Goal: Information Seeking & Learning: Find specific fact

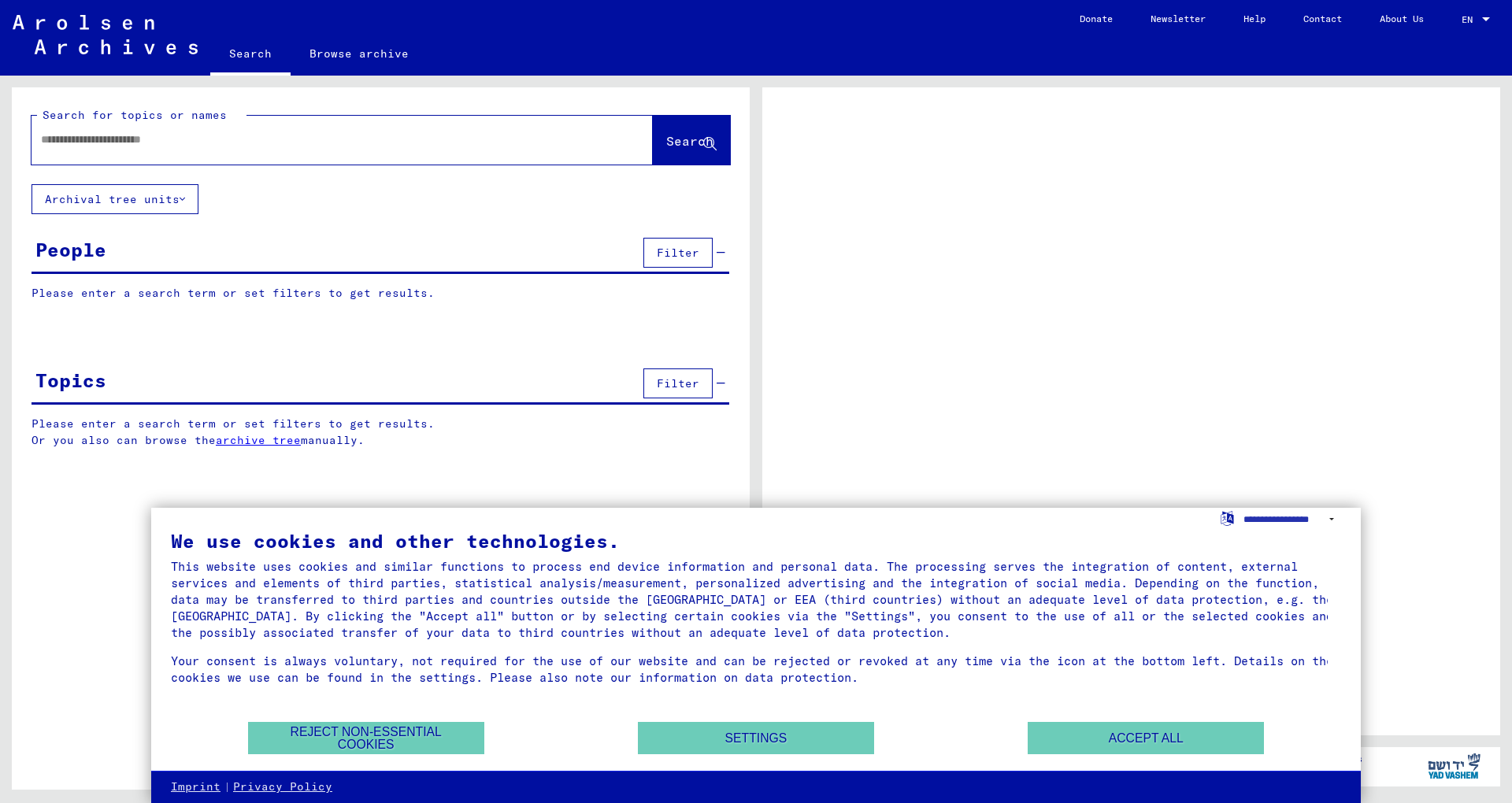
click at [139, 124] on div at bounding box center [323, 140] width 583 height 36
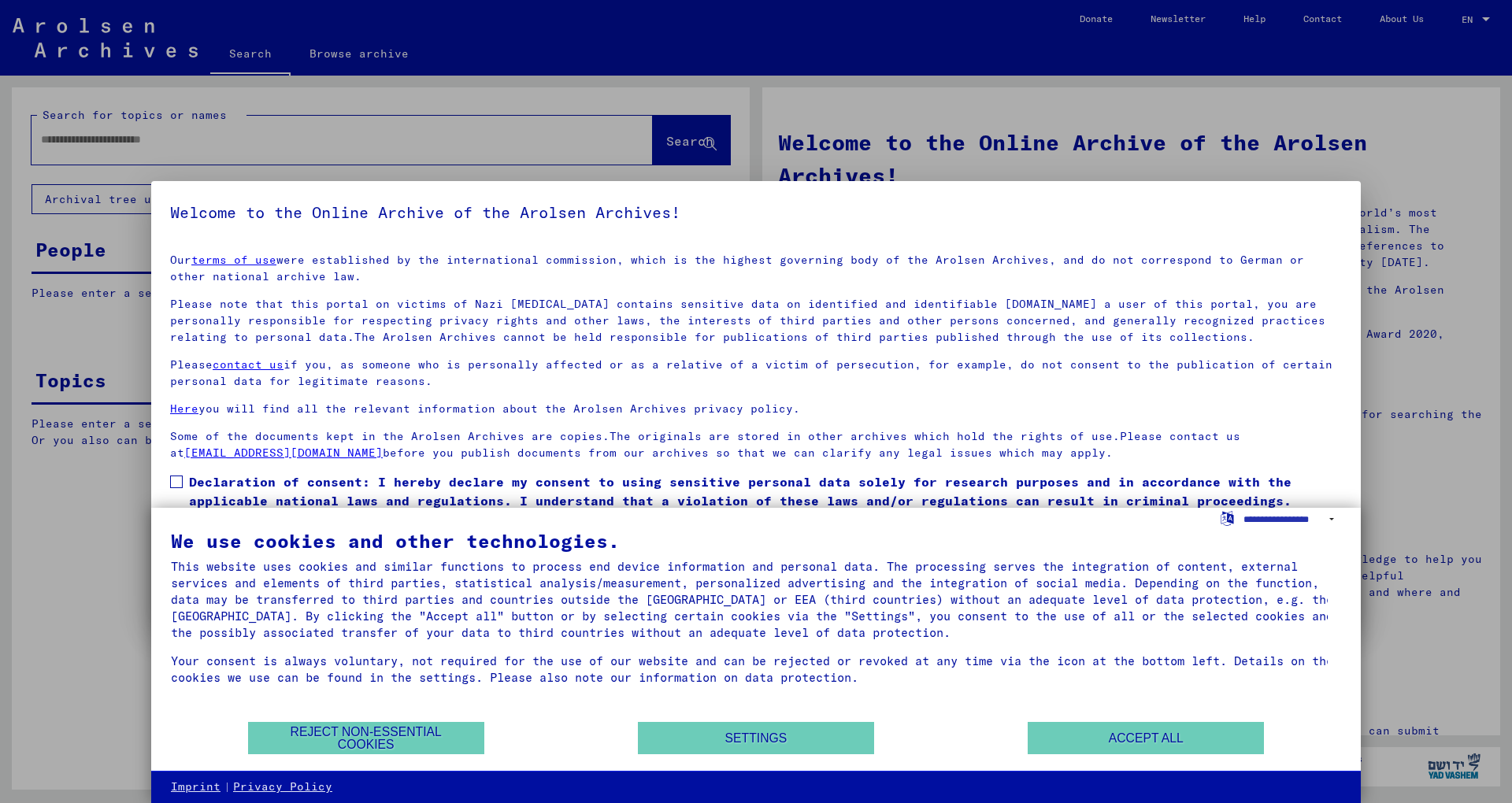
click at [3, 213] on div at bounding box center [756, 401] width 1512 height 803
click at [81, 135] on div at bounding box center [756, 401] width 1512 height 803
click at [346, 724] on button "Reject non-essential cookies" at bounding box center [366, 738] width 236 height 32
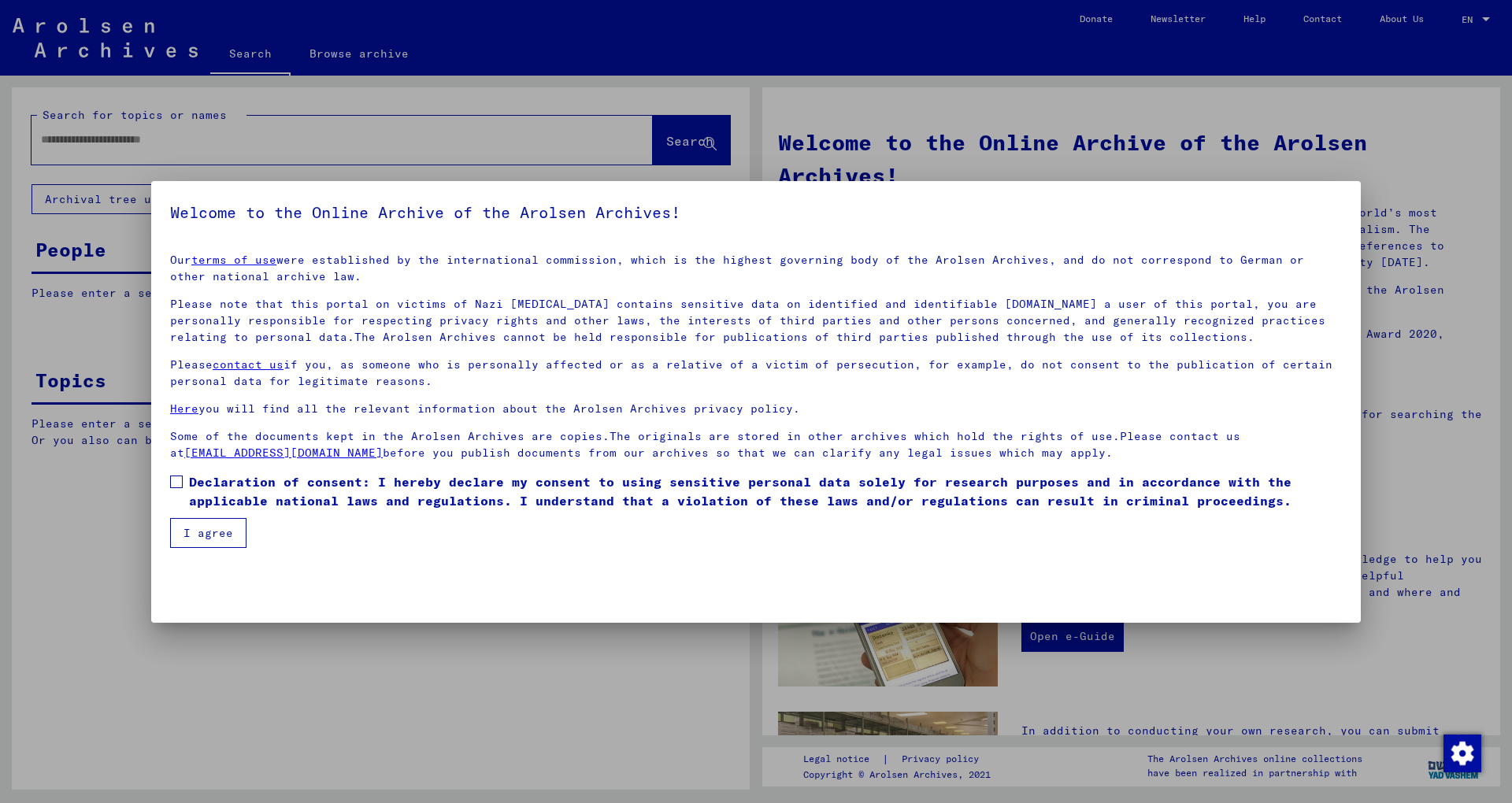
click at [241, 126] on div at bounding box center [756, 401] width 1512 height 803
click at [192, 475] on span "Declaration of consent: I hereby declare my consent to using sensitive personal…" at bounding box center [765, 492] width 1153 height 38
click at [203, 539] on button "I agree" at bounding box center [208, 533] width 77 height 30
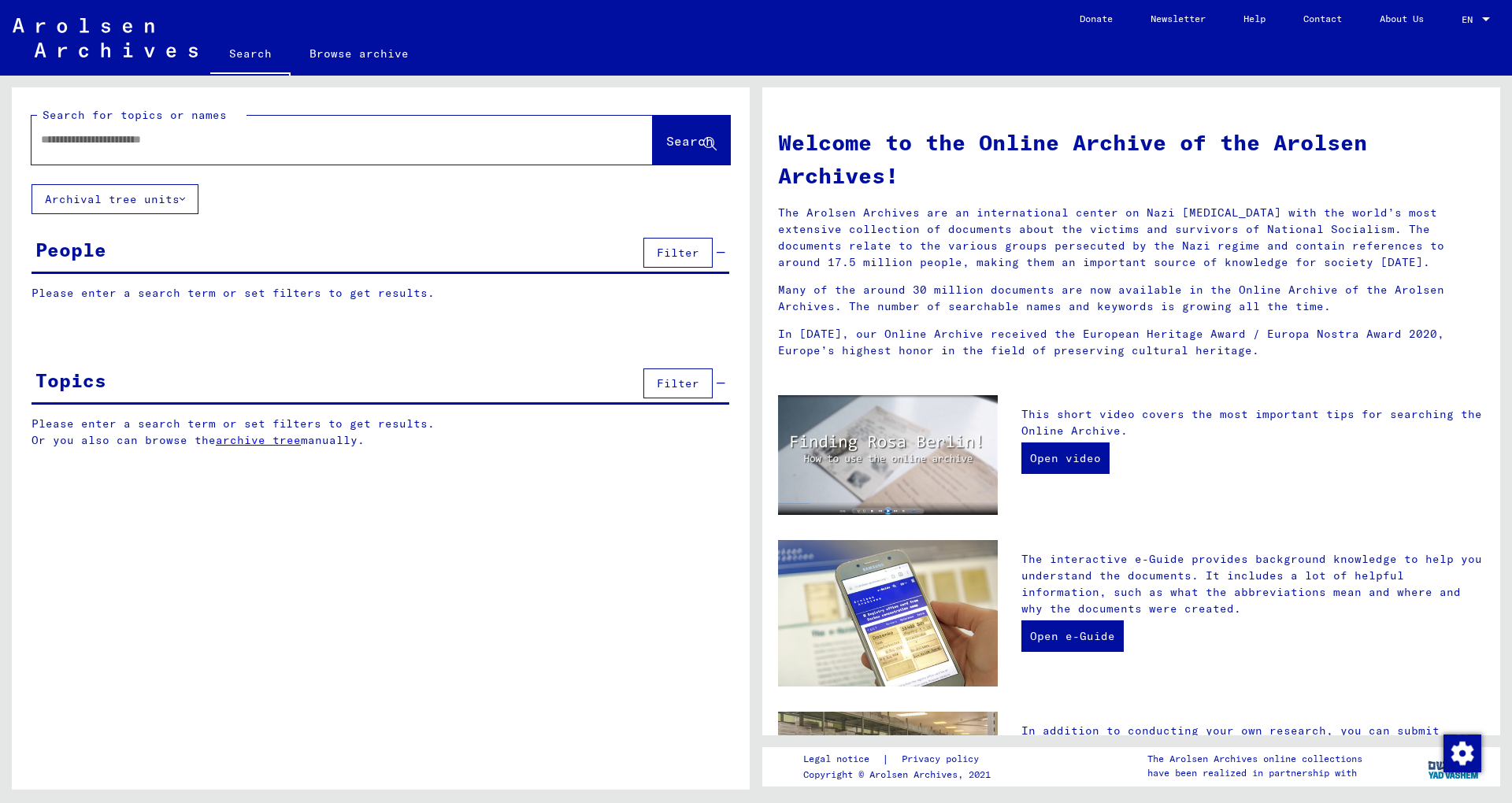
click at [230, 135] on input "text" at bounding box center [323, 140] width 565 height 17
paste input "**********"
type input "**********"
click at [684, 136] on span "Search" at bounding box center [689, 141] width 47 height 16
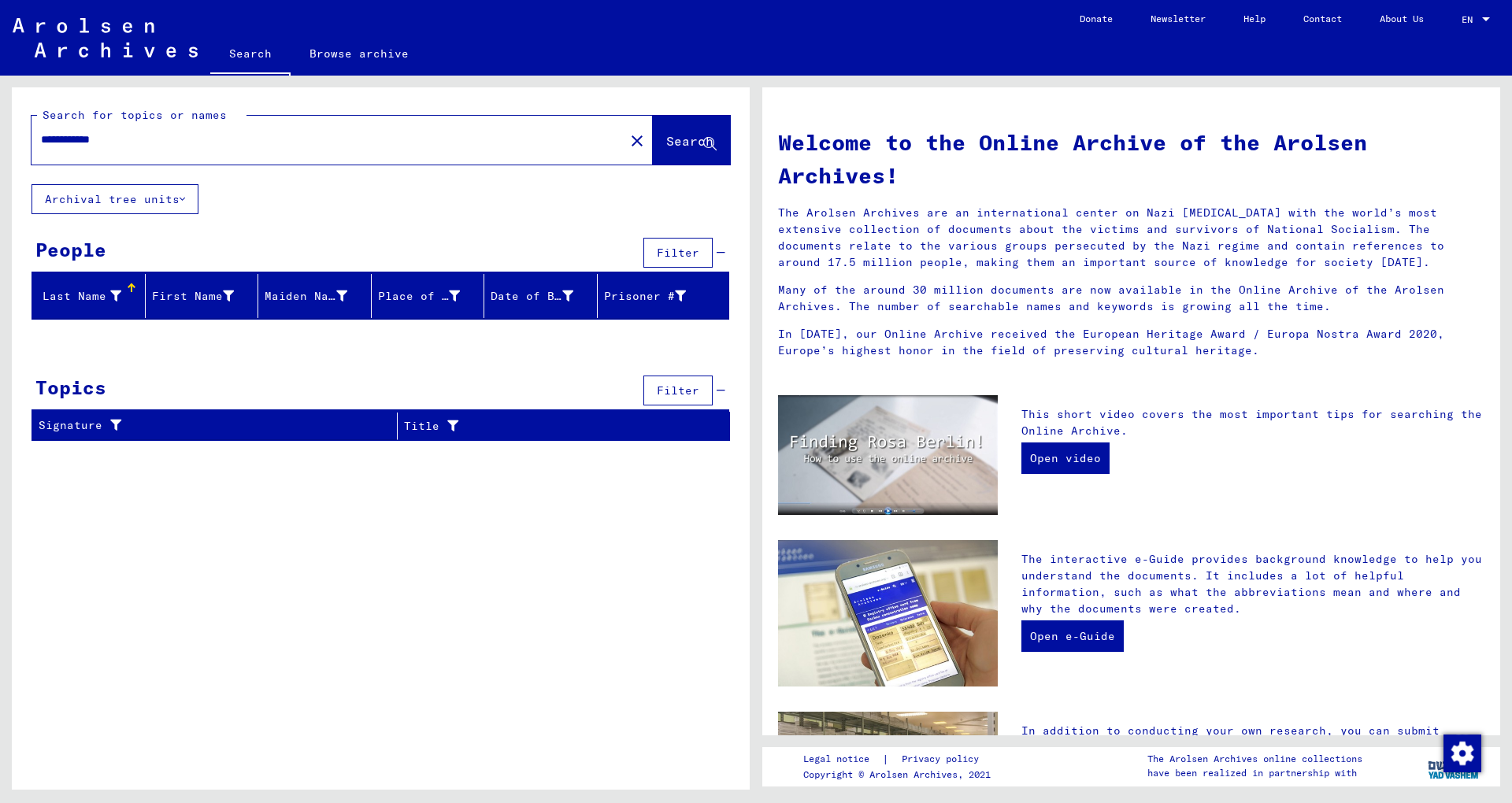
click at [337, 63] on link "Browse archive" at bounding box center [358, 54] width 137 height 38
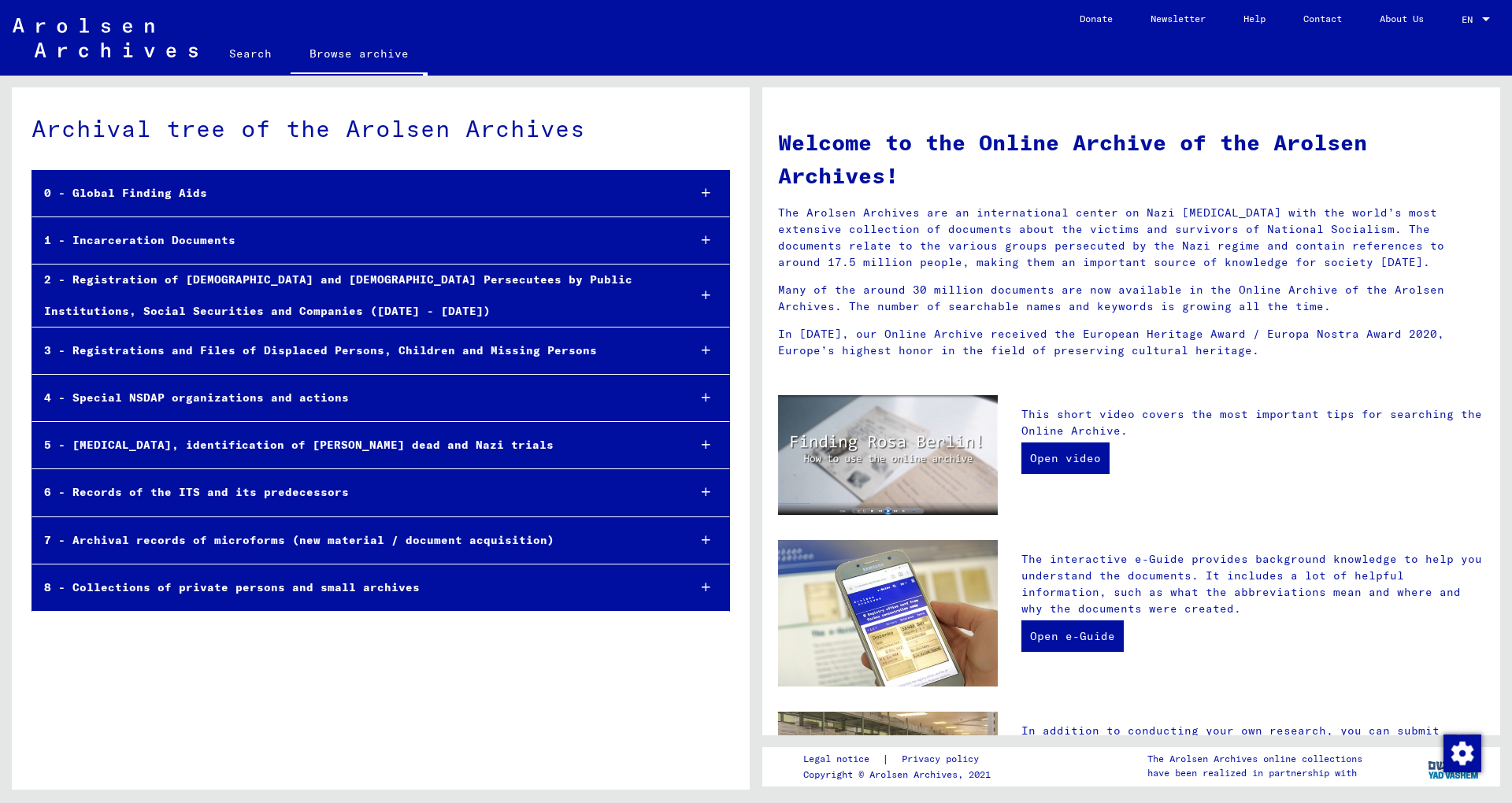
drag, startPoint x: 1486, startPoint y: 261, endPoint x: 1487, endPoint y: 308, distance: 47.0
click at [1487, 308] on div "Welcome to the Online Archive of the Arolsen Archives! The Arolsen Archives are…" at bounding box center [1131, 412] width 738 height 648
click at [1386, 348] on p "In [DATE], our Online Archive received the European Heritage Award / Europa Nos…" at bounding box center [1131, 342] width 706 height 33
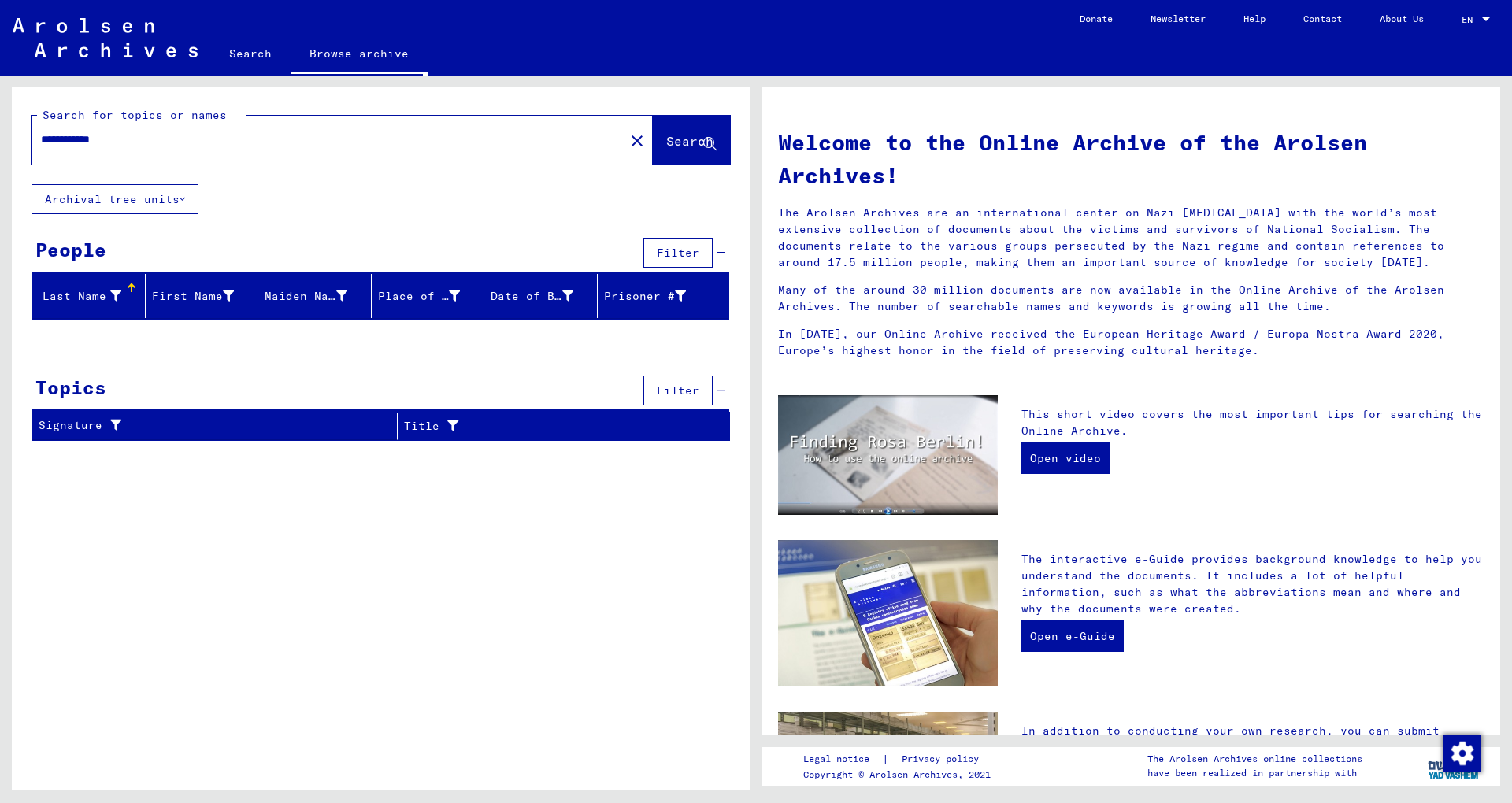
click at [678, 388] on span "Filter" at bounding box center [677, 390] width 43 height 14
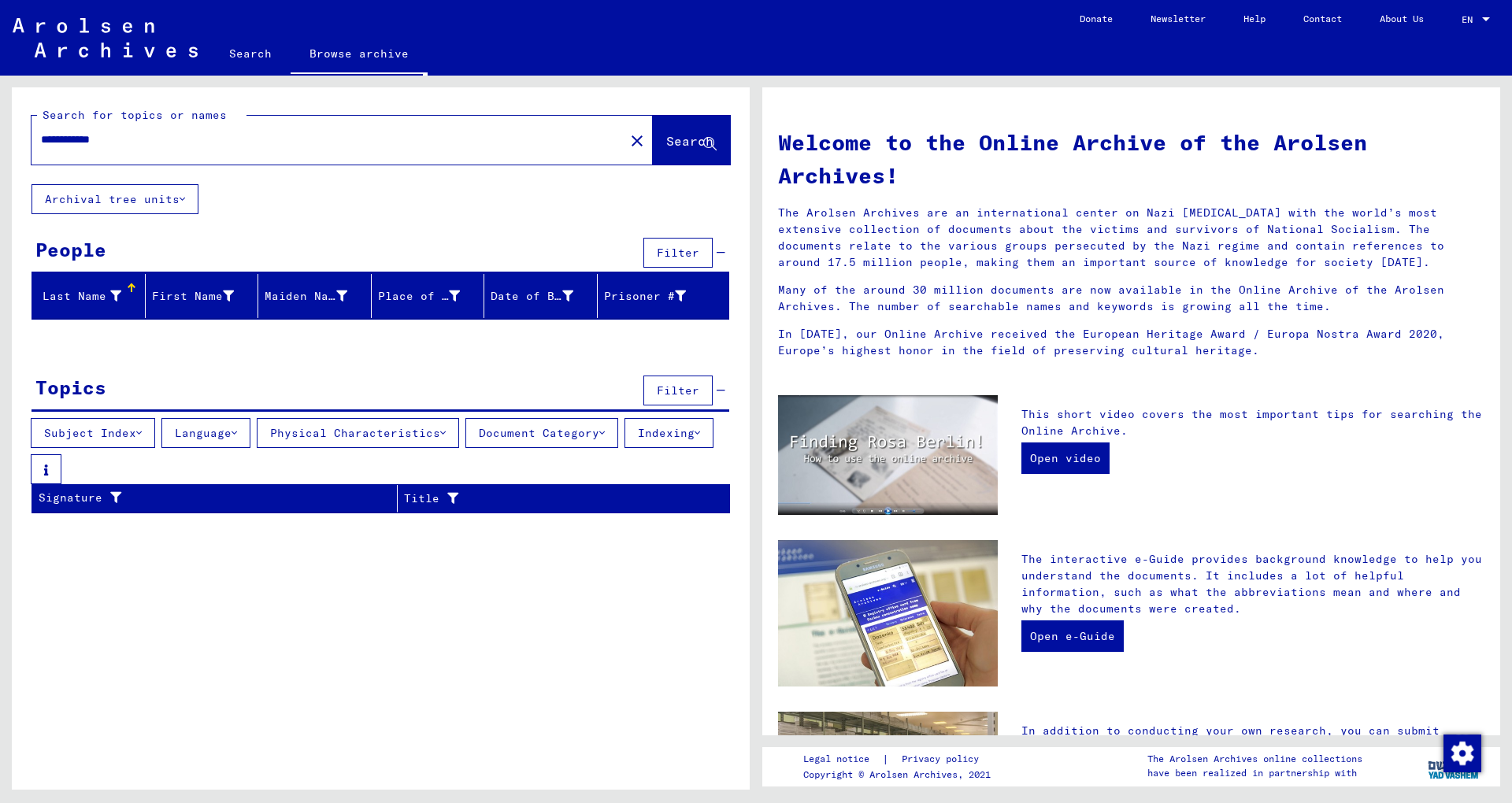
click at [167, 451] on div "Subject Index Language Physical Characteristics Document Category Indexing" at bounding box center [381, 451] width 738 height 66
drag, startPoint x: 129, startPoint y: 140, endPoint x: 0, endPoint y: 122, distance: 130.2
click at [41, 132] on input "**********" at bounding box center [323, 140] width 565 height 17
type input "*********"
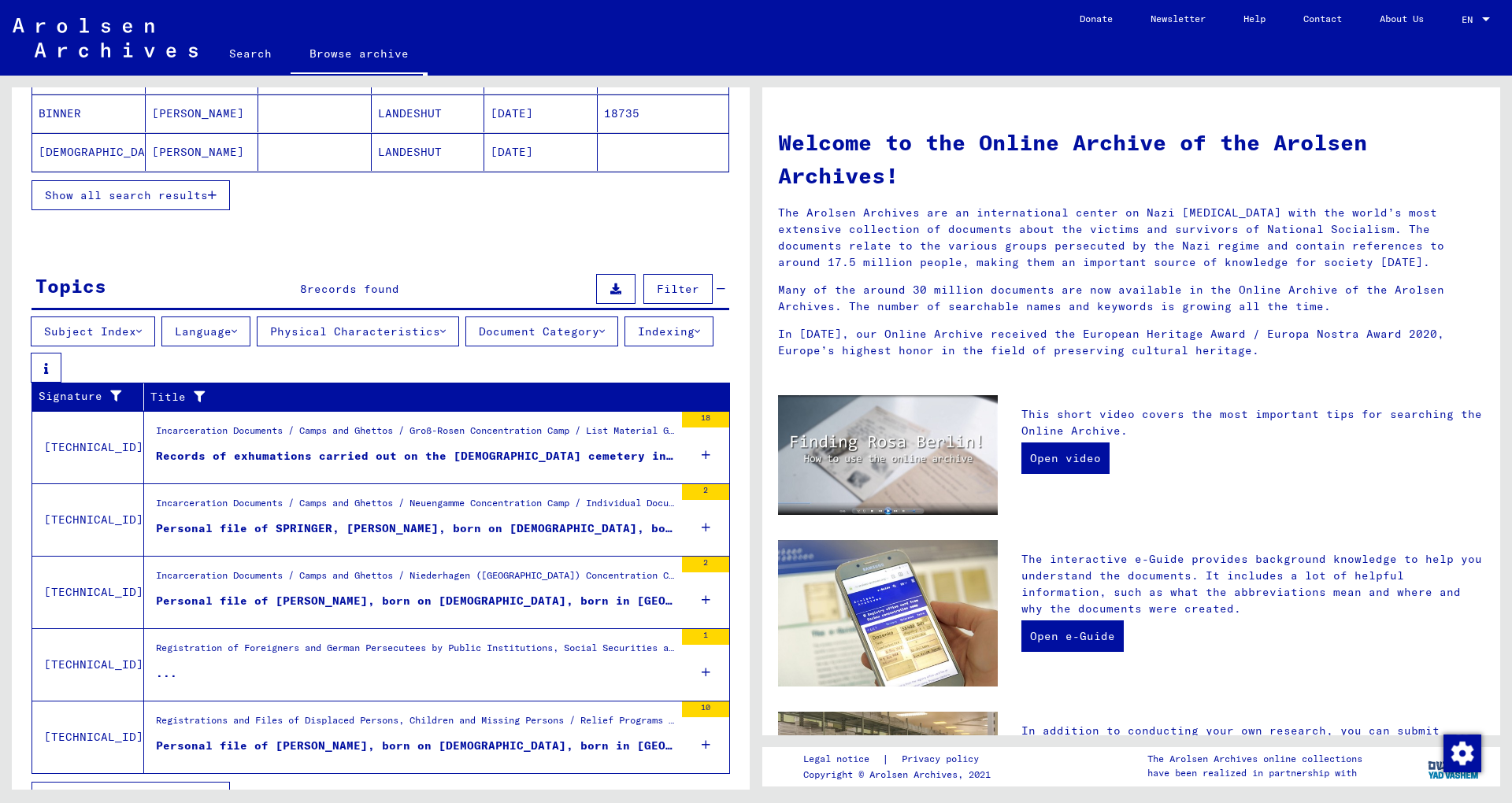
scroll to position [377, 0]
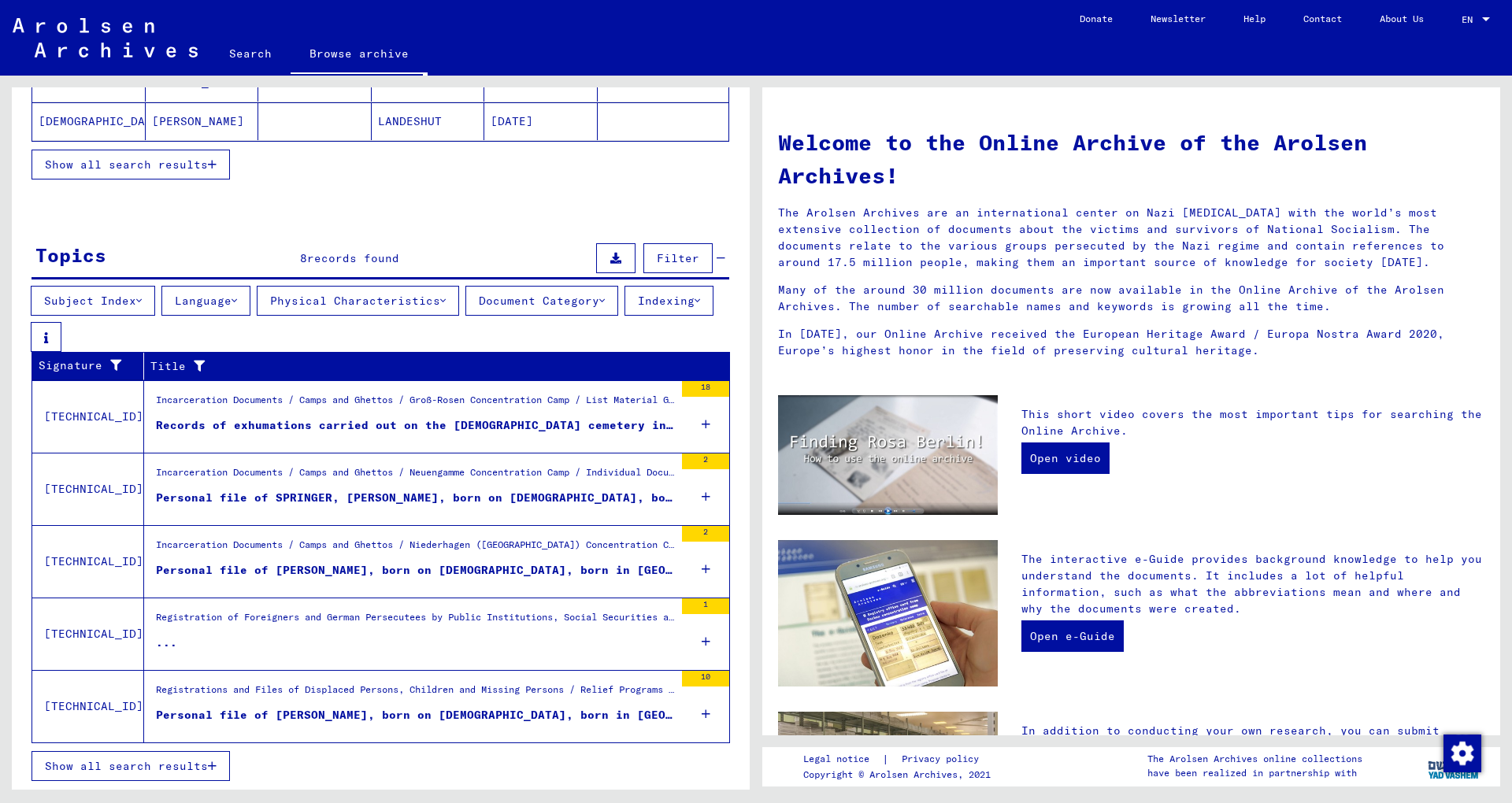
click at [589, 421] on div "Records of exhumations carried out on the [DEMOGRAPHIC_DATA] cemetery in [GEOGR…" at bounding box center [414, 425] width 518 height 17
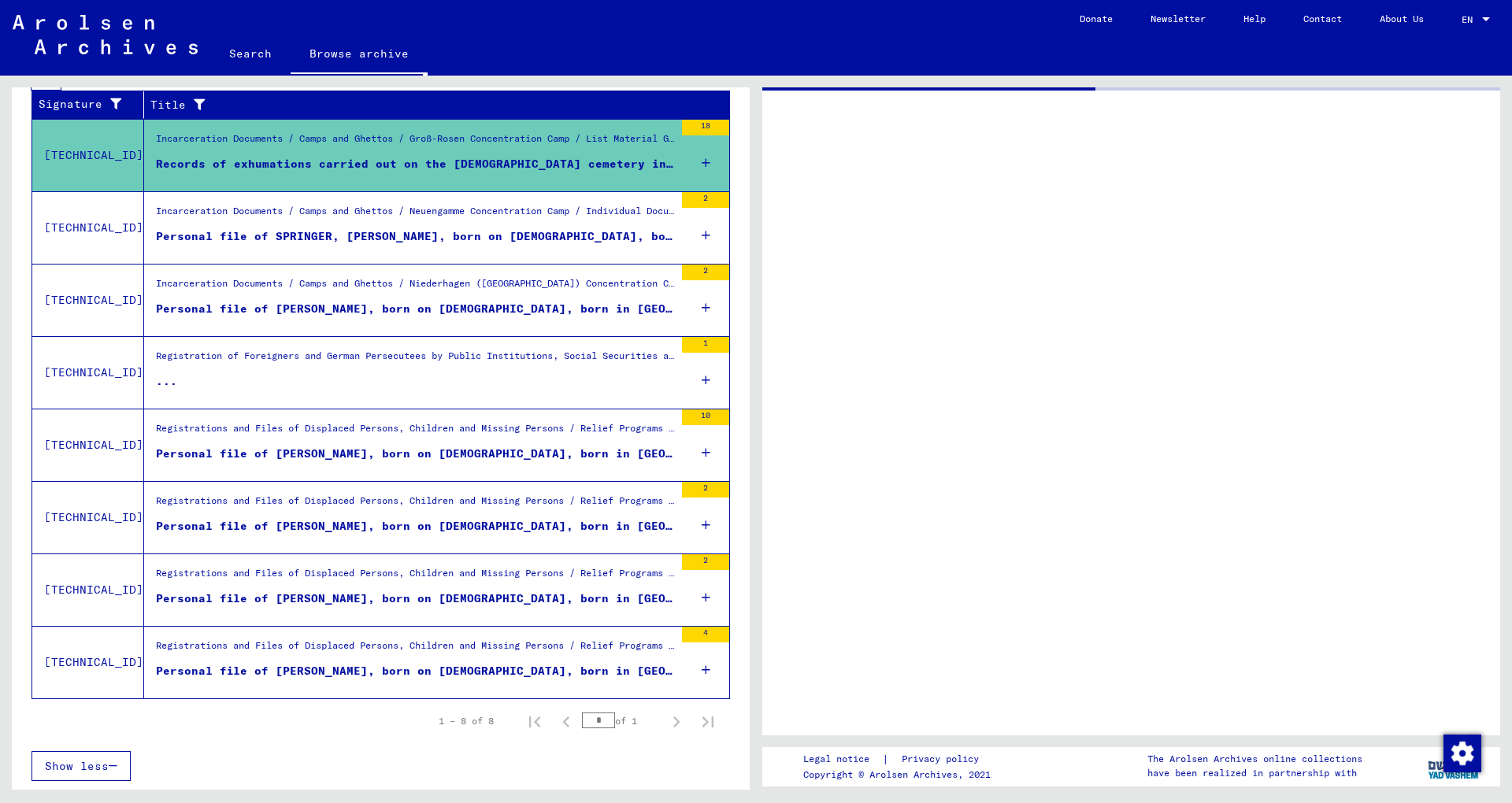
scroll to position [354, 0]
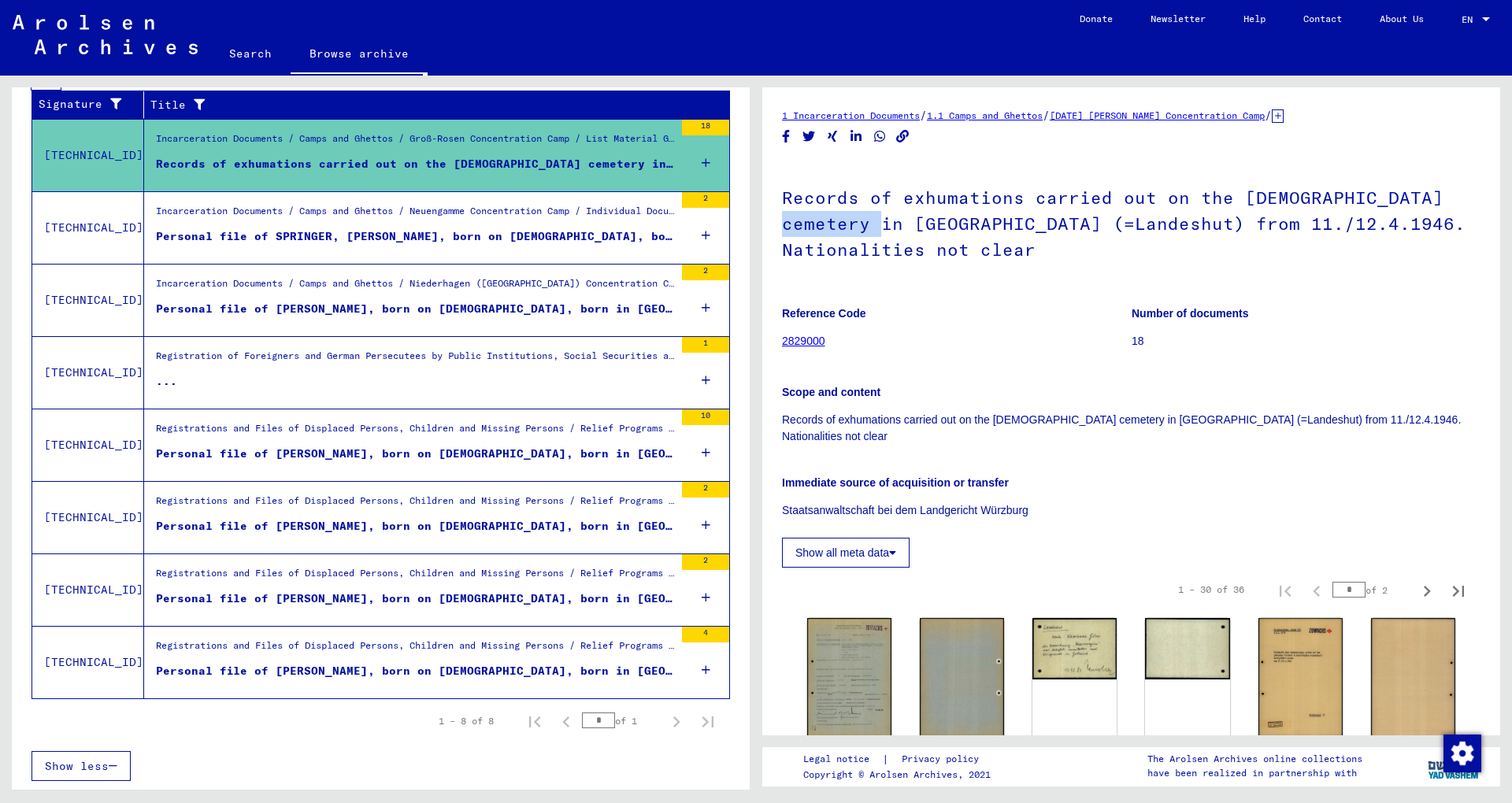
drag, startPoint x: 779, startPoint y: 225, endPoint x: 876, endPoint y: 225, distance: 97.0
click at [876, 225] on h1 "Records of exhumations carried out on the [DEMOGRAPHIC_DATA] cemetery in [GEOGR…" at bounding box center [1131, 222] width 698 height 122
drag, startPoint x: 954, startPoint y: 225, endPoint x: 1023, endPoint y: 225, distance: 69.0
click at [1023, 225] on h1 "Records of exhumations carried out on the [DEMOGRAPHIC_DATA] cemetery in [GEOGR…" at bounding box center [1131, 222] width 698 height 122
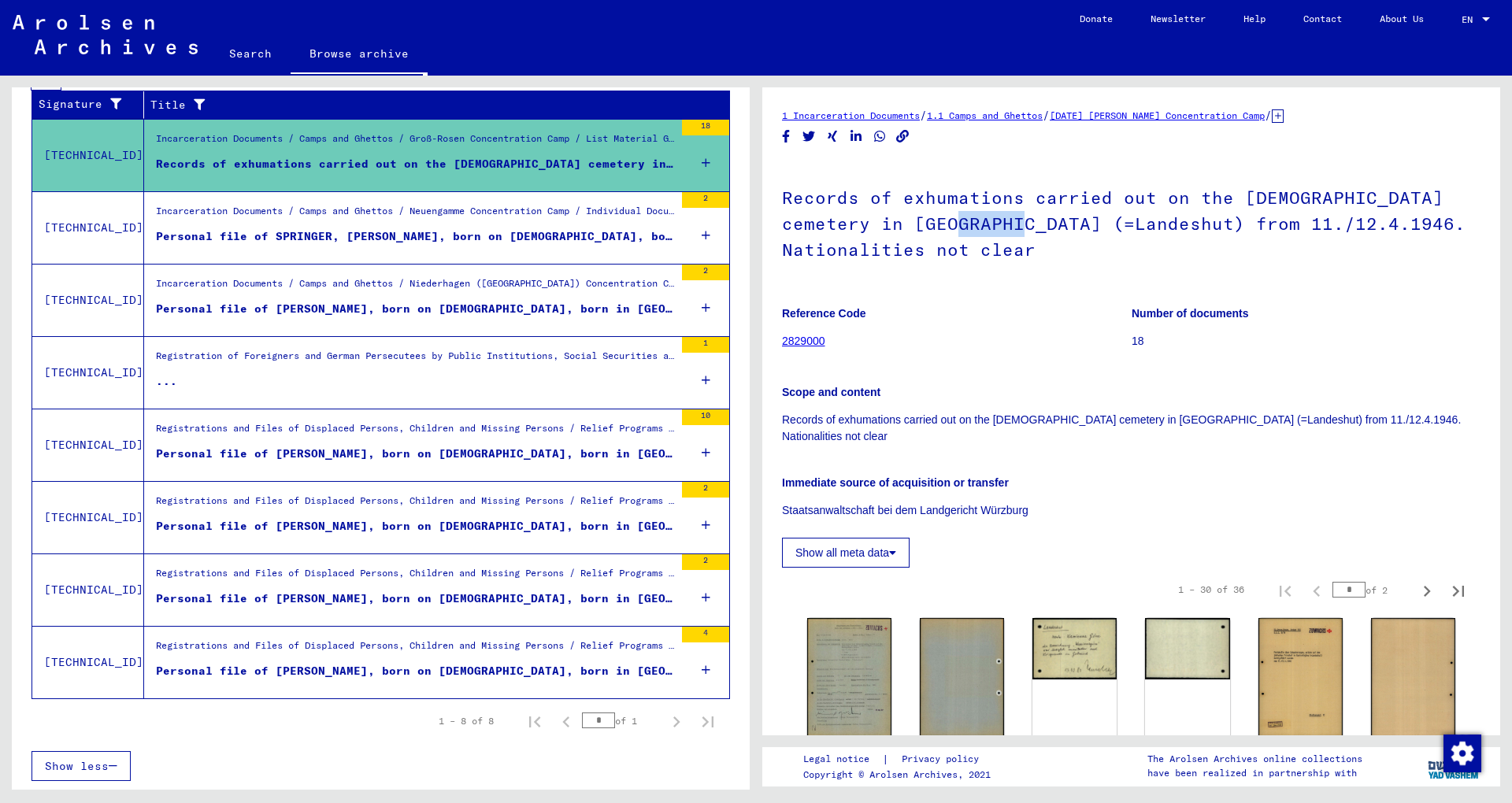
click at [1023, 225] on h1 "Records of exhumations carried out on the [DEMOGRAPHIC_DATA] cemetery in [GEOGR…" at bounding box center [1131, 222] width 698 height 122
click at [1363, 223] on h1 "Records of exhumations carried out on the [DEMOGRAPHIC_DATA] cemetery in [GEOGR…" at bounding box center [1131, 222] width 698 height 122
click at [1367, 223] on h1 "Records of exhumations carried out on the [DEMOGRAPHIC_DATA] cemetery in [GEOGR…" at bounding box center [1131, 222] width 698 height 122
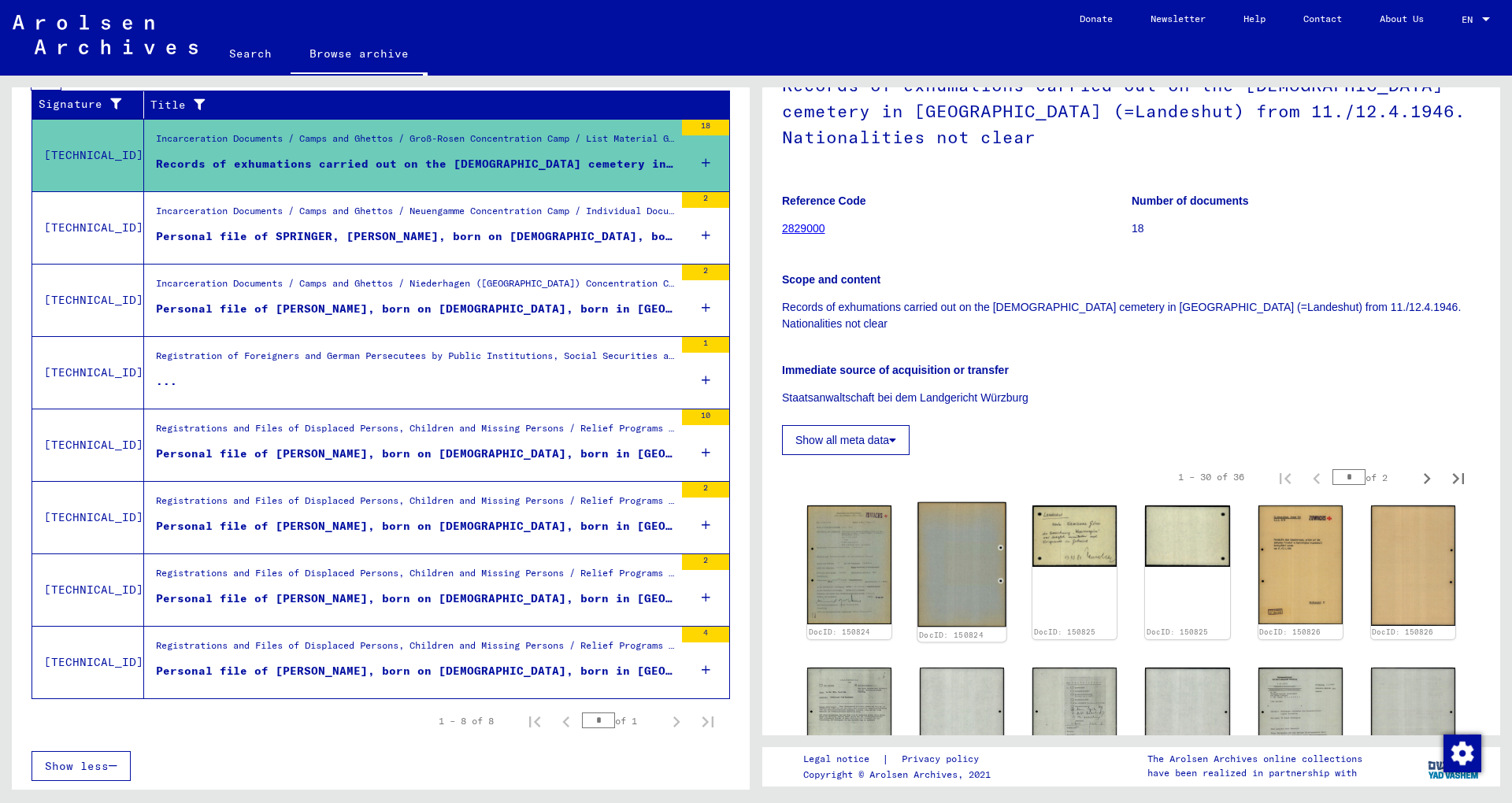
scroll to position [255, 0]
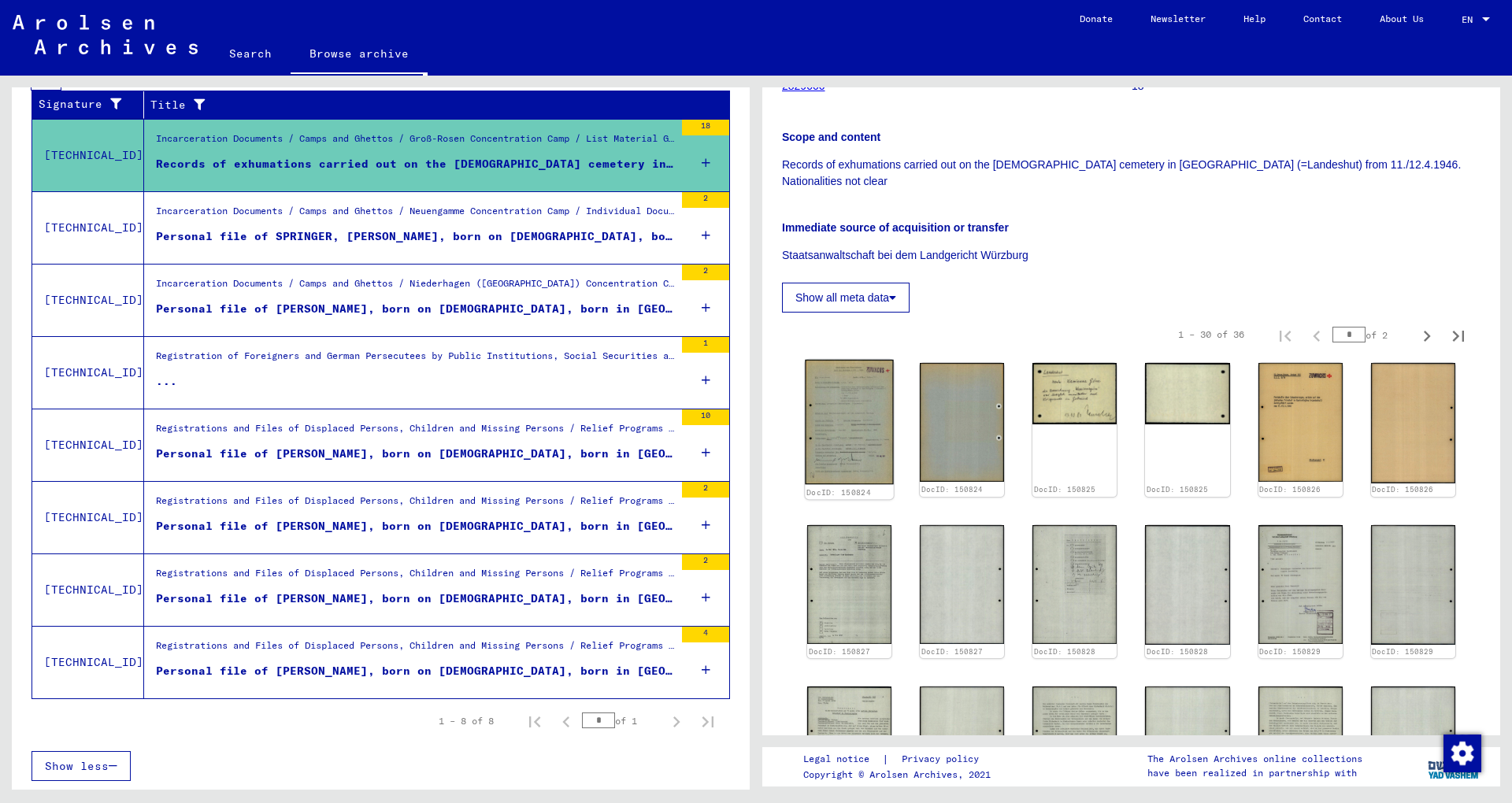
click at [843, 385] on img at bounding box center [849, 423] width 89 height 126
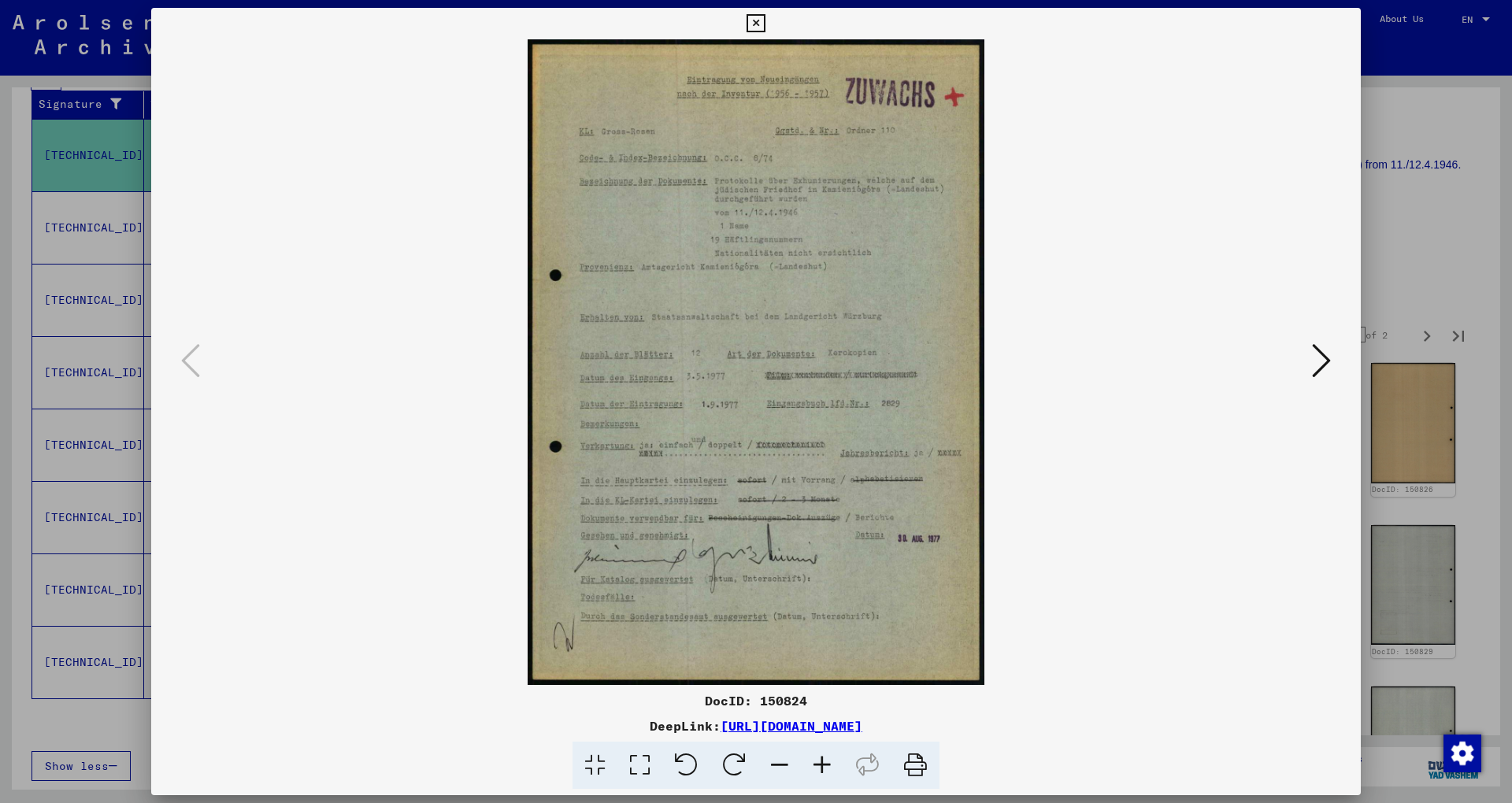
click at [1330, 367] on icon at bounding box center [1321, 361] width 19 height 38
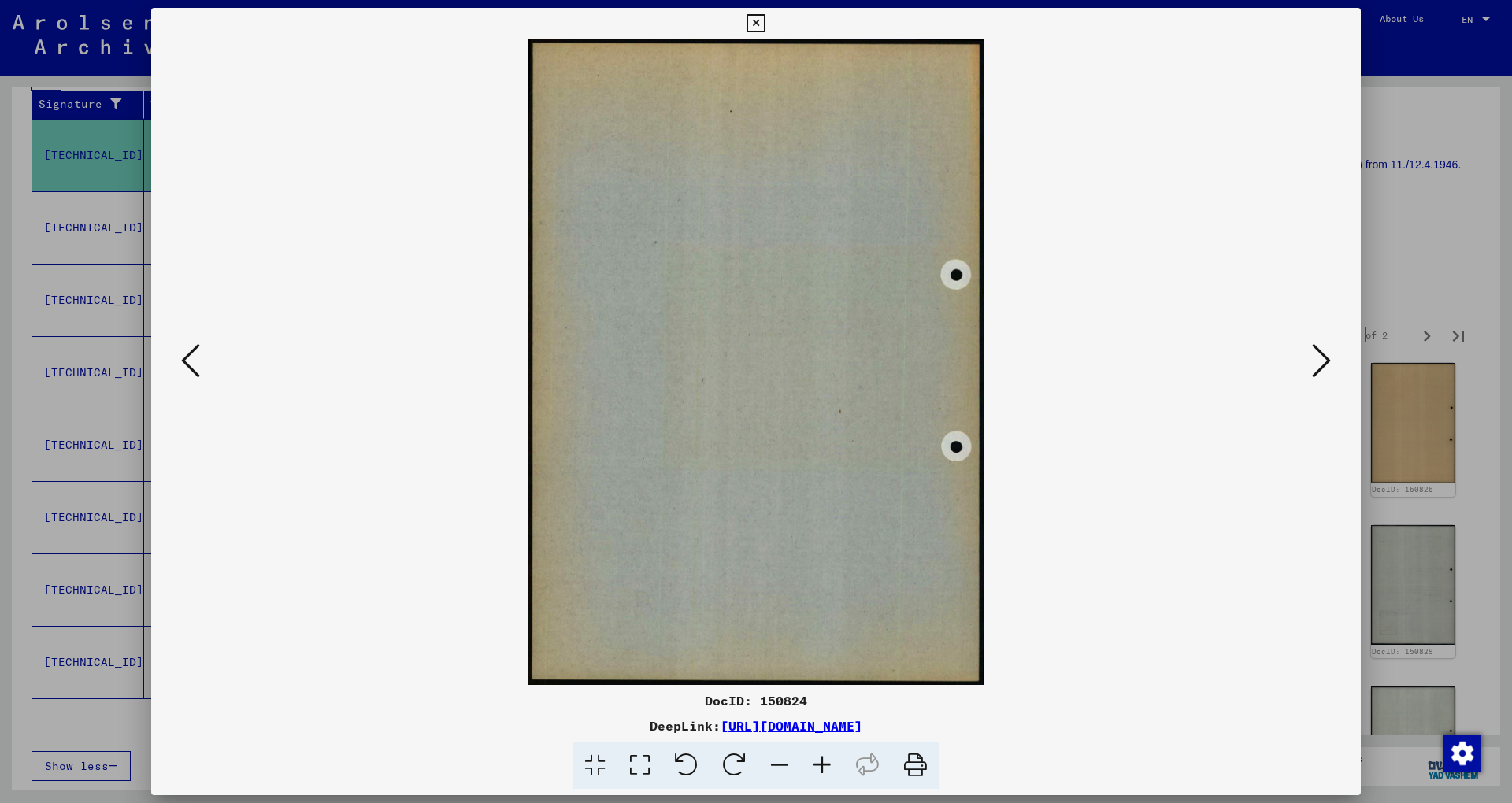
click at [1330, 365] on icon at bounding box center [1321, 361] width 19 height 38
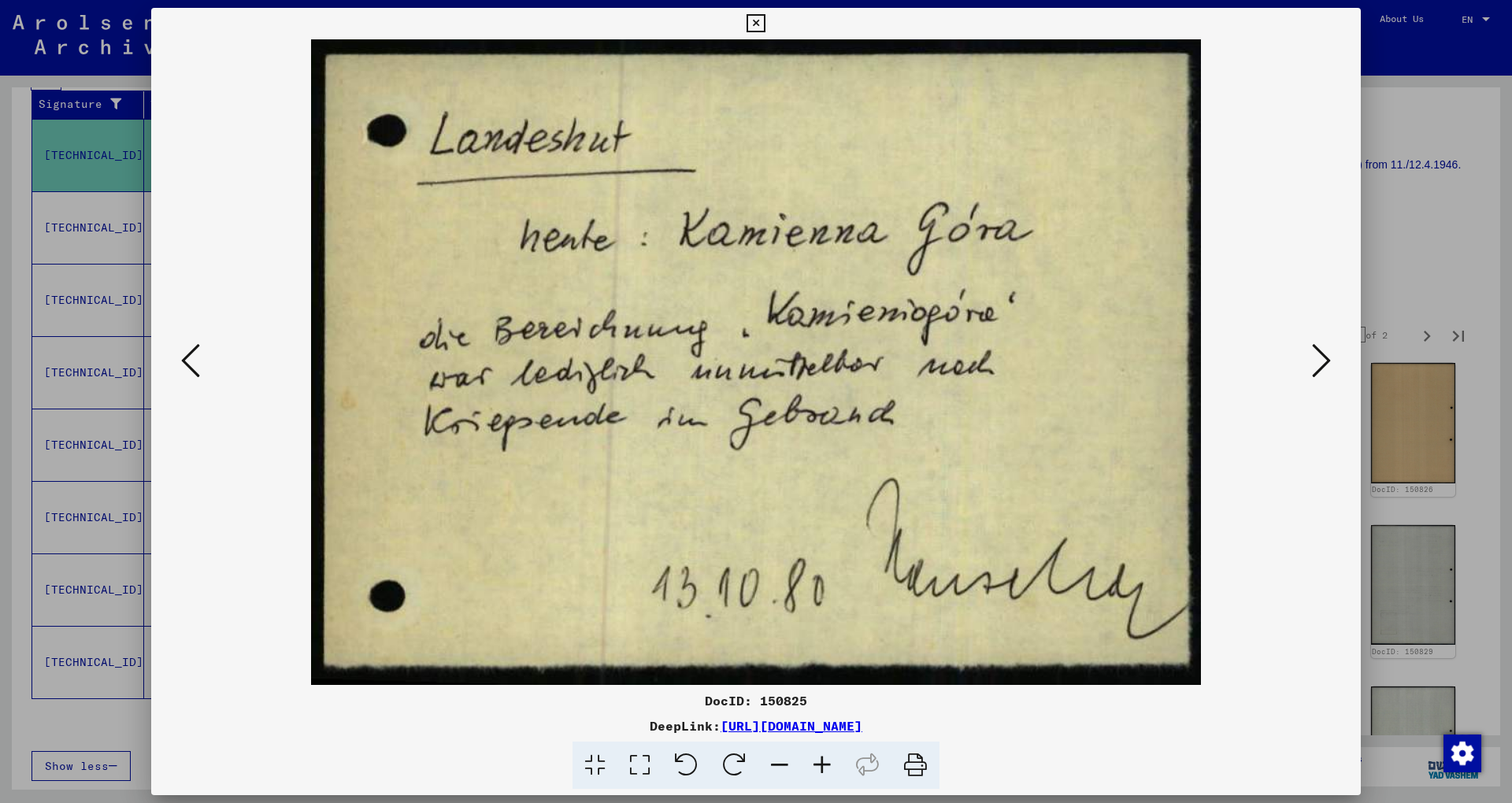
click at [1325, 361] on icon at bounding box center [1321, 361] width 19 height 38
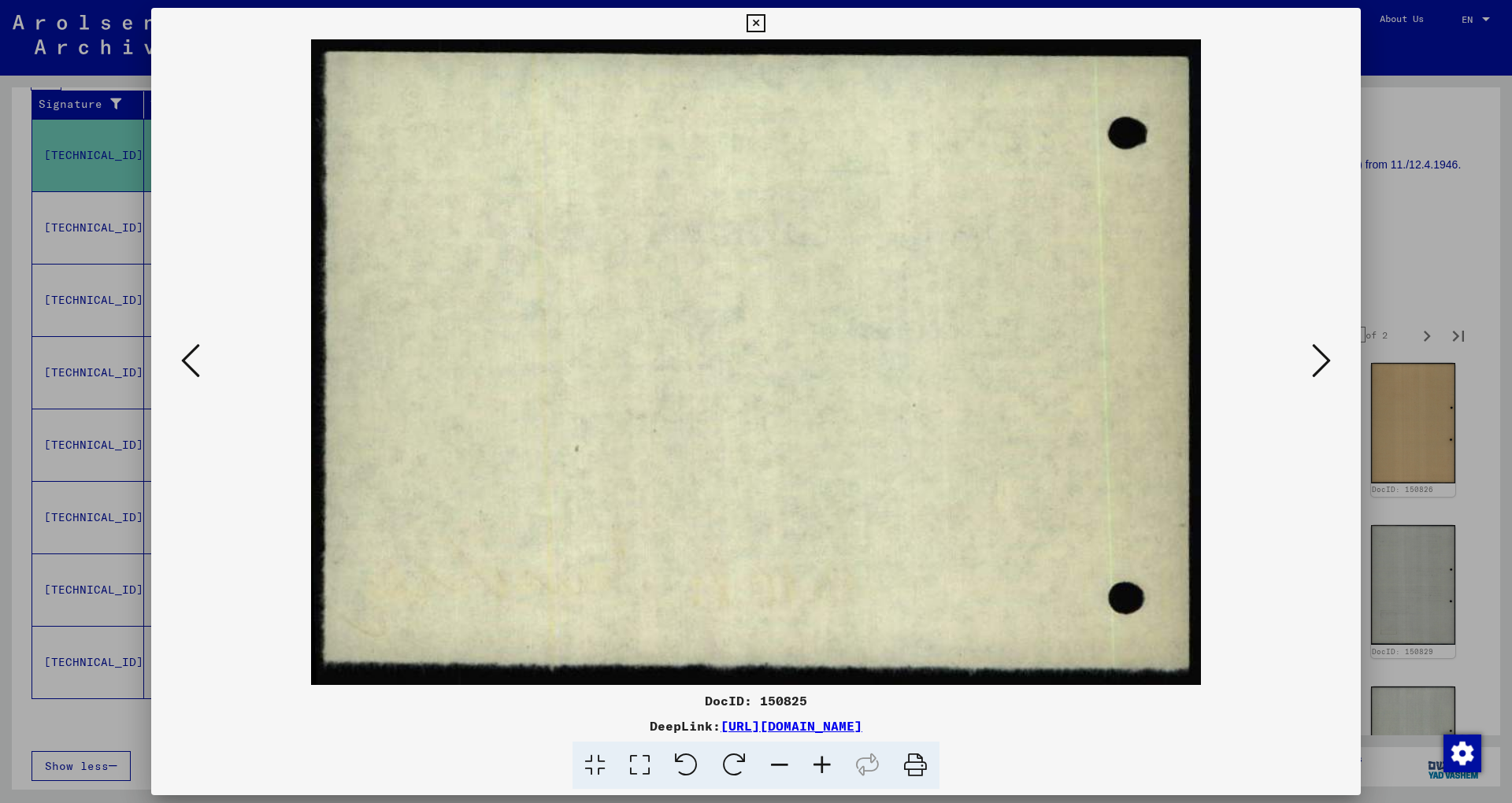
click at [192, 365] on icon at bounding box center [190, 361] width 19 height 38
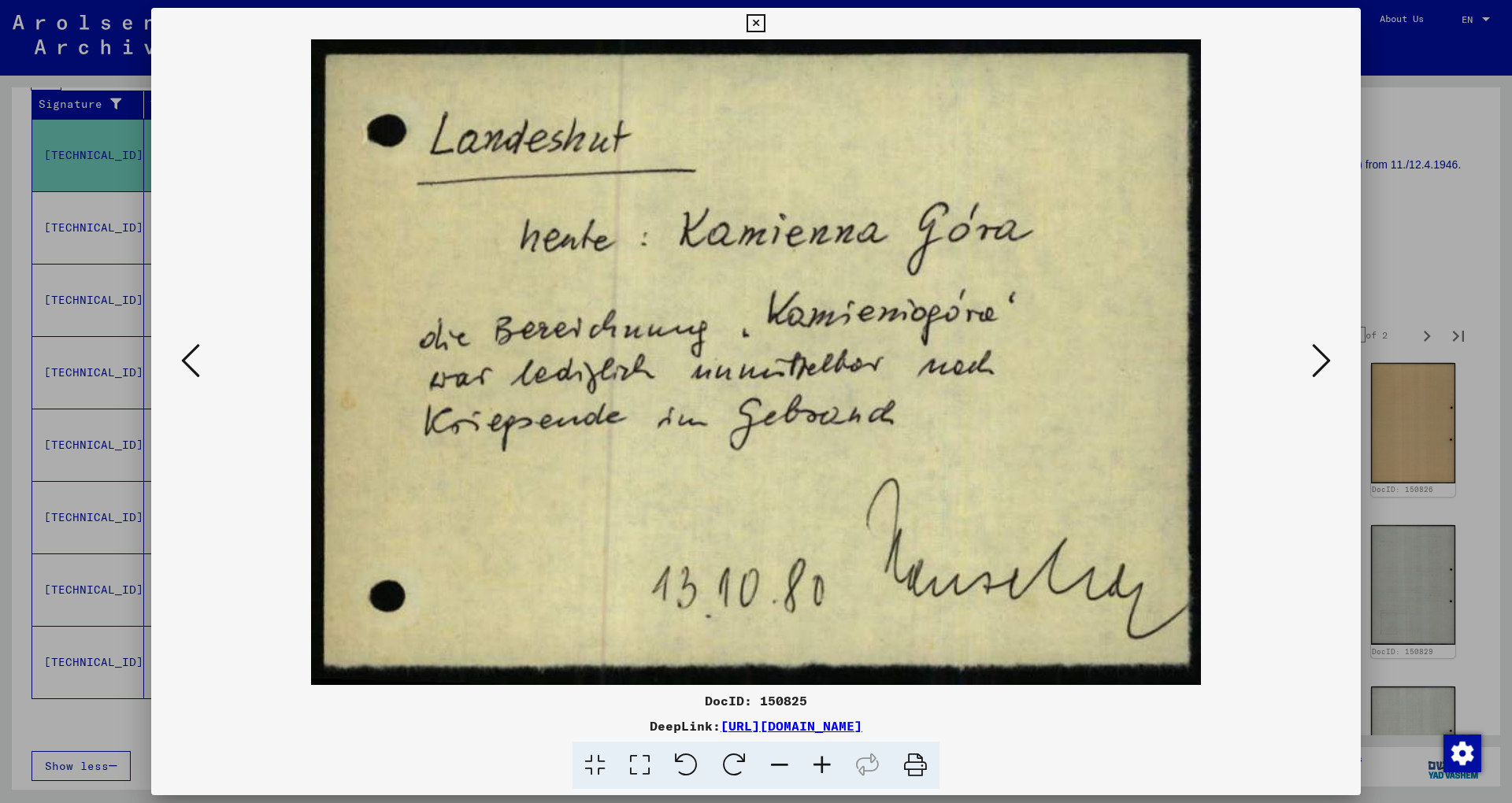
click at [1322, 362] on icon at bounding box center [1321, 361] width 19 height 38
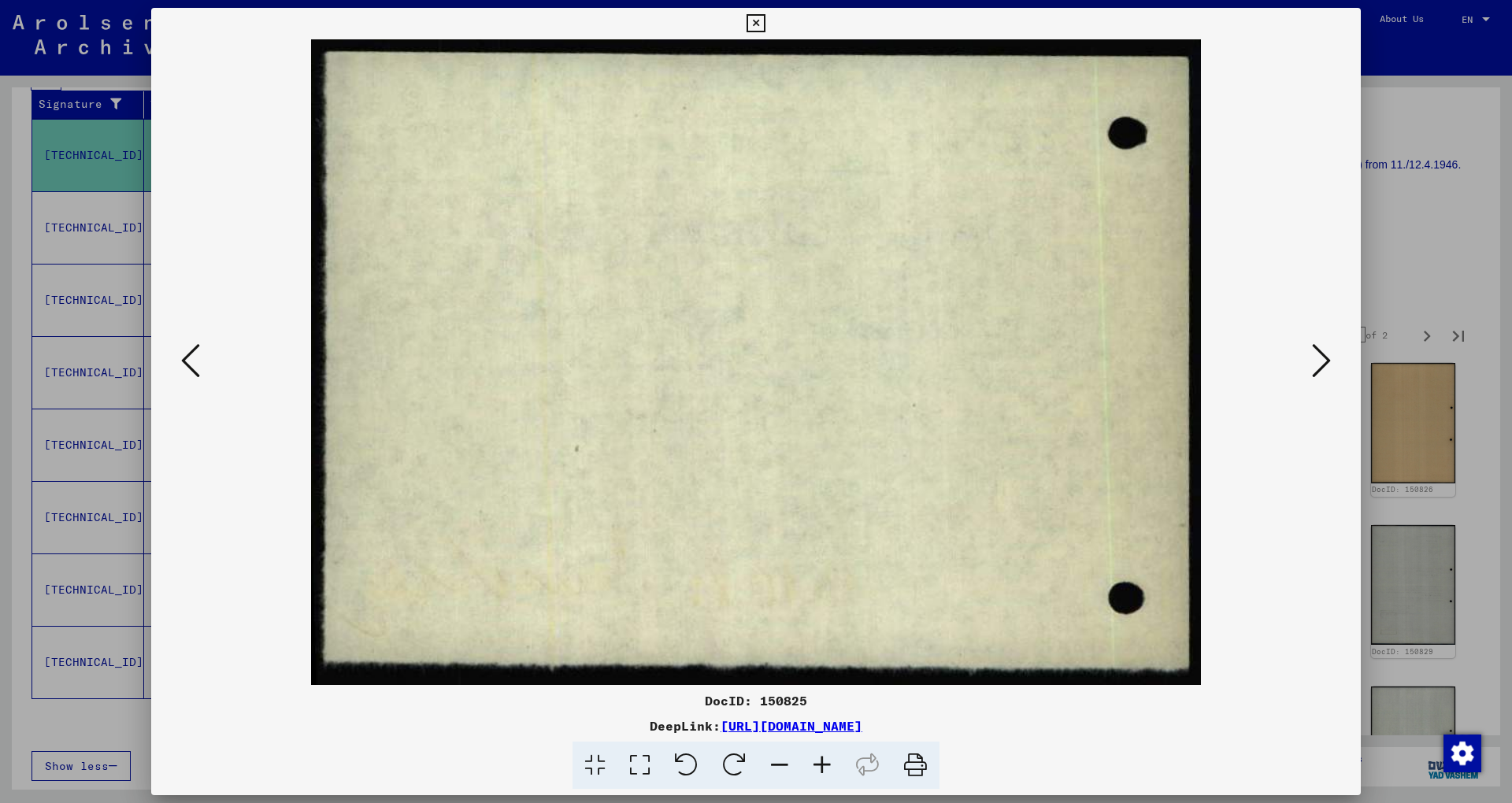
click at [1322, 362] on icon at bounding box center [1321, 361] width 19 height 38
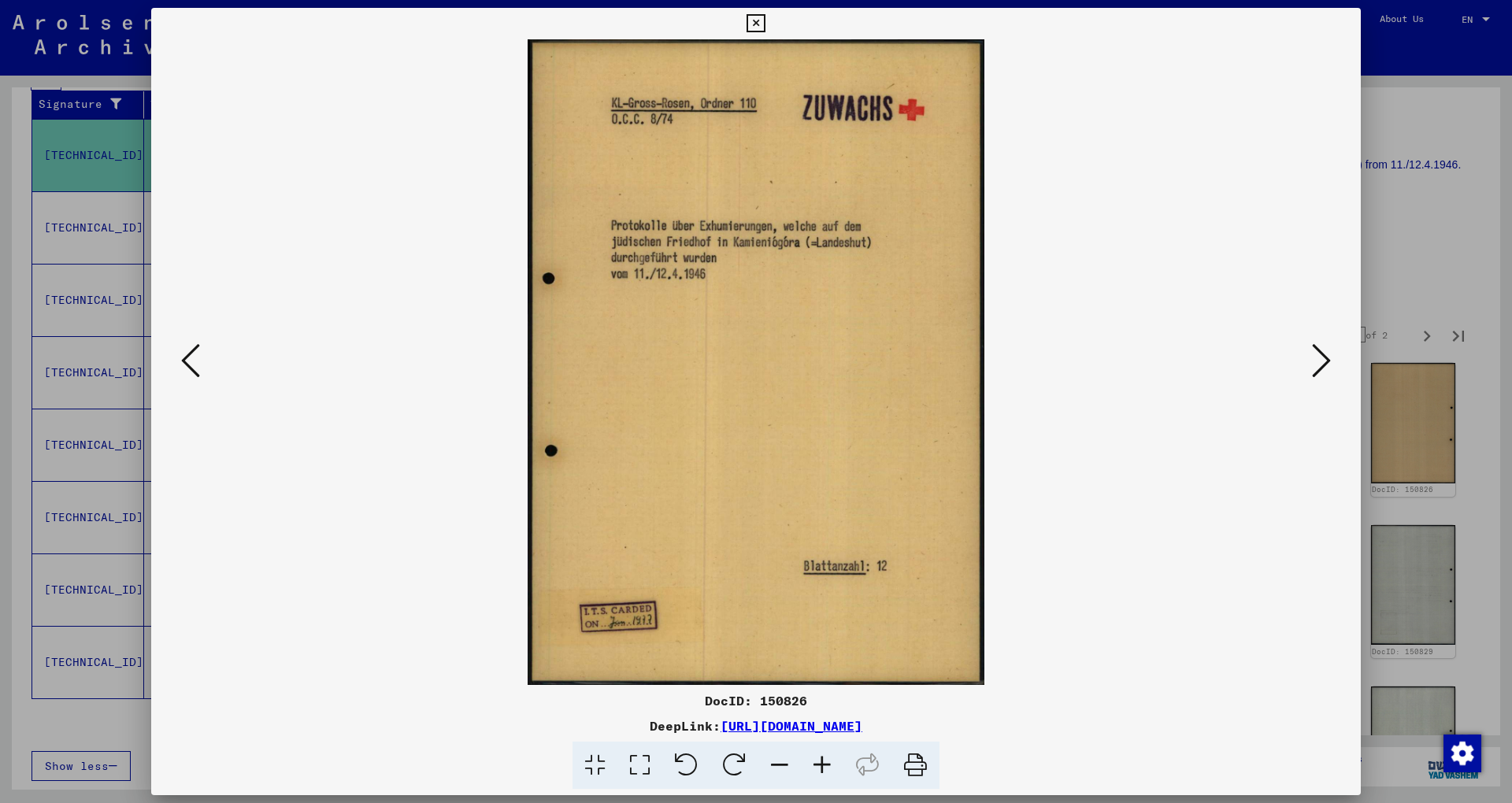
click at [1322, 362] on icon at bounding box center [1321, 361] width 19 height 38
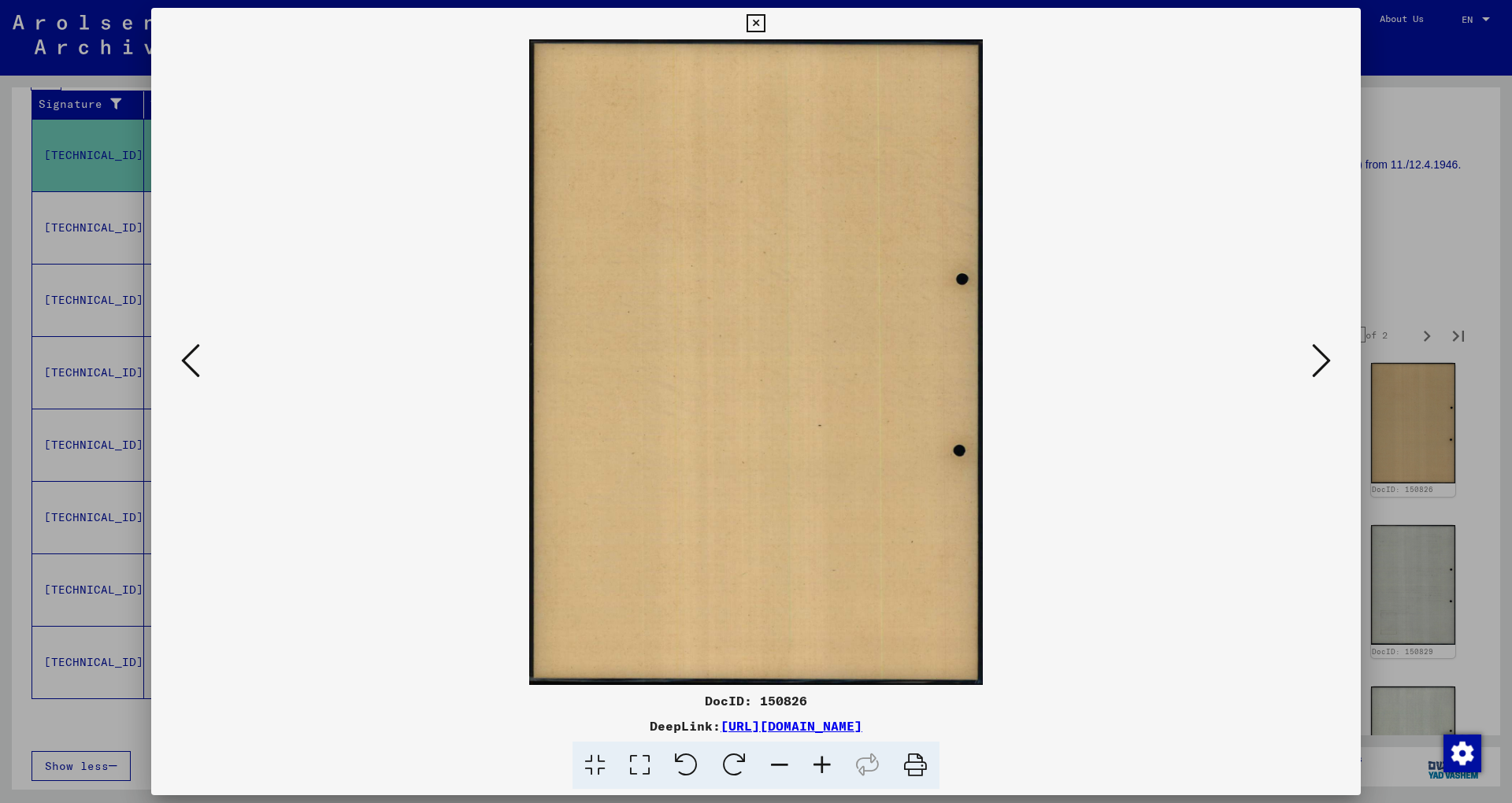
click at [1322, 362] on icon at bounding box center [1321, 361] width 19 height 38
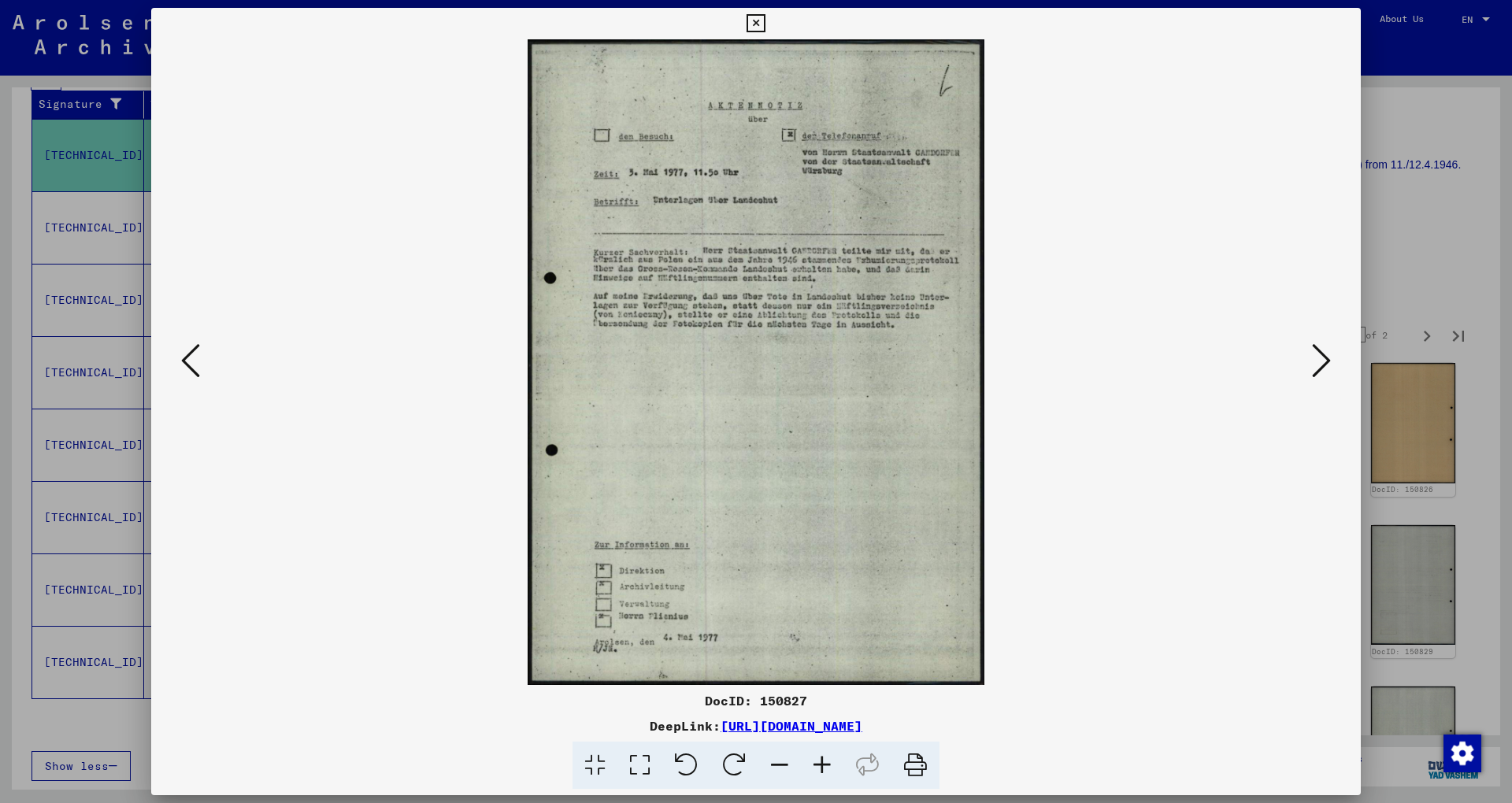
click at [1322, 362] on icon at bounding box center [1321, 361] width 19 height 38
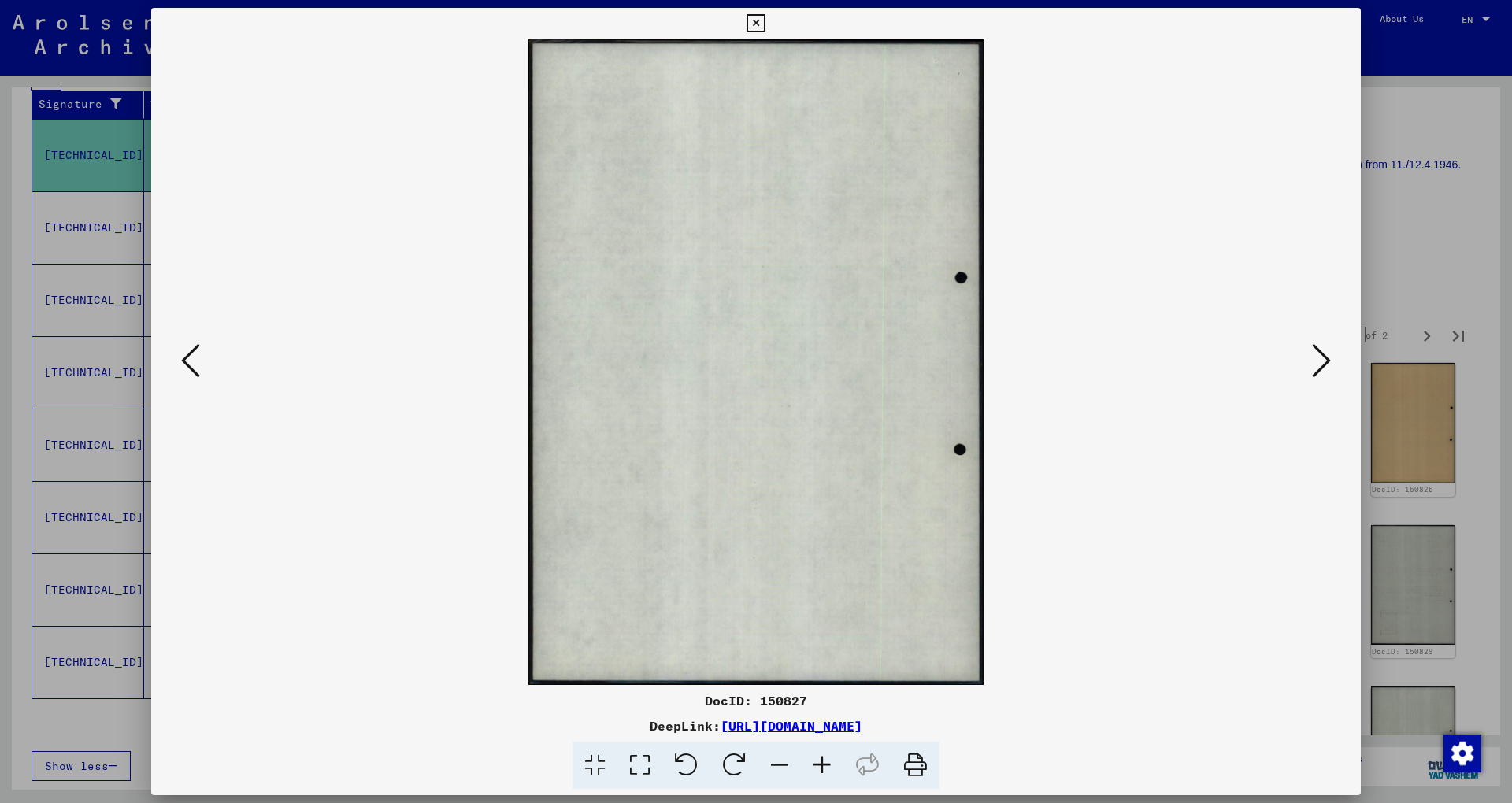
click at [1322, 362] on icon at bounding box center [1321, 361] width 19 height 38
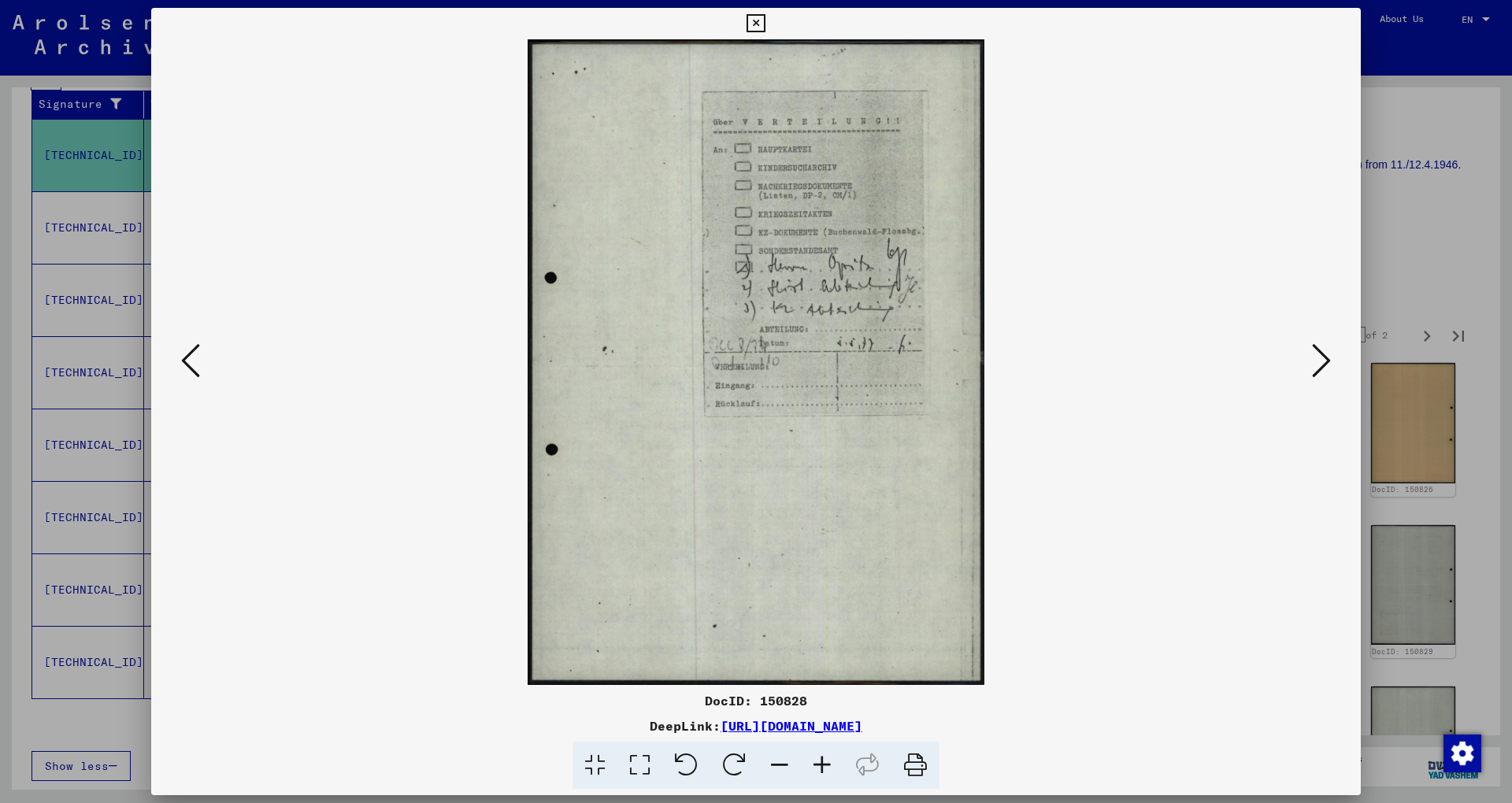
click at [1322, 362] on icon at bounding box center [1321, 361] width 19 height 38
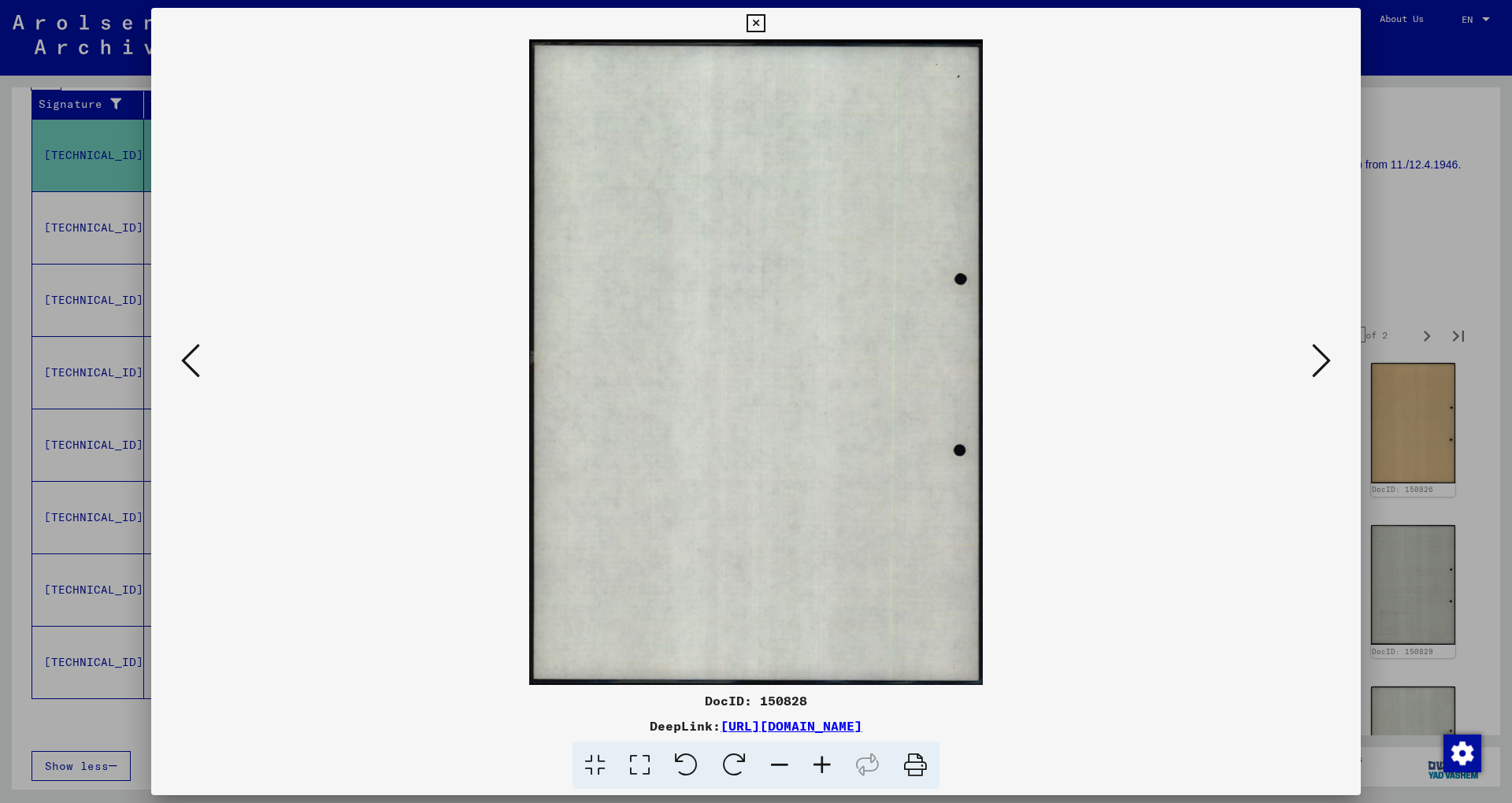
click at [1322, 362] on icon at bounding box center [1321, 361] width 19 height 38
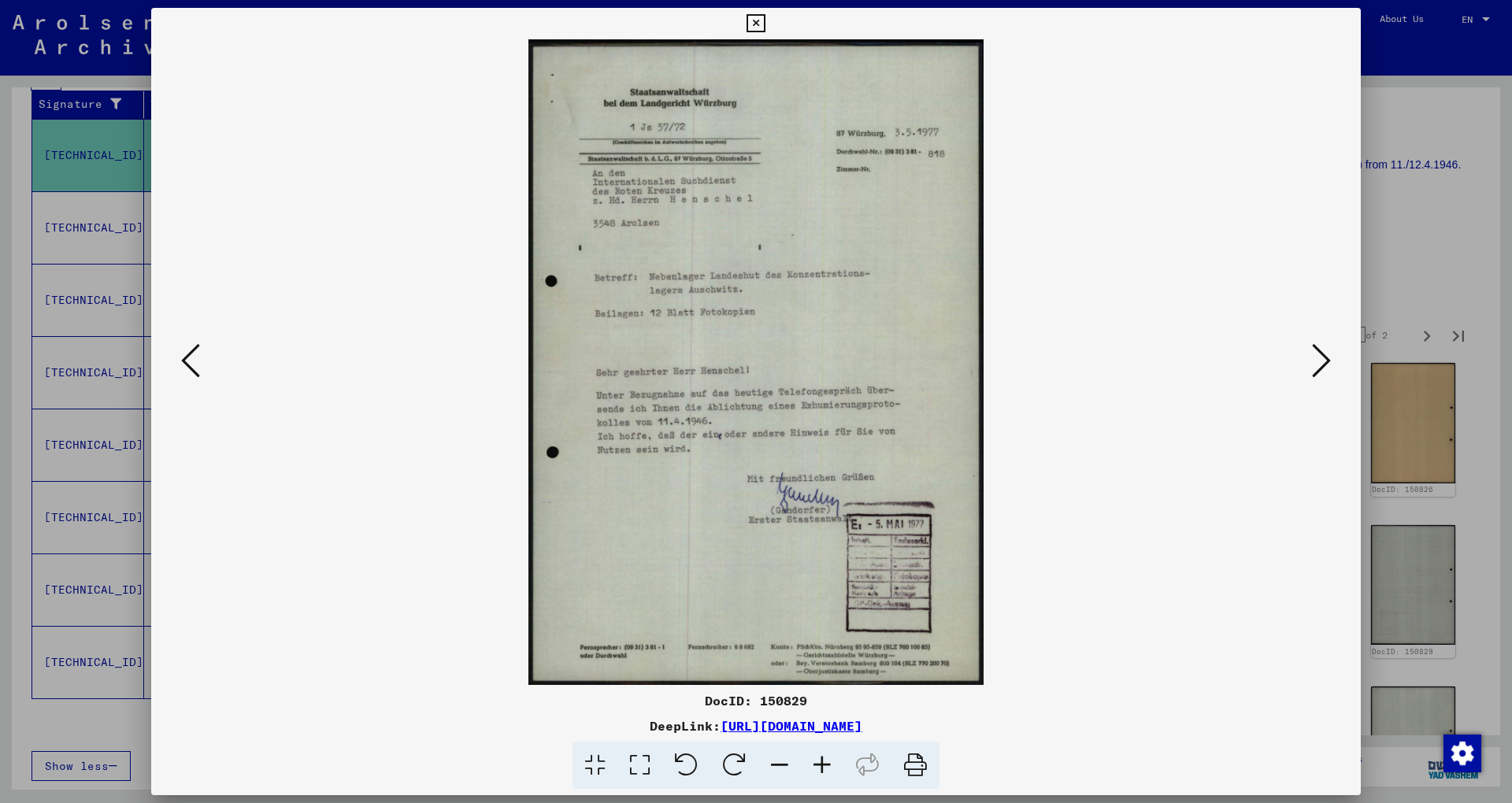
click at [1322, 362] on icon at bounding box center [1321, 361] width 19 height 38
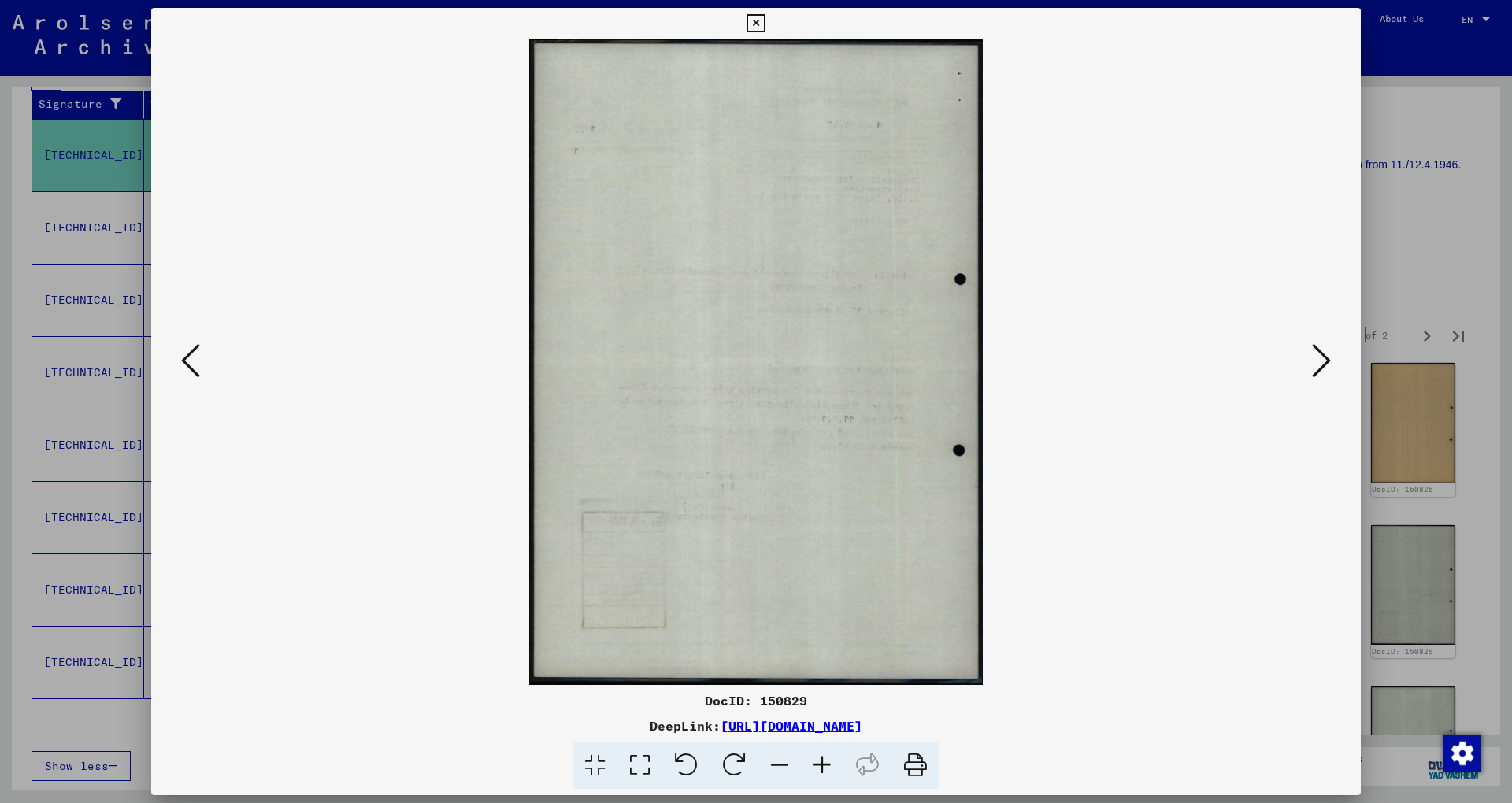
click at [1322, 362] on icon at bounding box center [1321, 361] width 19 height 38
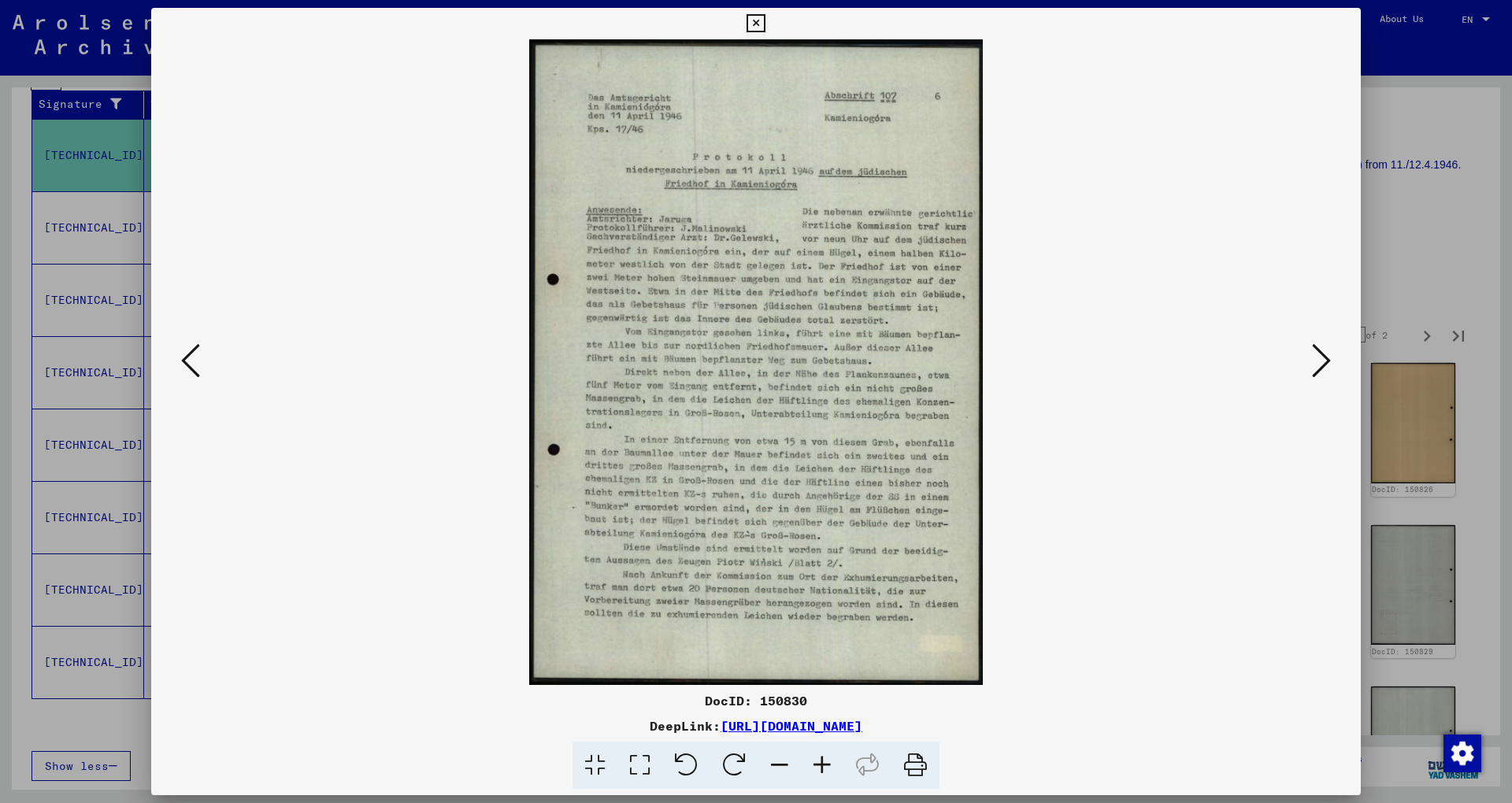
click at [1322, 362] on icon at bounding box center [1321, 361] width 19 height 38
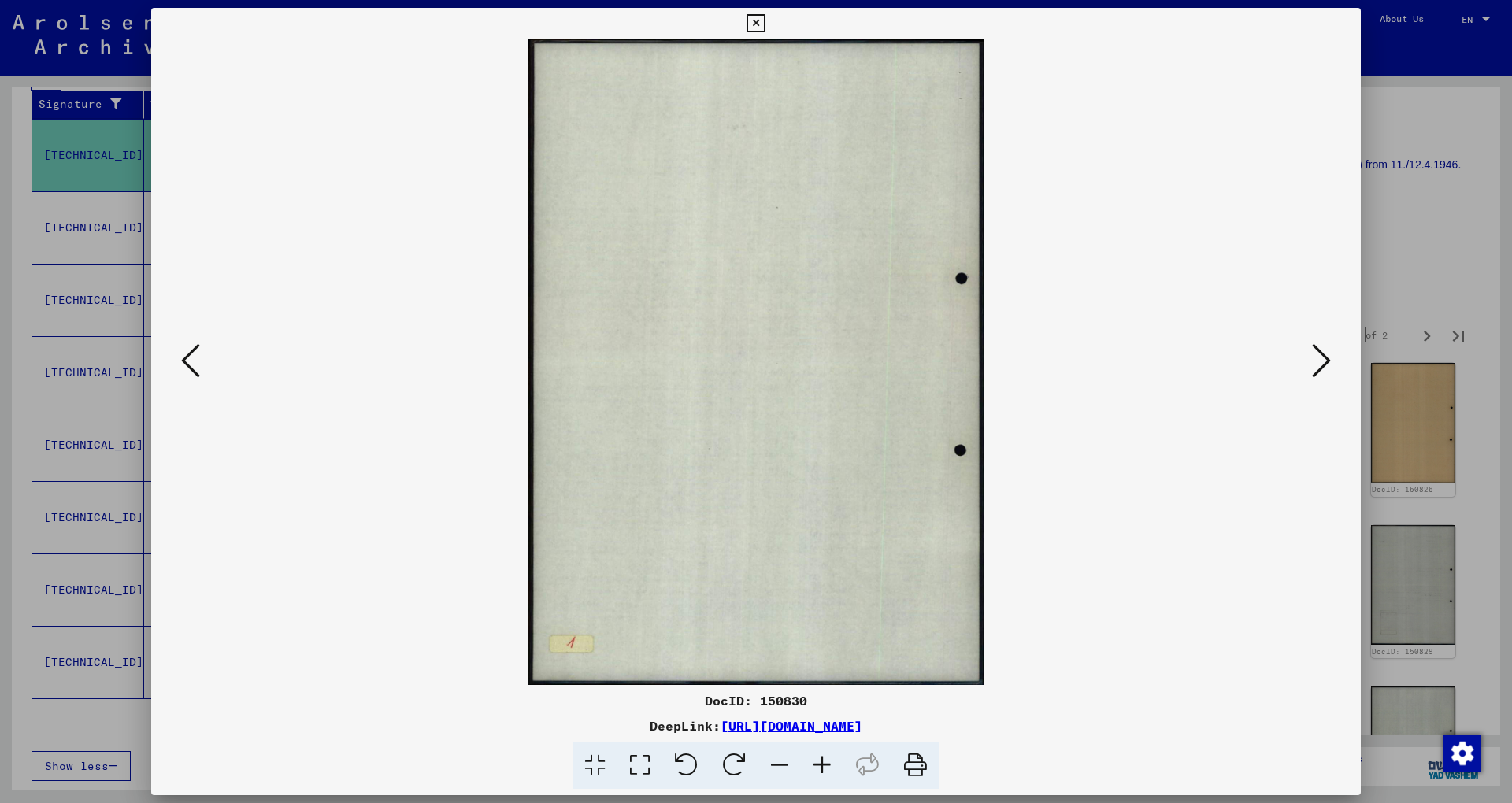
click at [1322, 362] on icon at bounding box center [1321, 361] width 19 height 38
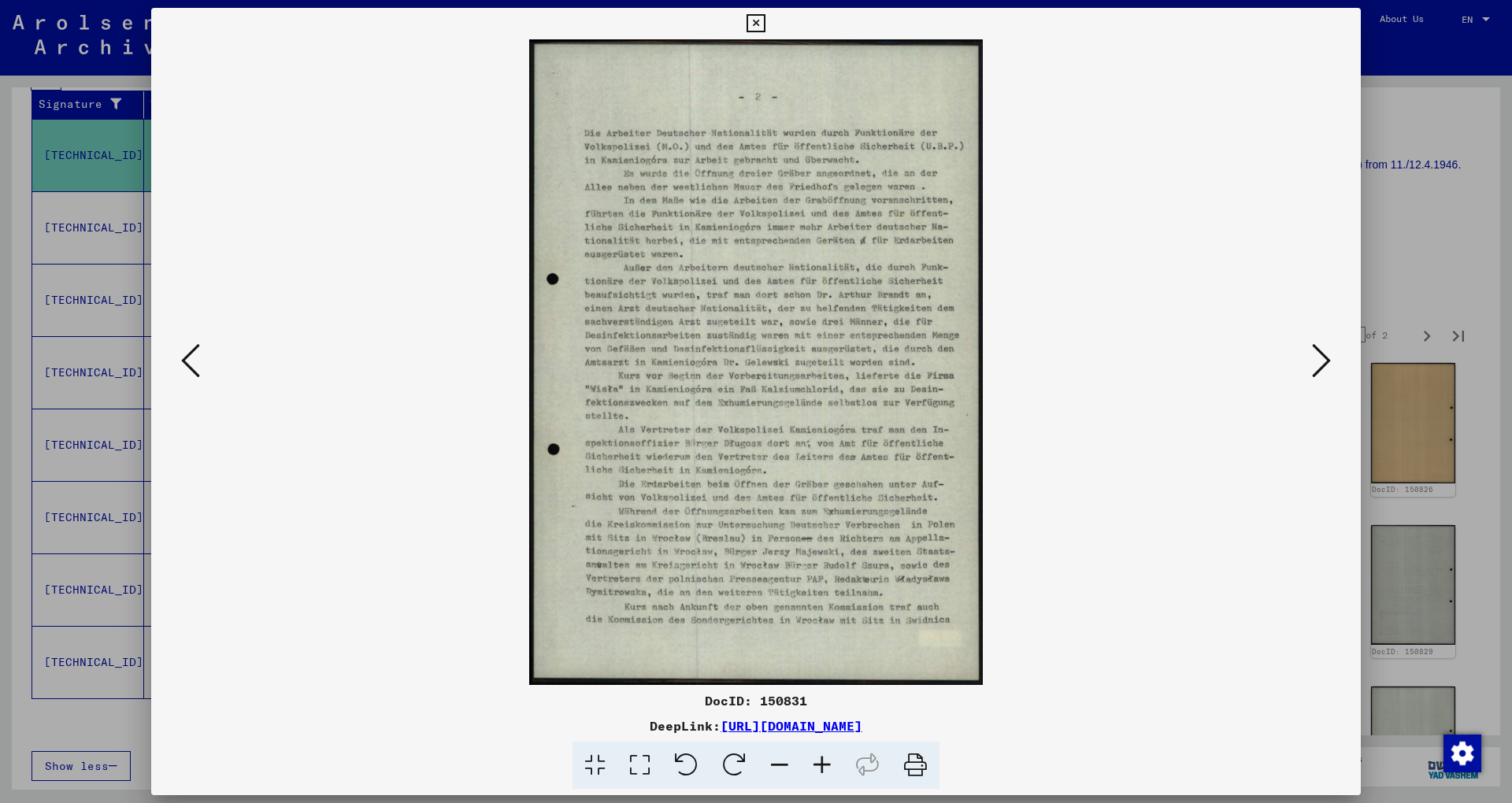
click at [1322, 362] on icon at bounding box center [1321, 361] width 19 height 38
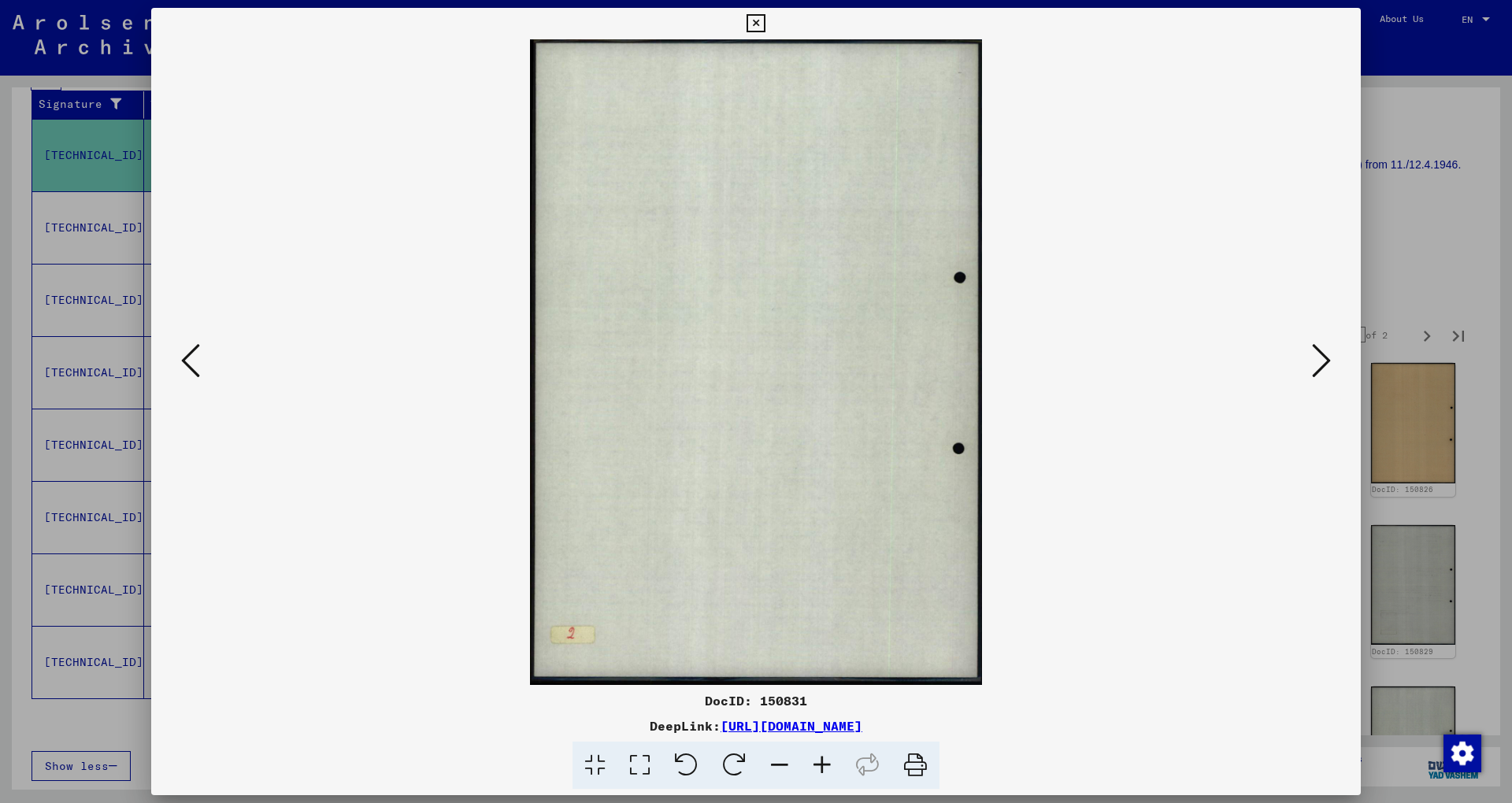
click at [1322, 362] on icon at bounding box center [1321, 361] width 19 height 38
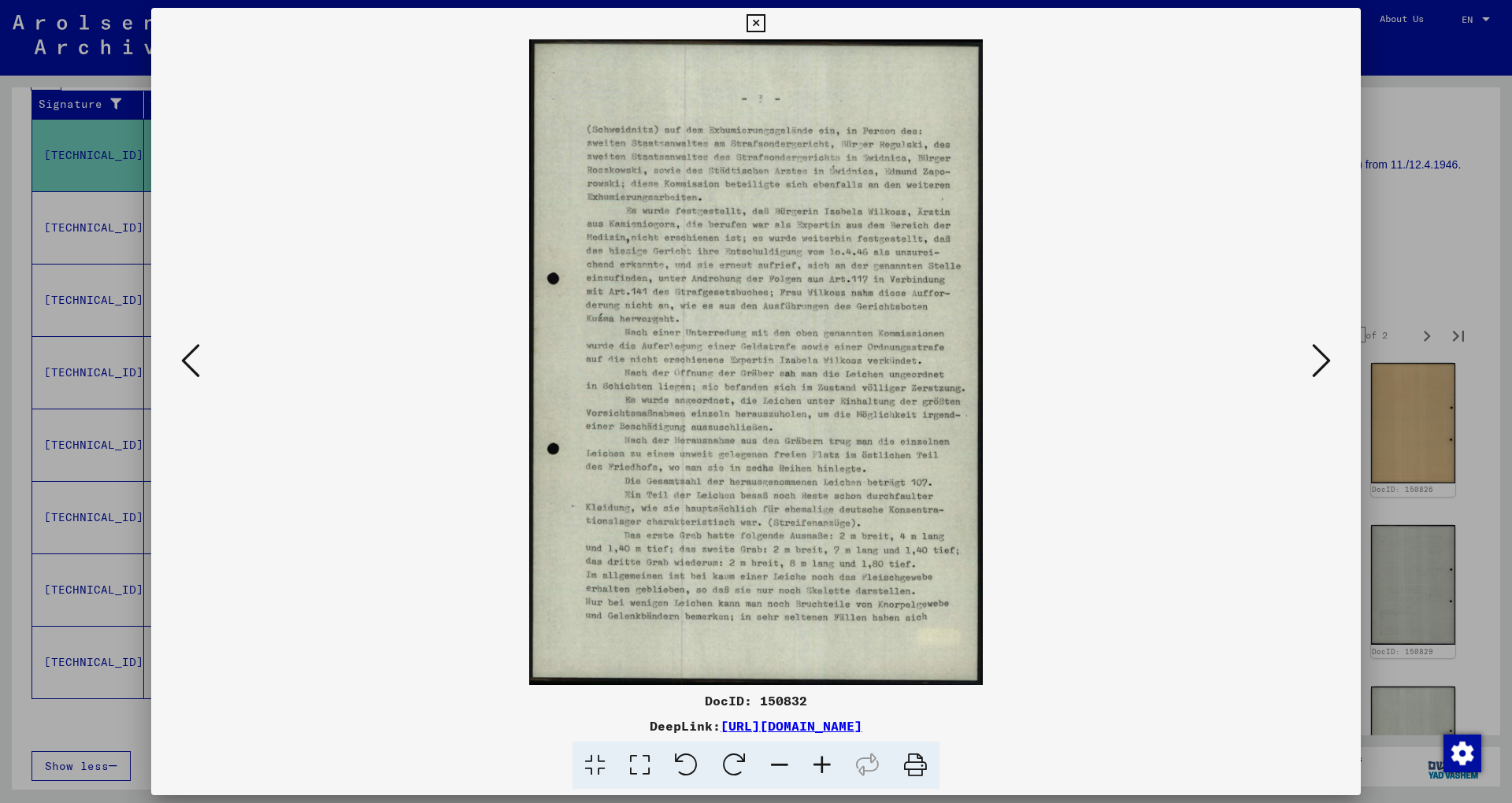
click at [1322, 362] on icon at bounding box center [1321, 361] width 19 height 38
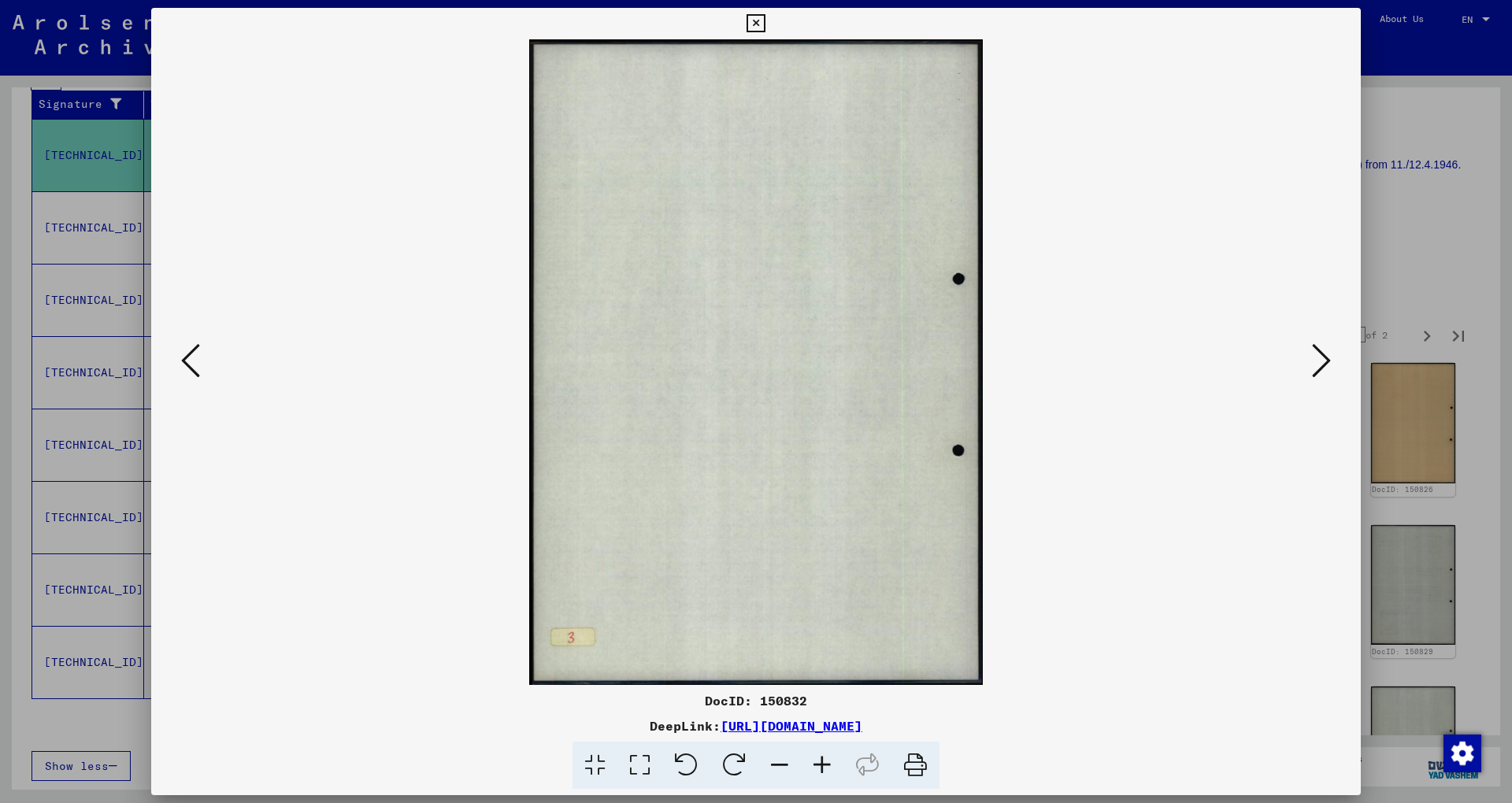
click at [1322, 362] on icon at bounding box center [1321, 361] width 19 height 38
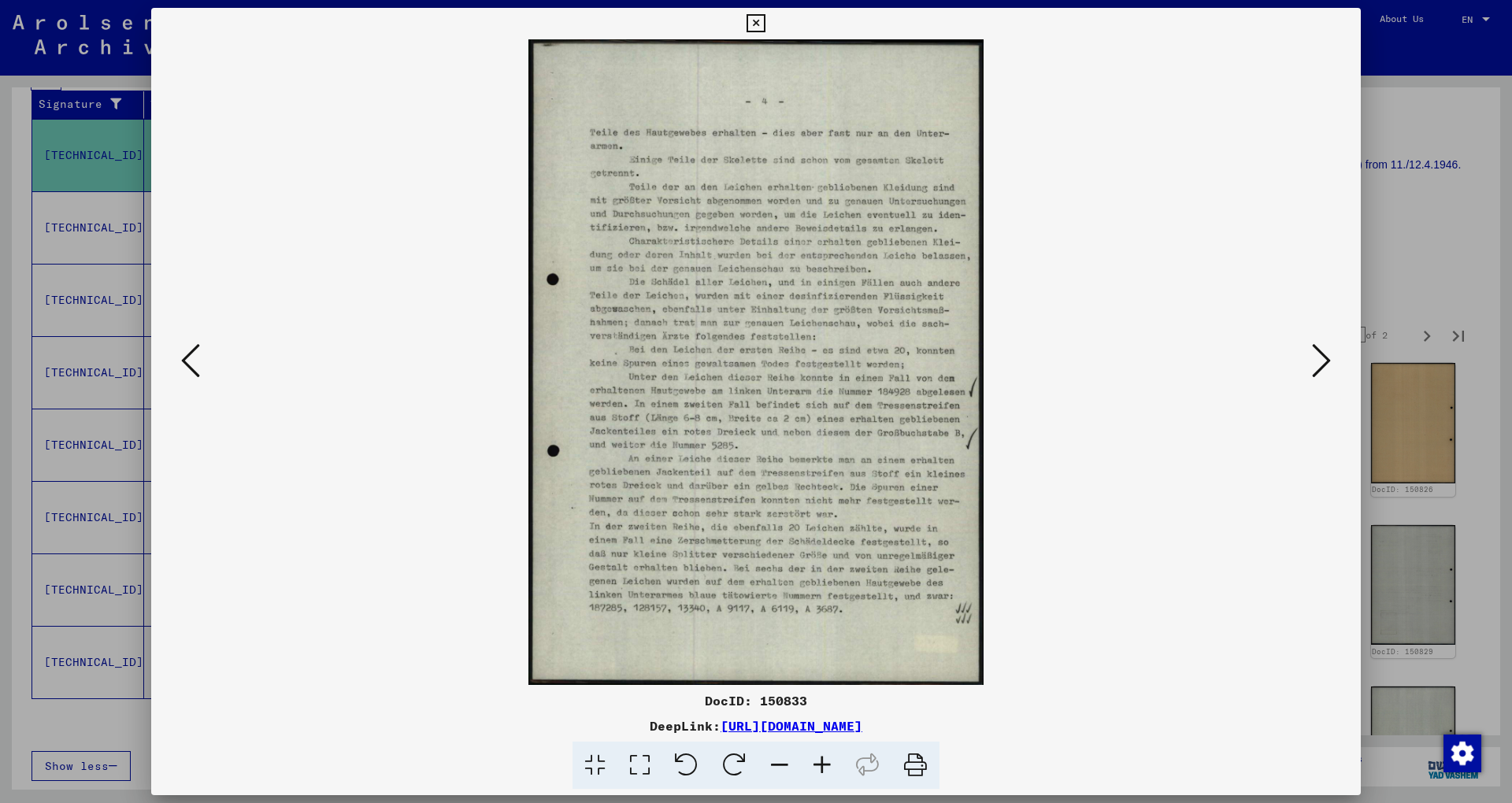
click at [1322, 362] on icon at bounding box center [1321, 361] width 19 height 38
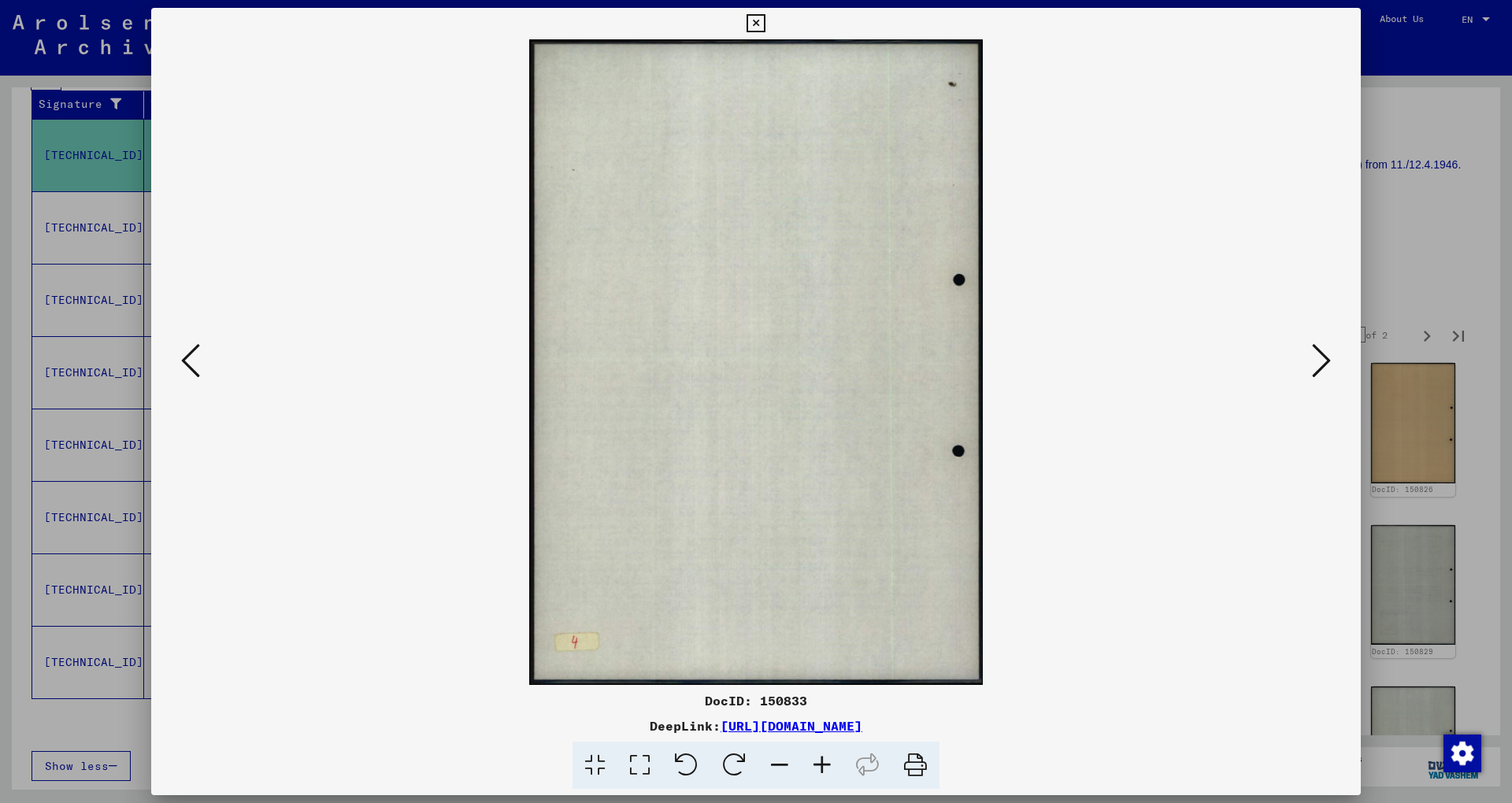
click at [1322, 362] on icon at bounding box center [1321, 361] width 19 height 38
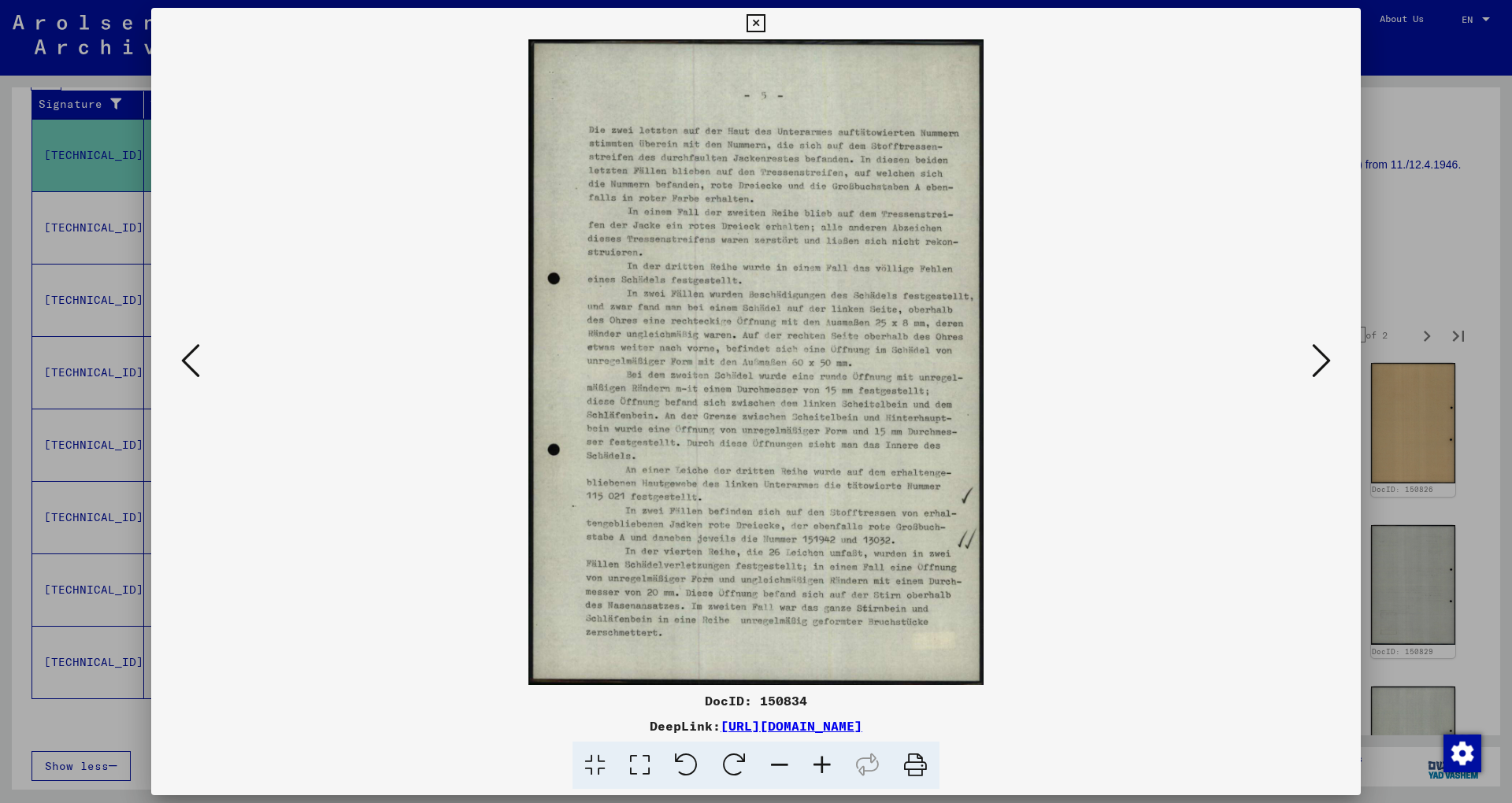
click at [1322, 362] on icon at bounding box center [1321, 361] width 19 height 38
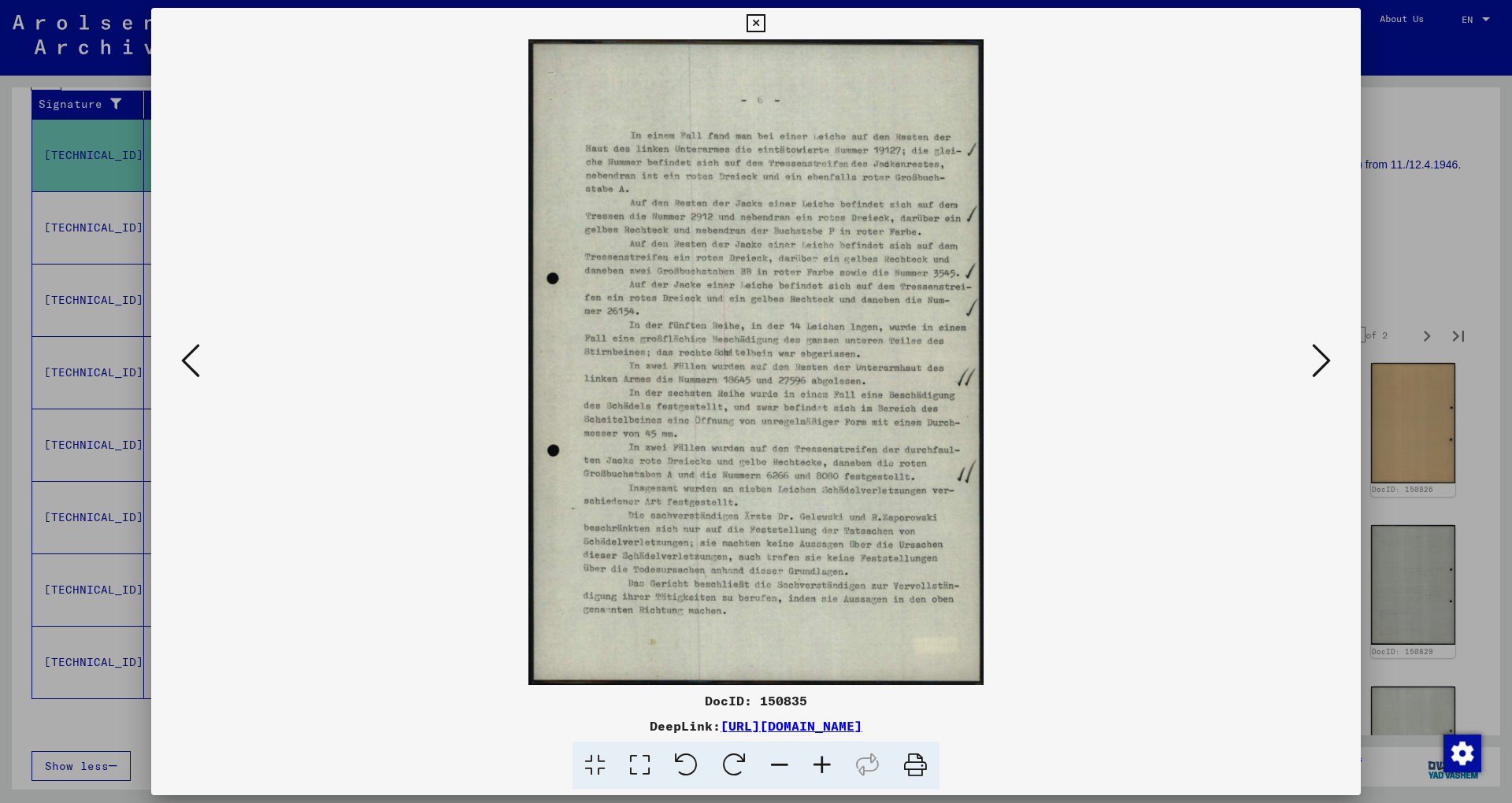
click at [1322, 362] on icon at bounding box center [1321, 361] width 19 height 38
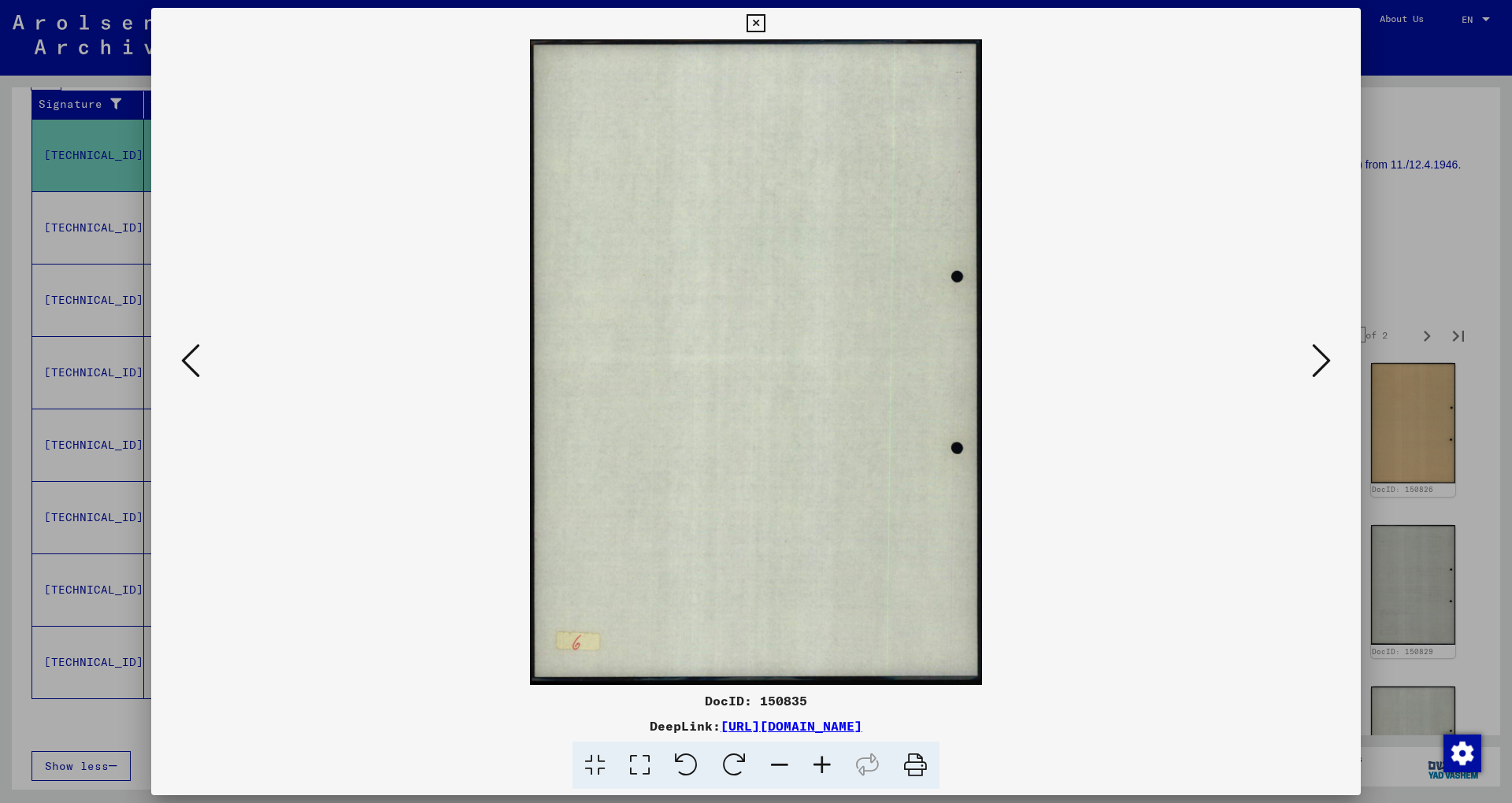
click at [1322, 362] on icon at bounding box center [1321, 361] width 19 height 38
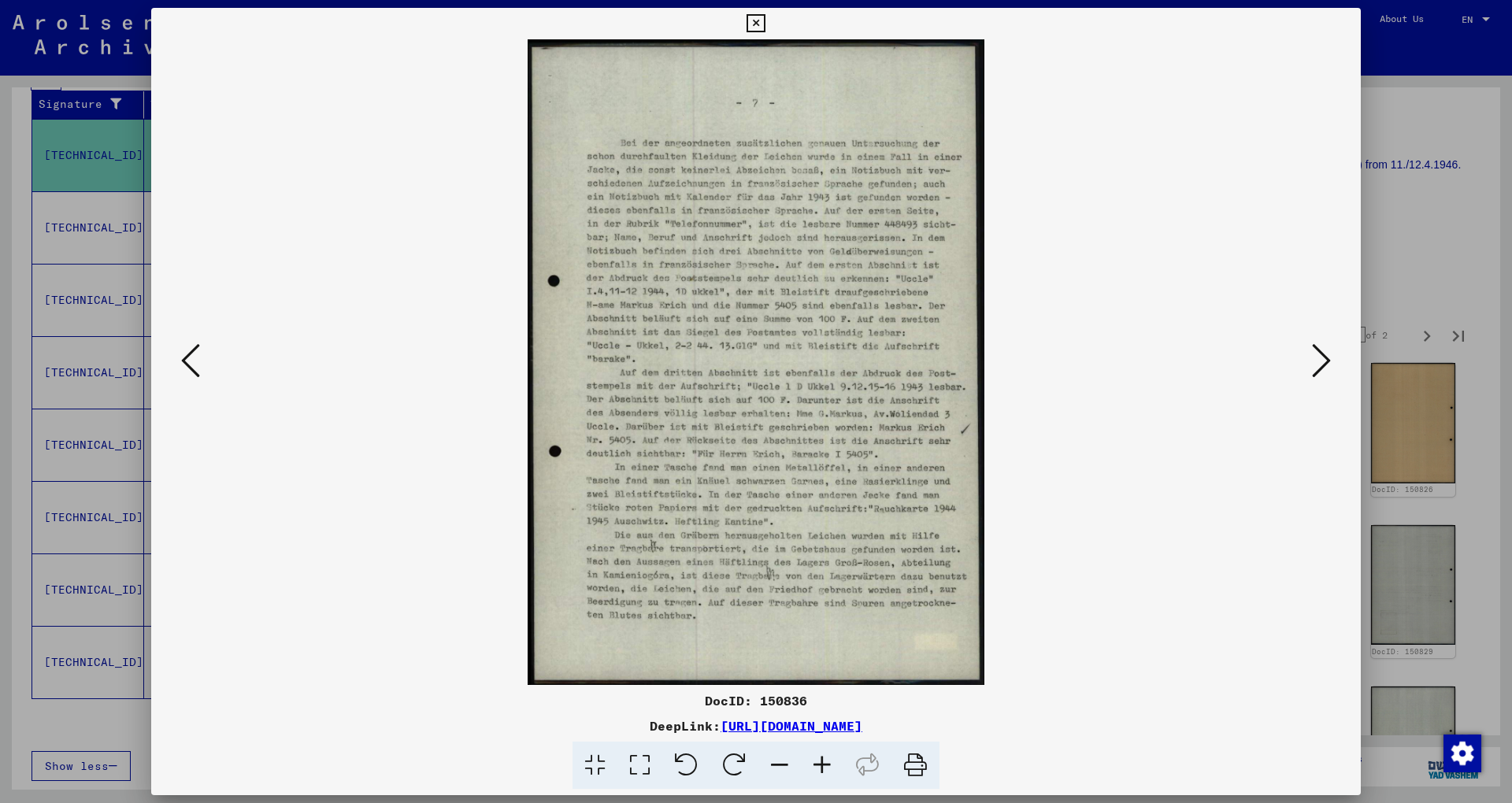
click at [1322, 362] on icon at bounding box center [1321, 361] width 19 height 38
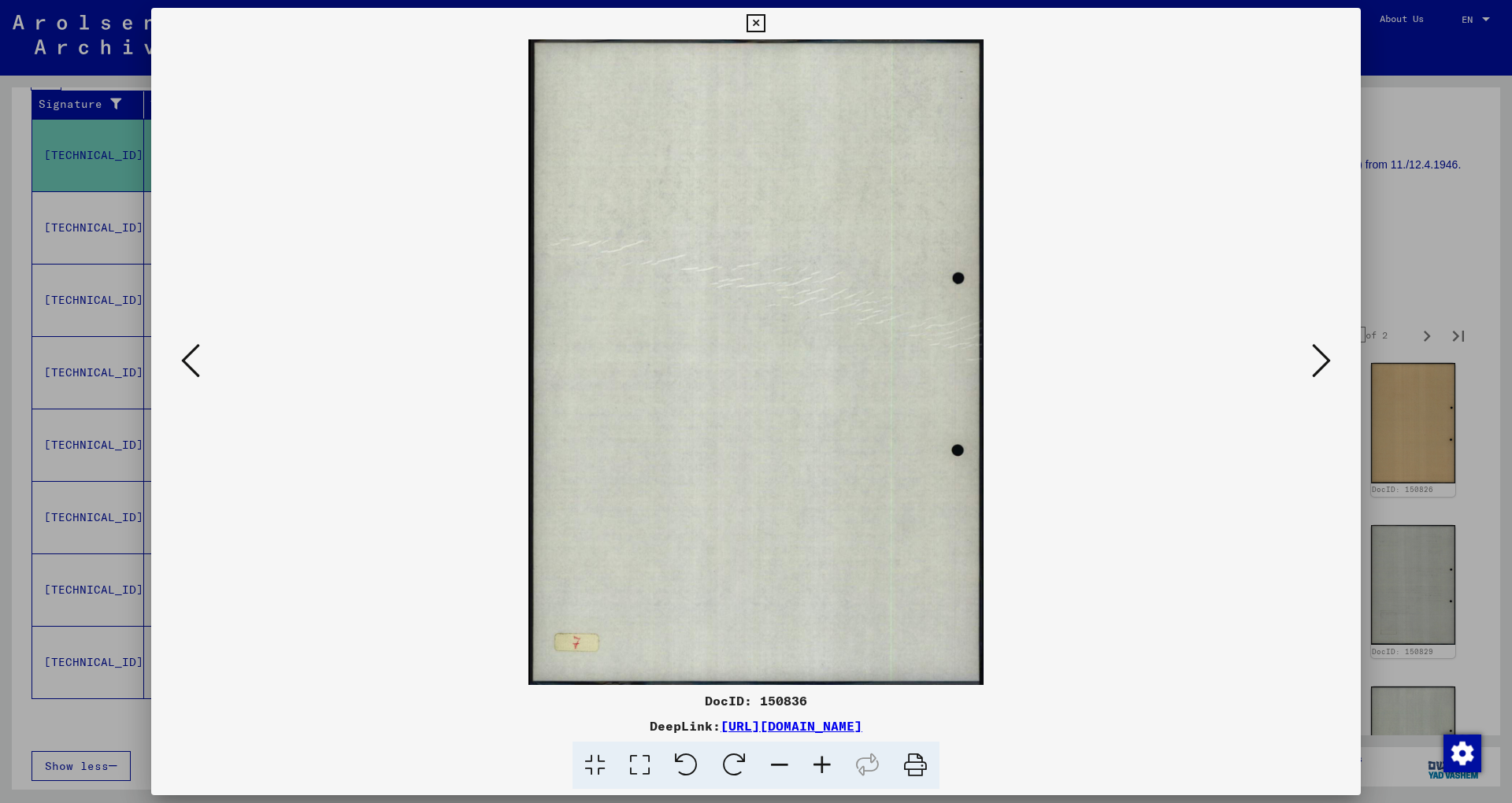
click at [1322, 362] on icon at bounding box center [1321, 361] width 19 height 38
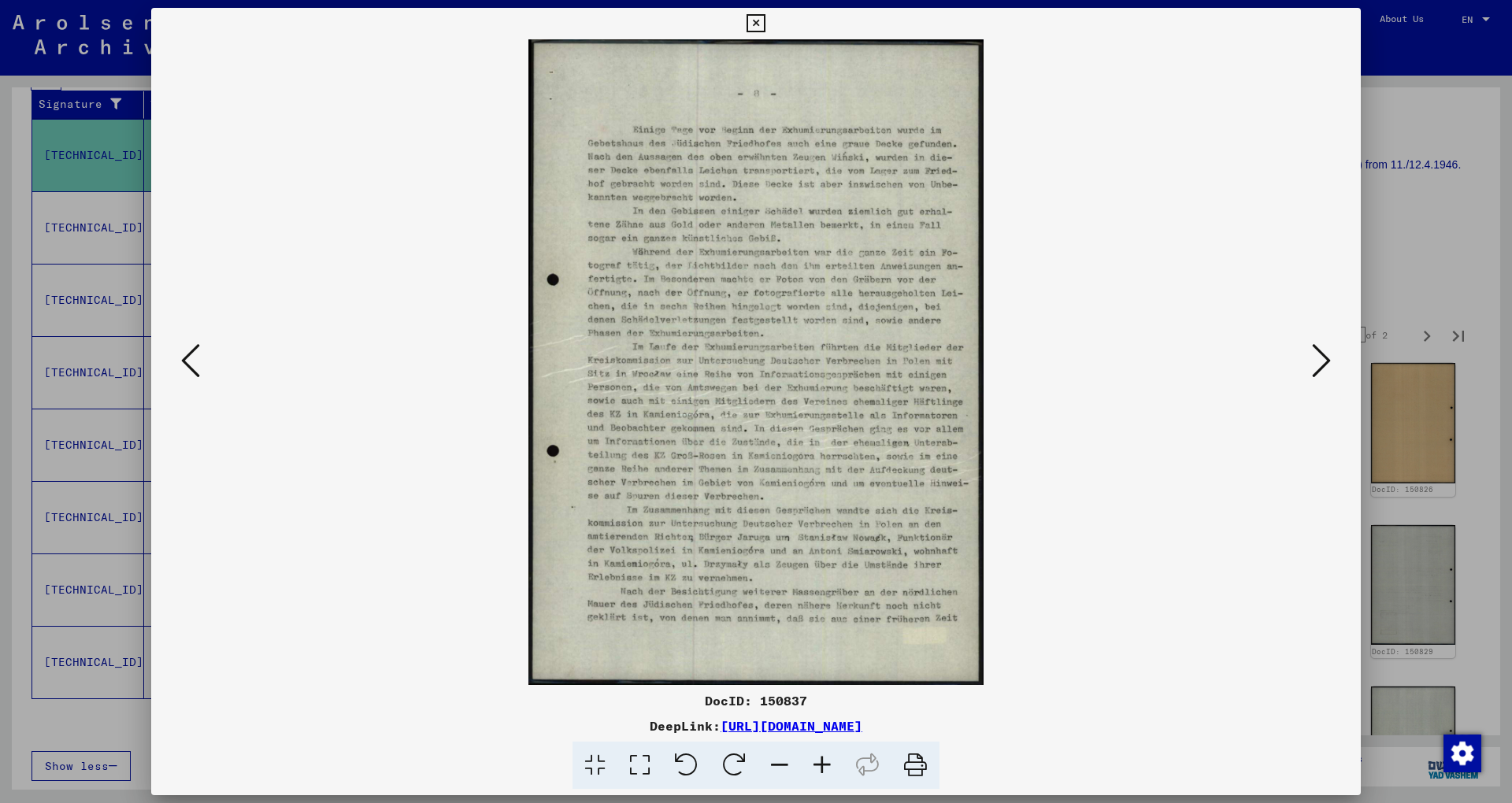
click at [1322, 362] on icon at bounding box center [1321, 361] width 19 height 38
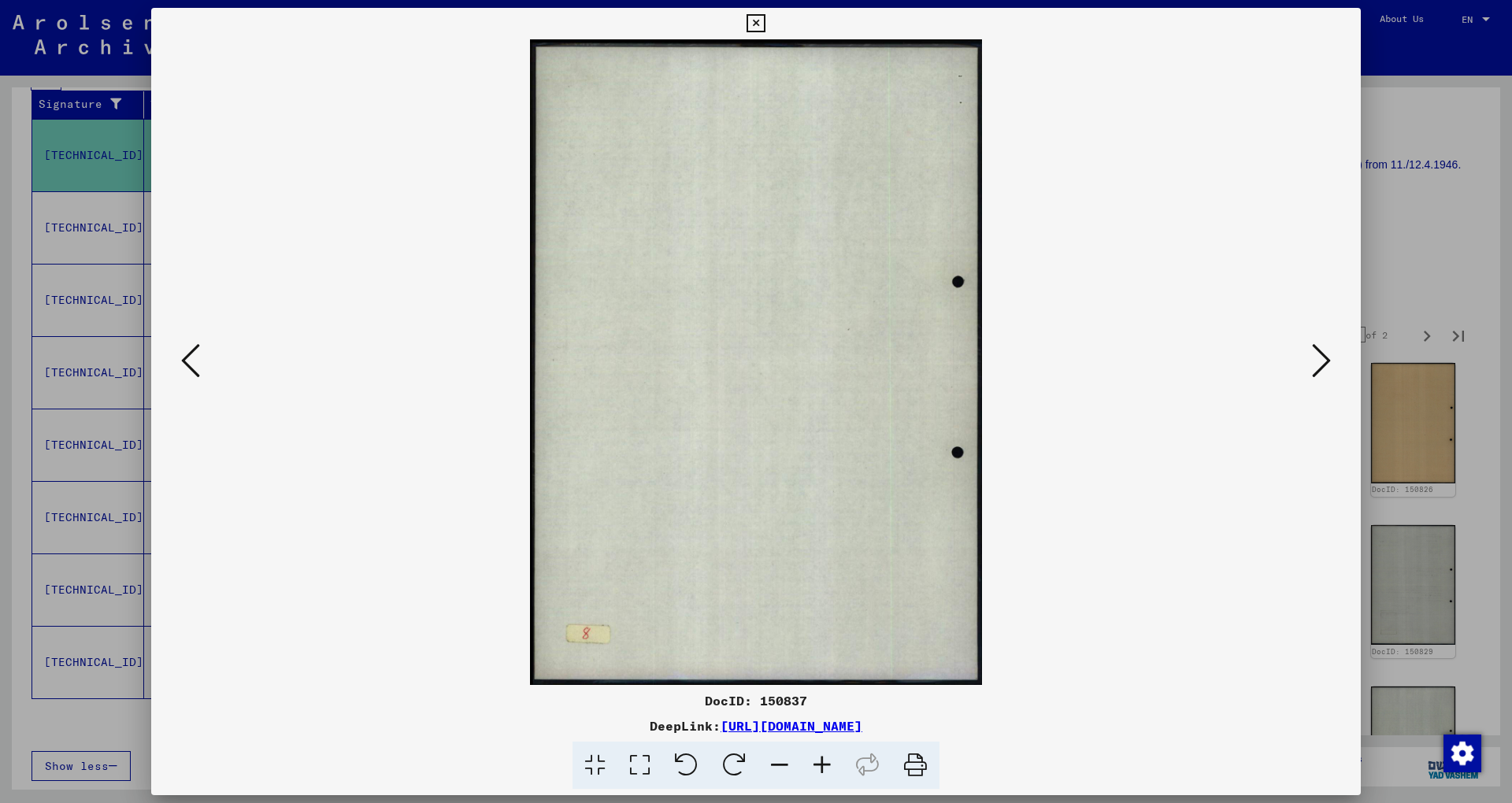
click at [1322, 362] on icon at bounding box center [1321, 361] width 19 height 38
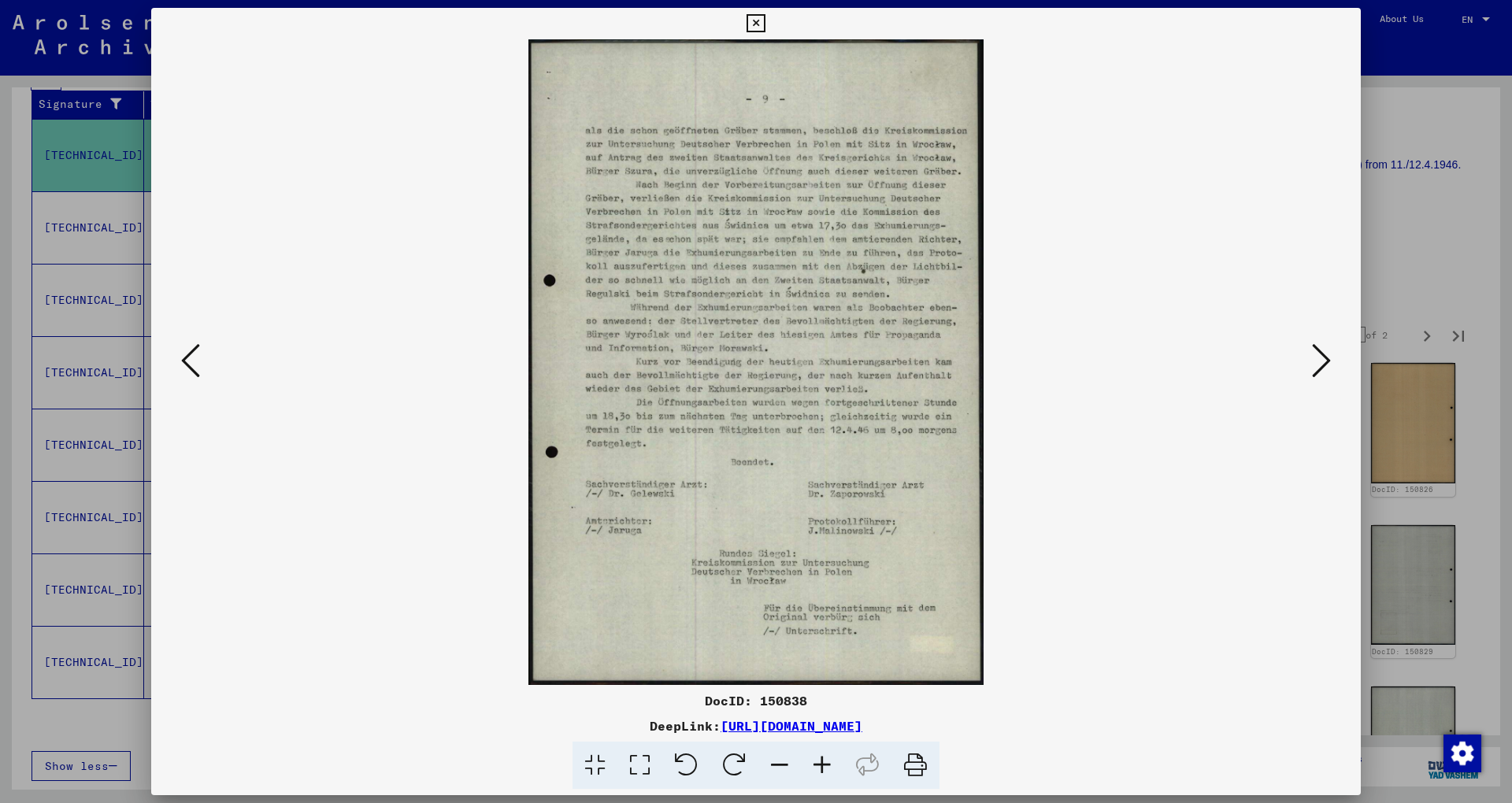
click at [1322, 362] on icon at bounding box center [1321, 361] width 19 height 38
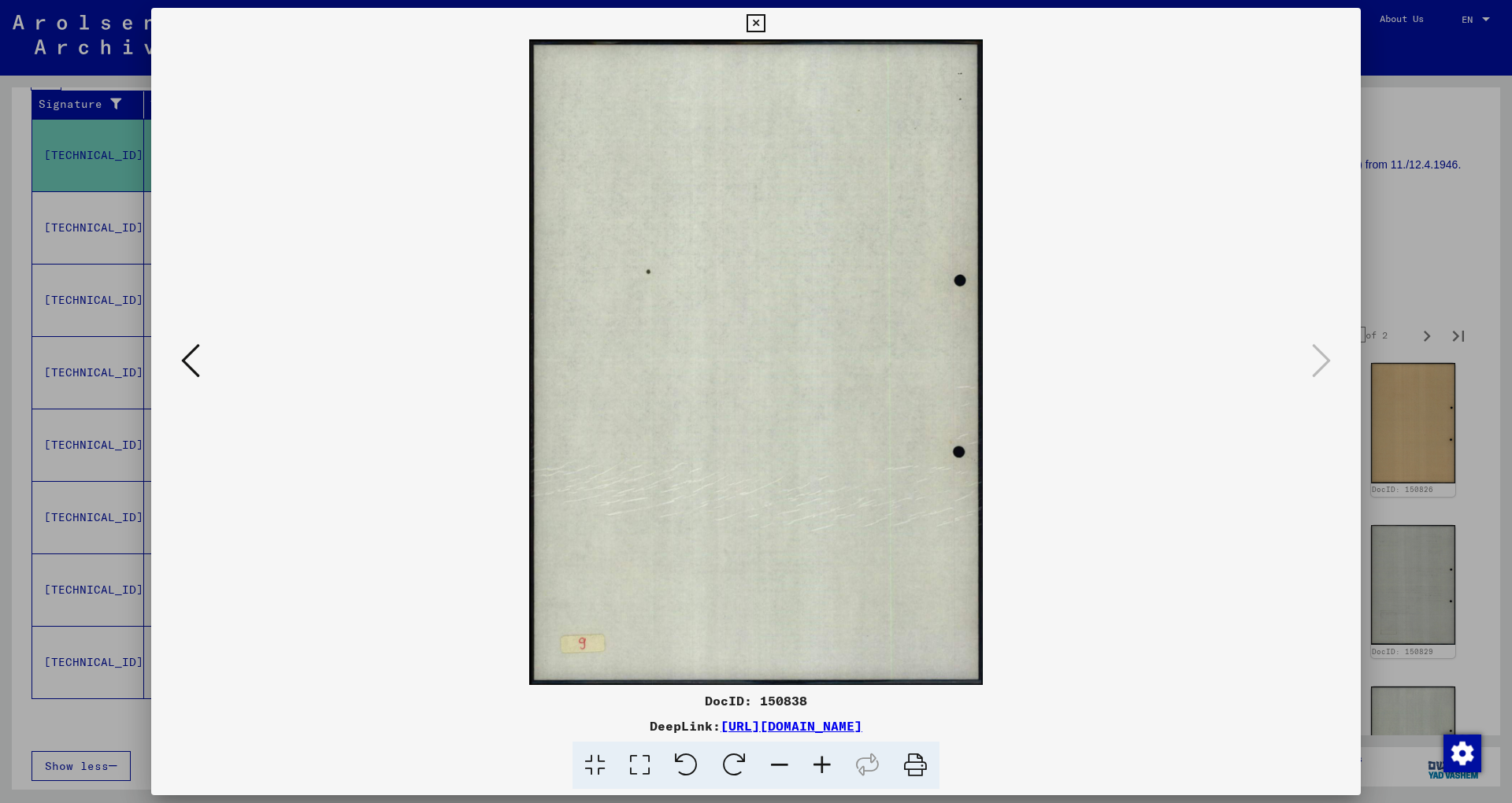
click at [1372, 260] on div at bounding box center [756, 401] width 1512 height 803
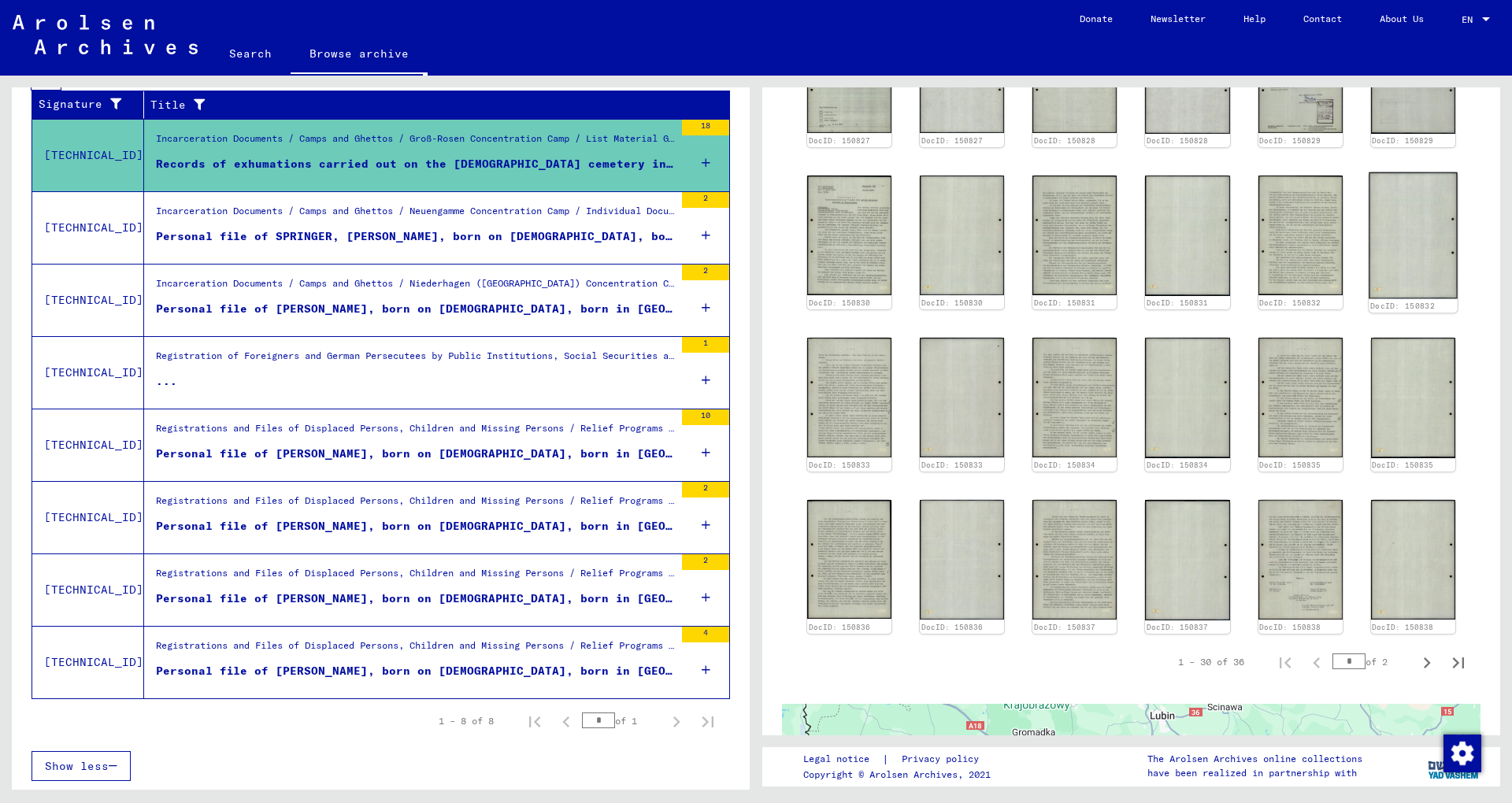
scroll to position [765, 0]
click at [1415, 652] on icon "Next page" at bounding box center [1426, 663] width 22 height 22
type input "*"
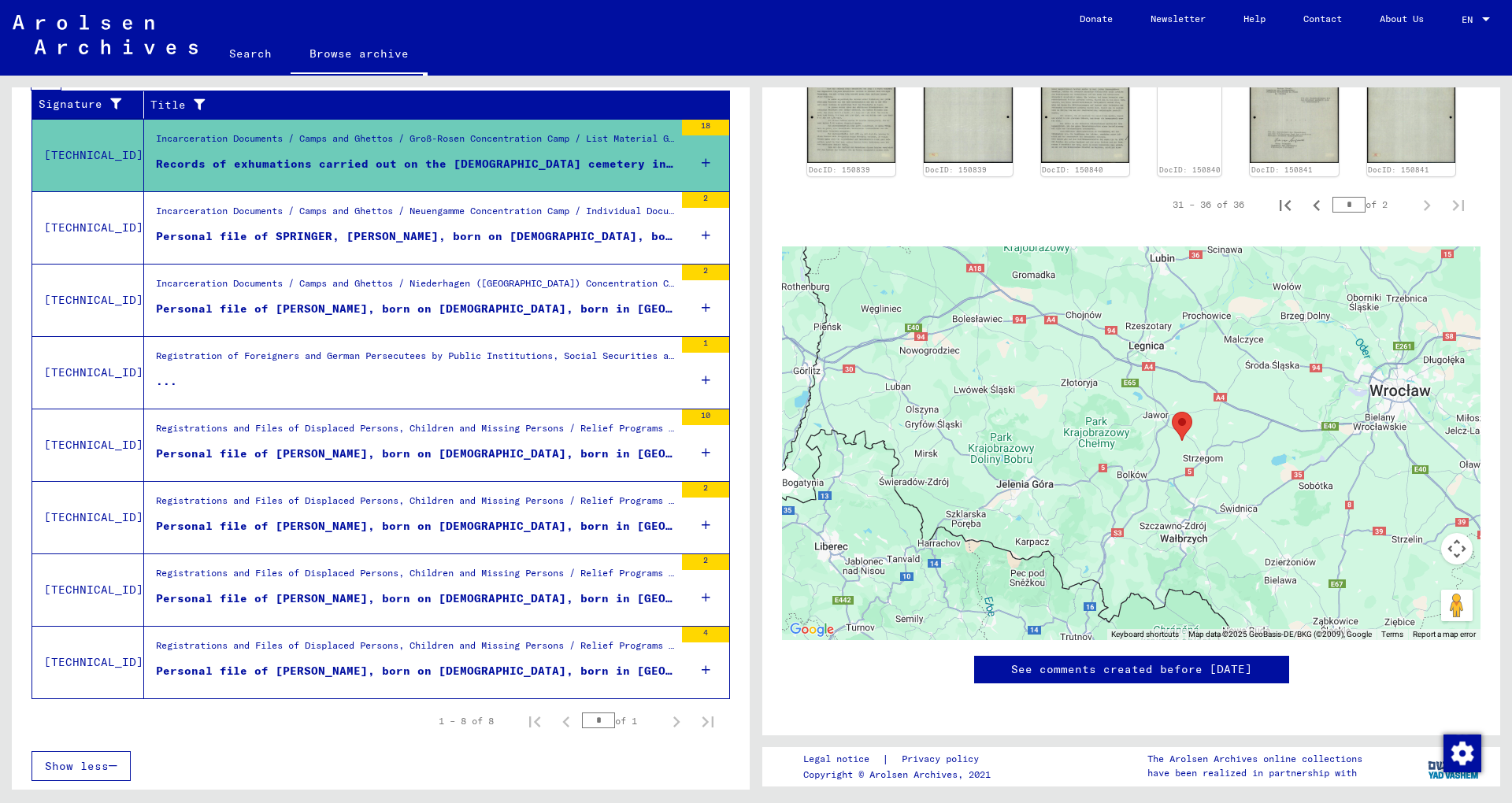
scroll to position [372, 0]
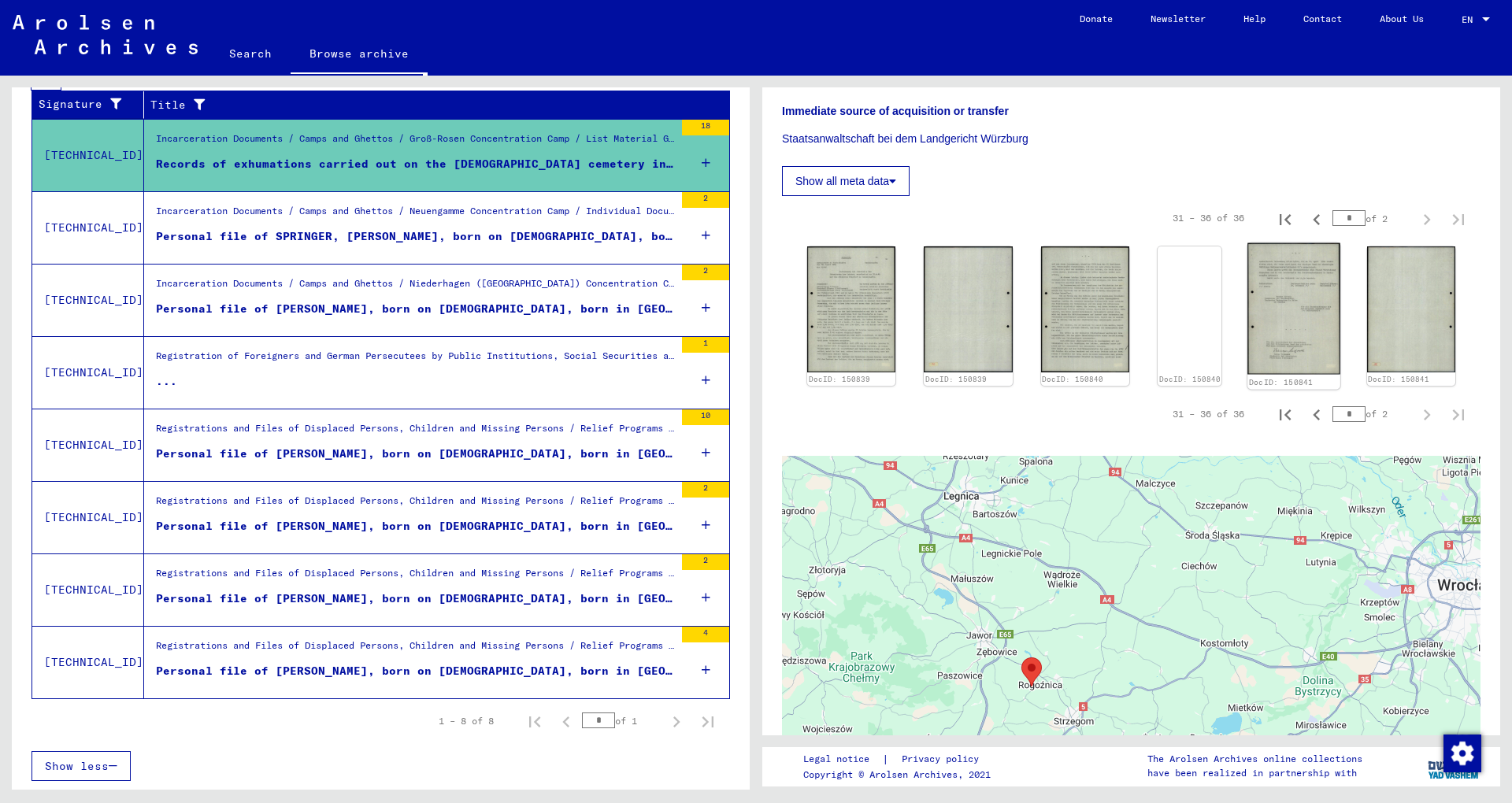
click at [1281, 260] on img at bounding box center [1294, 309] width 93 height 132
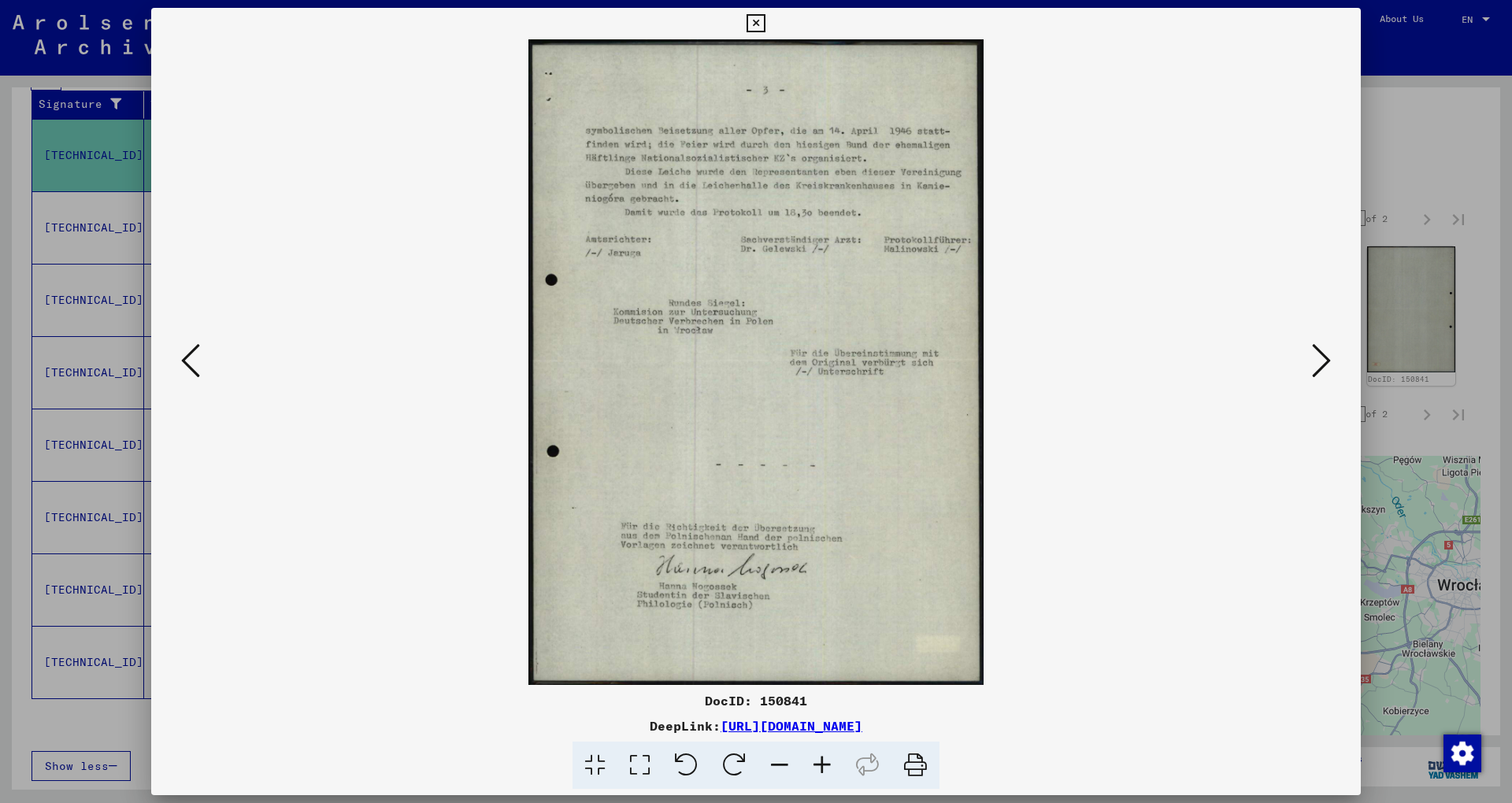
click at [186, 357] on icon at bounding box center [190, 361] width 19 height 38
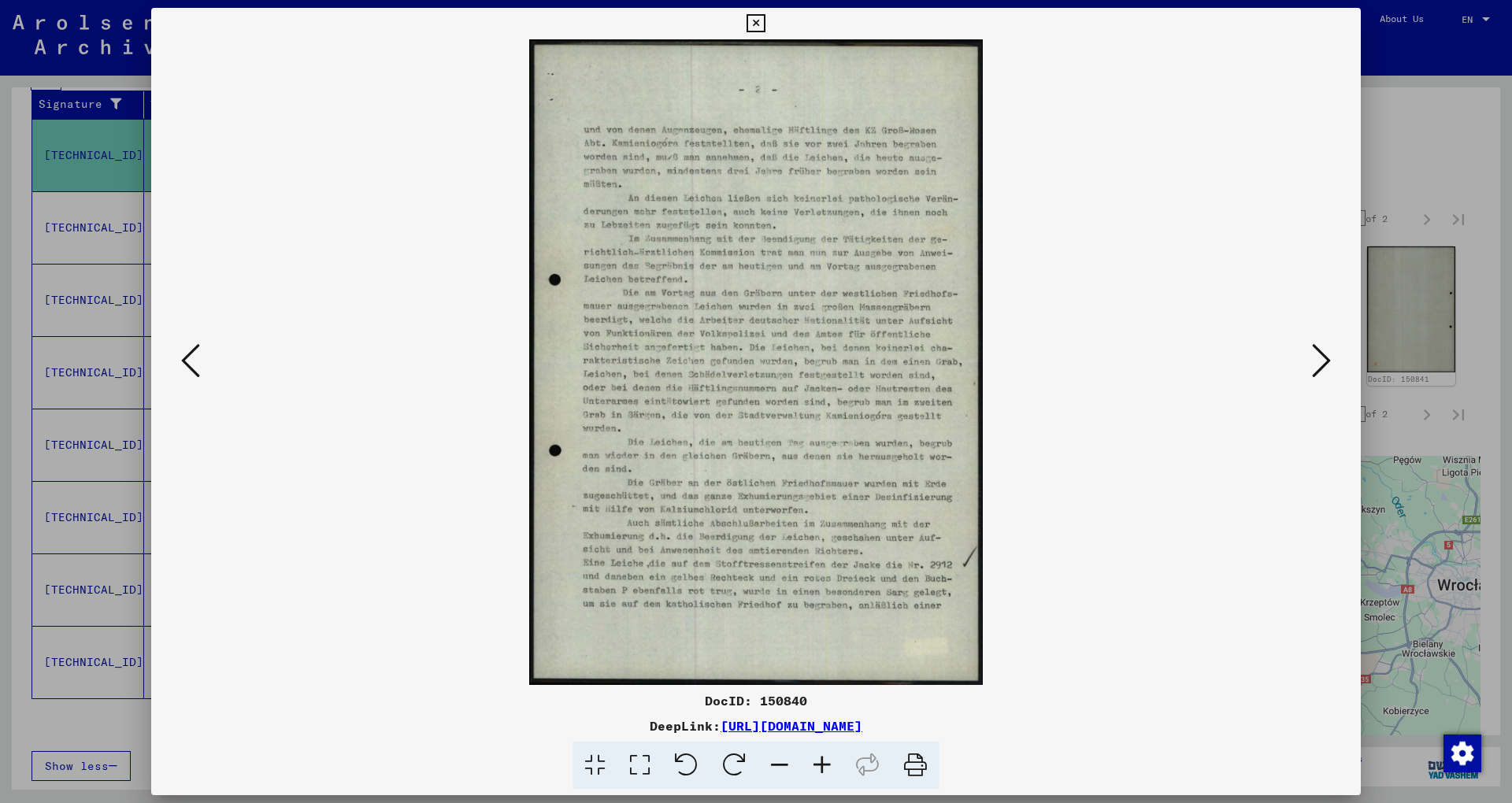
click at [186, 357] on icon at bounding box center [190, 361] width 19 height 38
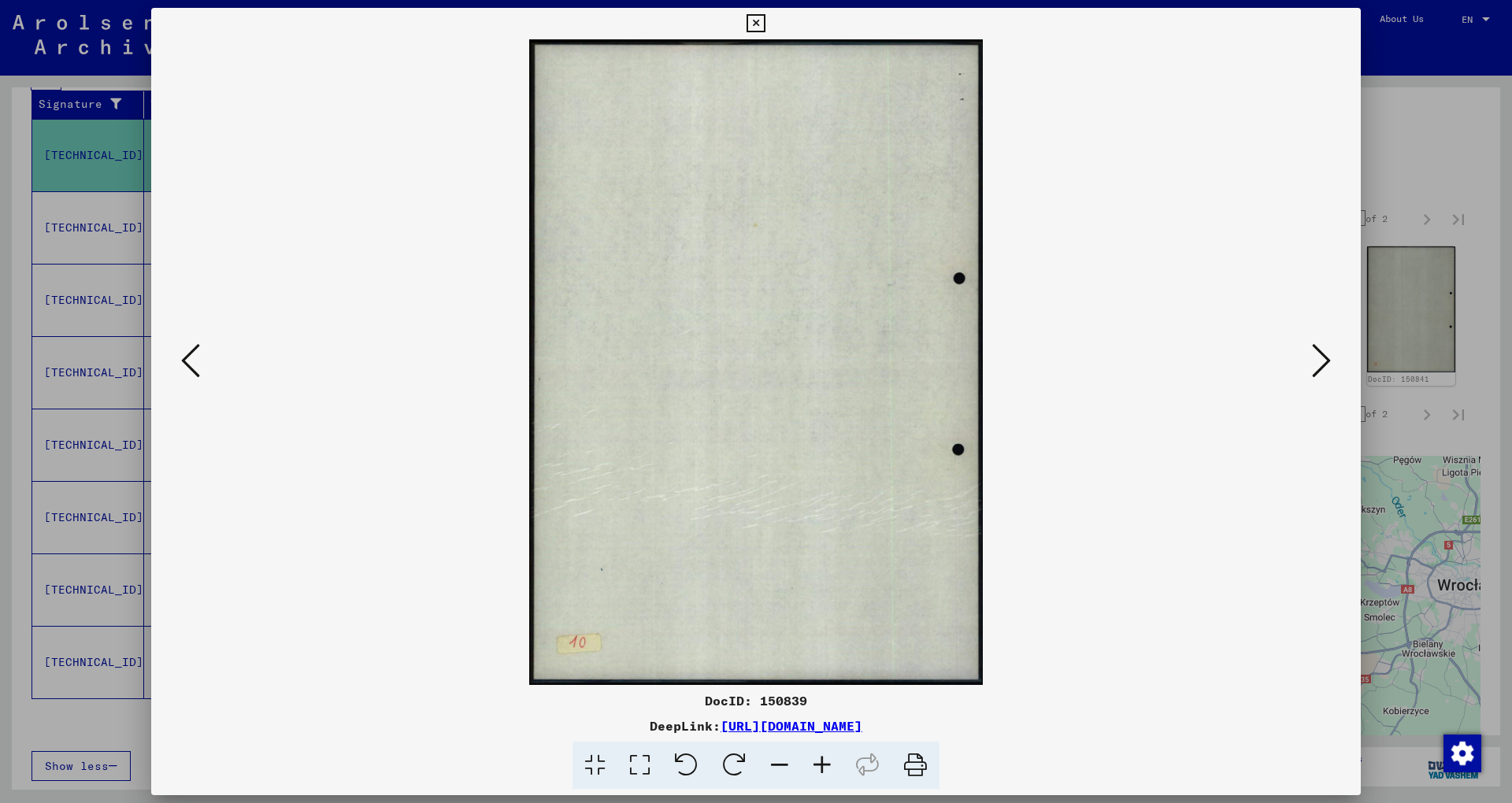
click at [186, 357] on icon at bounding box center [190, 361] width 19 height 38
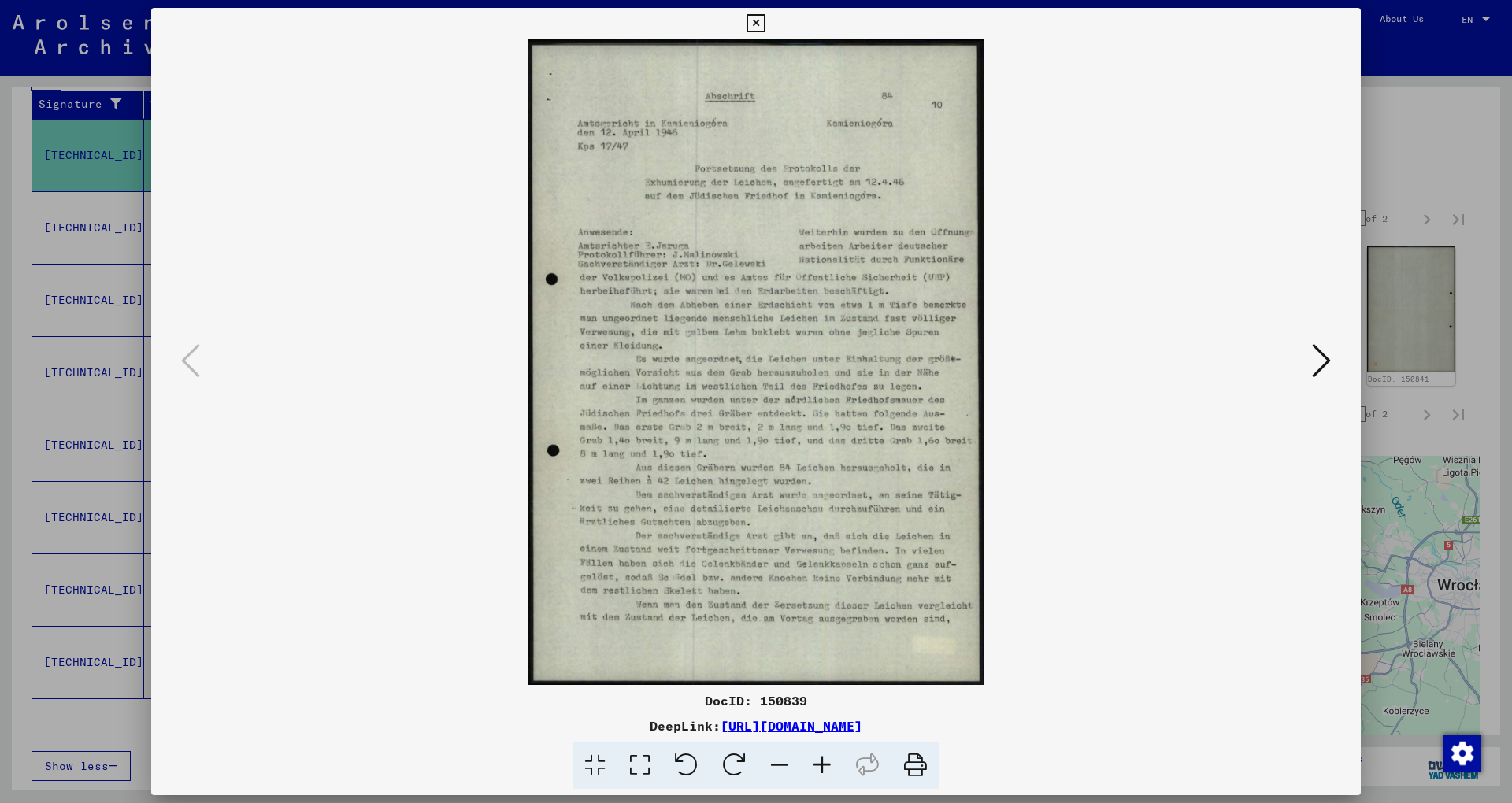
click at [1432, 157] on div at bounding box center [756, 401] width 1512 height 803
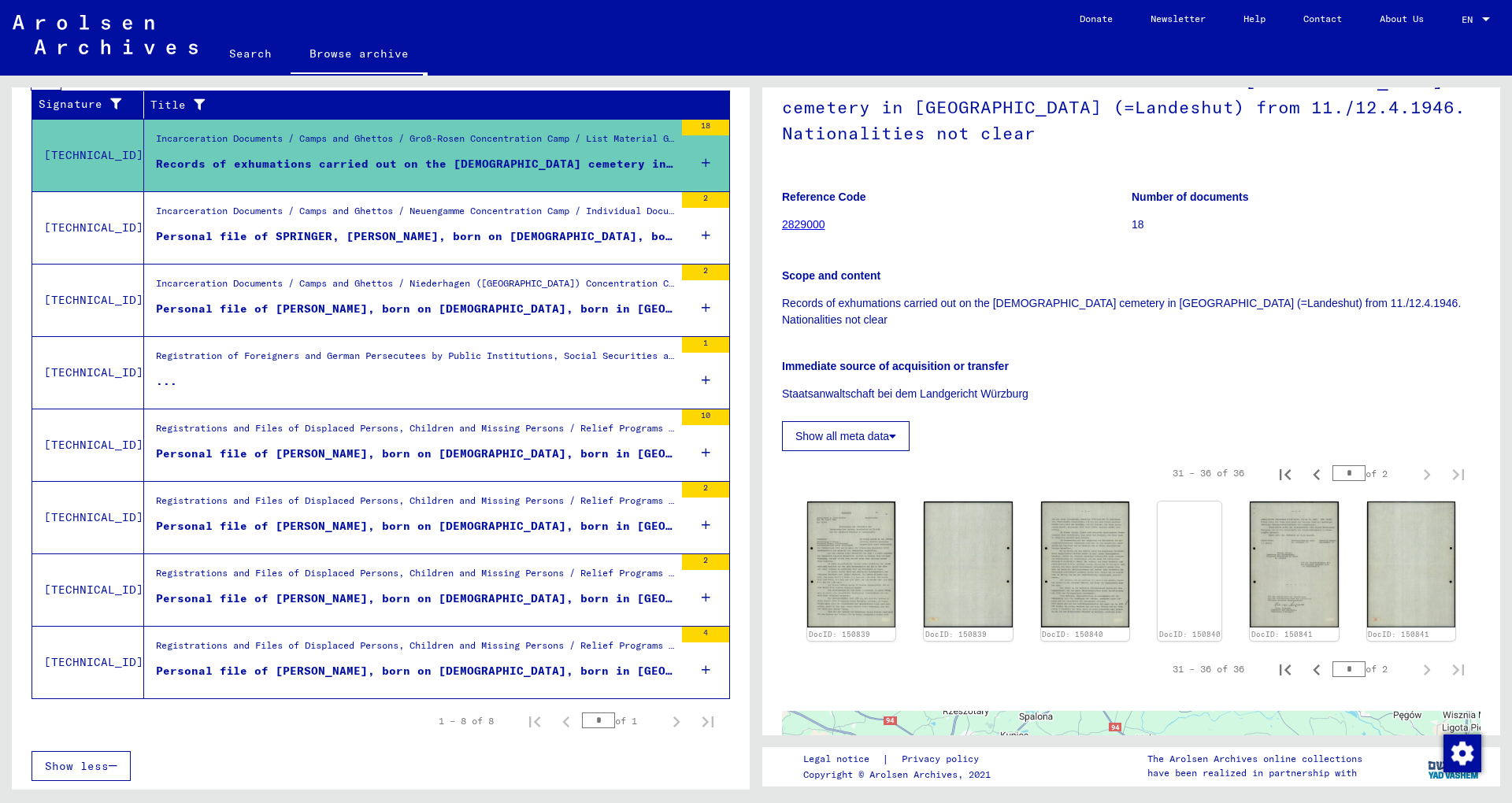
scroll to position [0, 0]
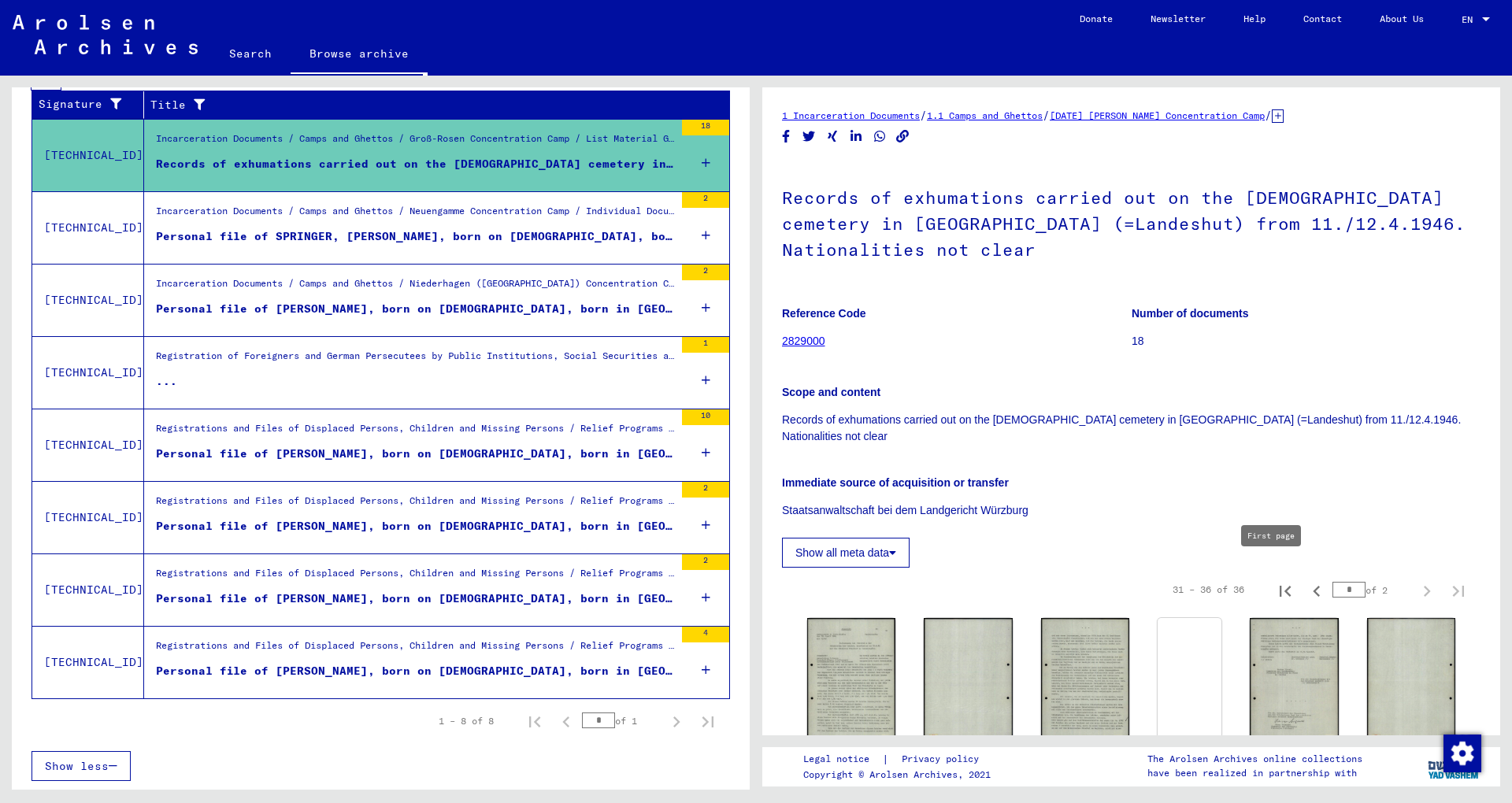
click at [1280, 586] on icon "First page" at bounding box center [1285, 591] width 11 height 11
type input "*"
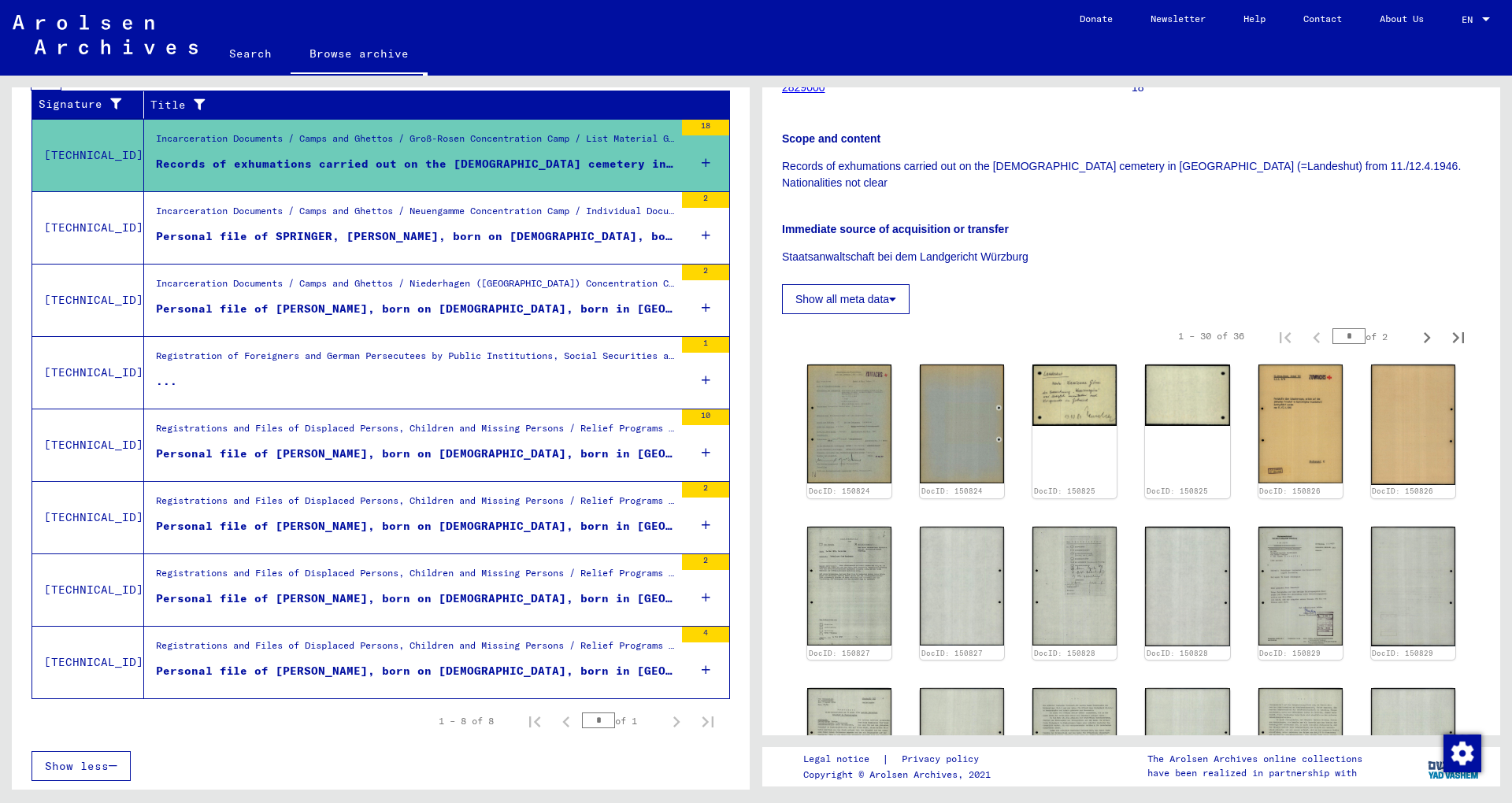
scroll to position [255, 0]
click at [1045, 365] on img at bounding box center [1074, 392] width 89 height 65
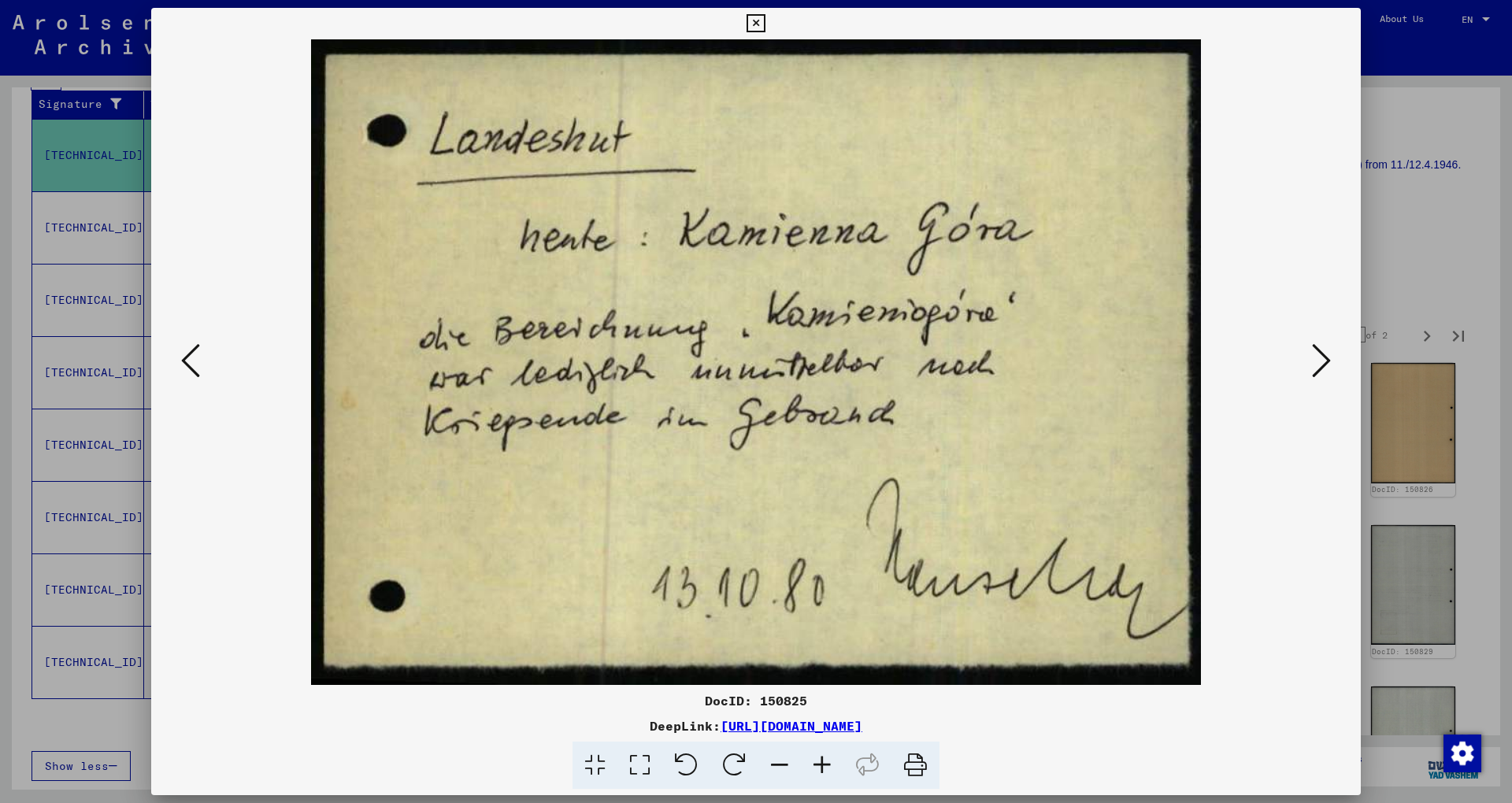
click at [765, 21] on icon at bounding box center [755, 23] width 18 height 19
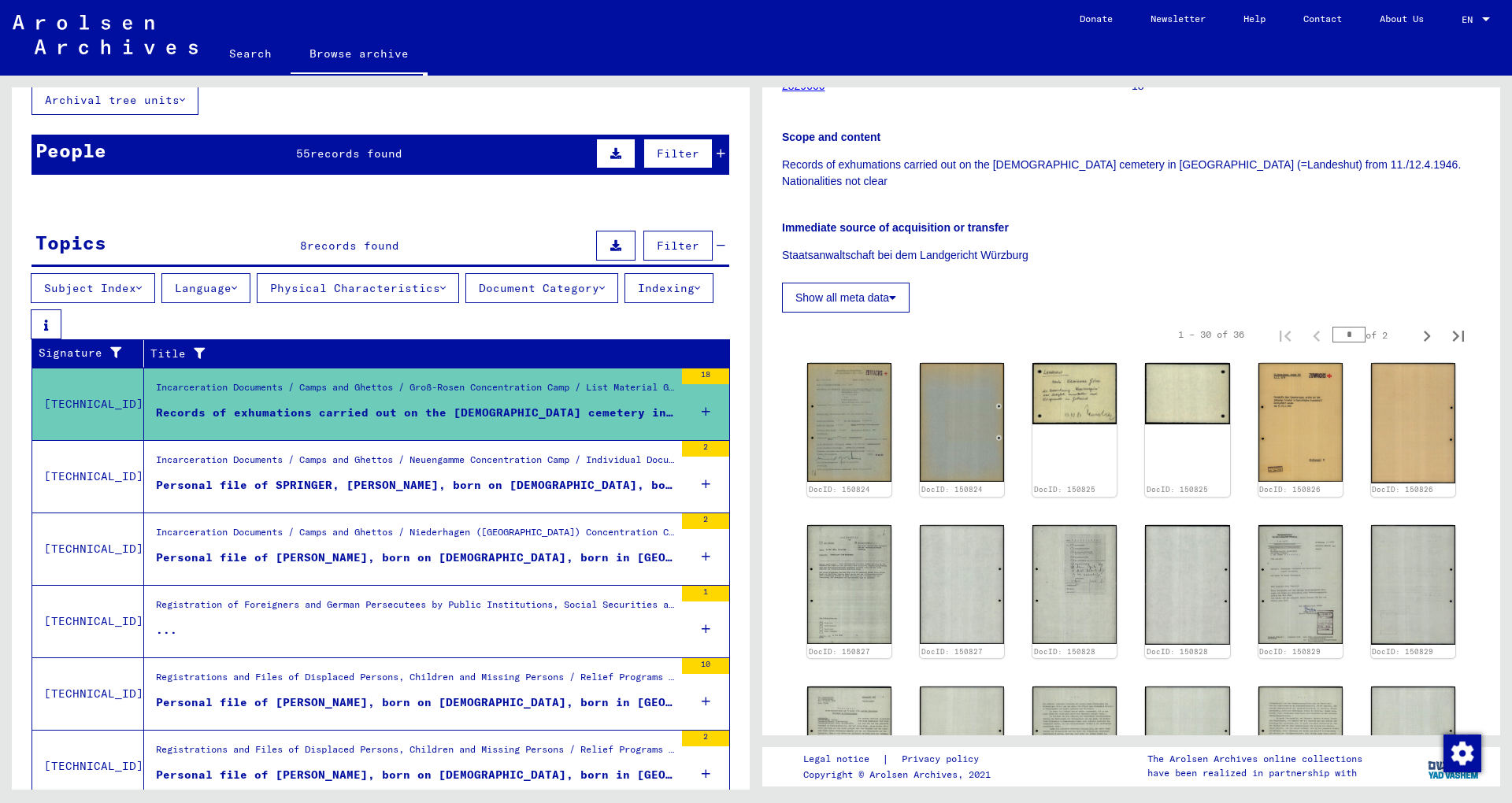
scroll to position [354, 0]
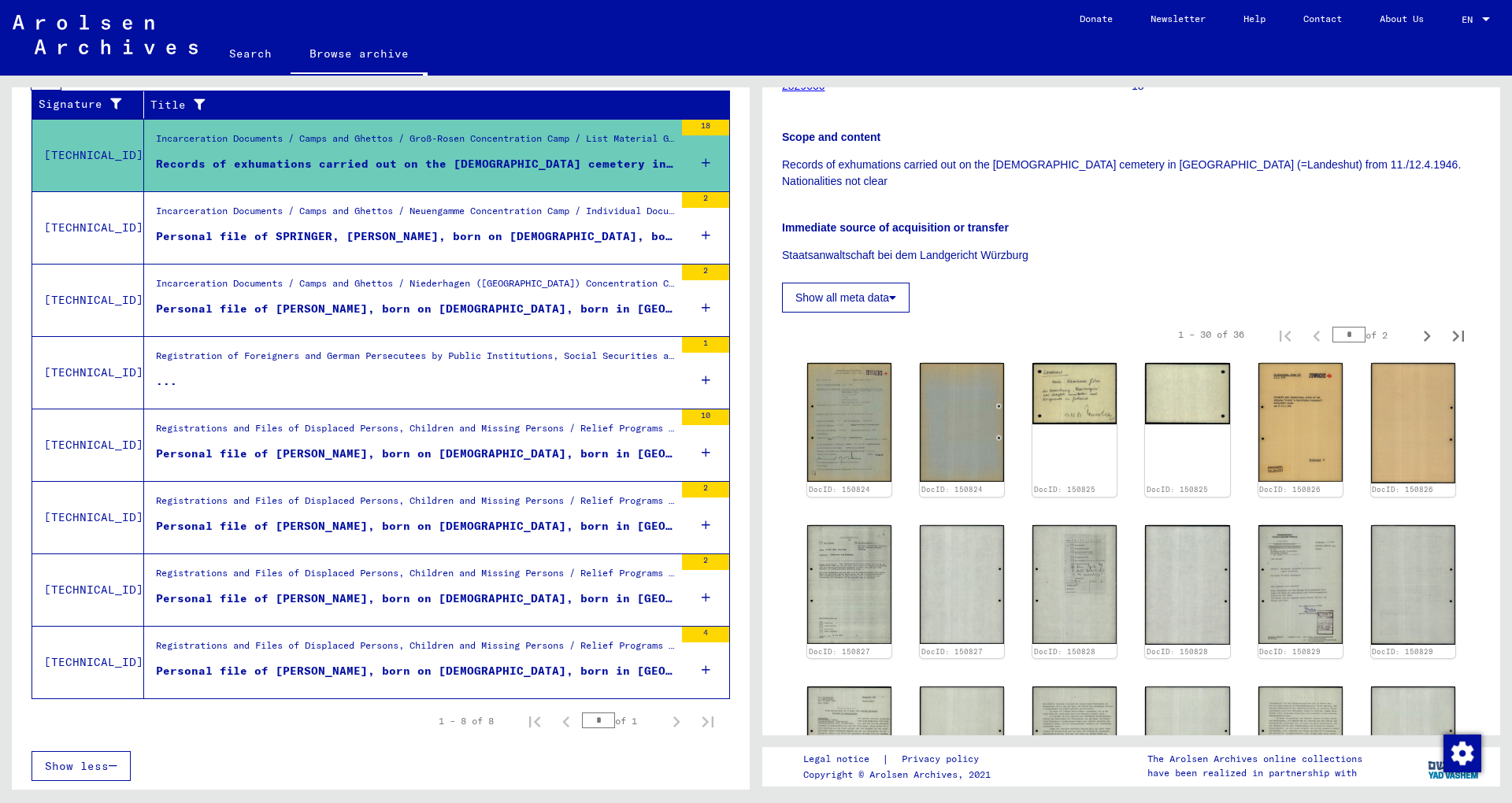
click at [293, 359] on div "Registration of Foreigners and German Persecutees by Public Institutions, Socia…" at bounding box center [414, 360] width 518 height 22
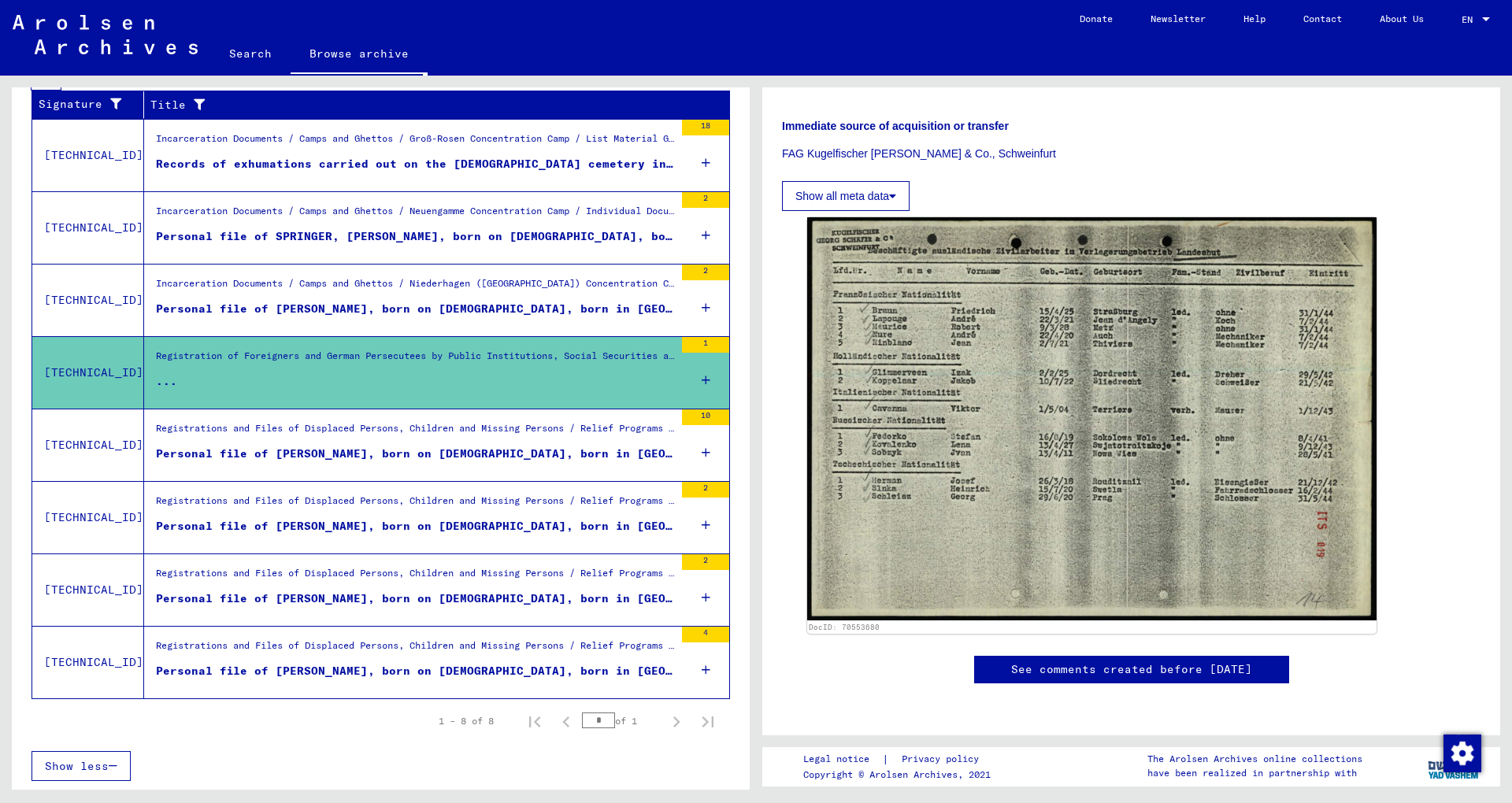
scroll to position [255, 0]
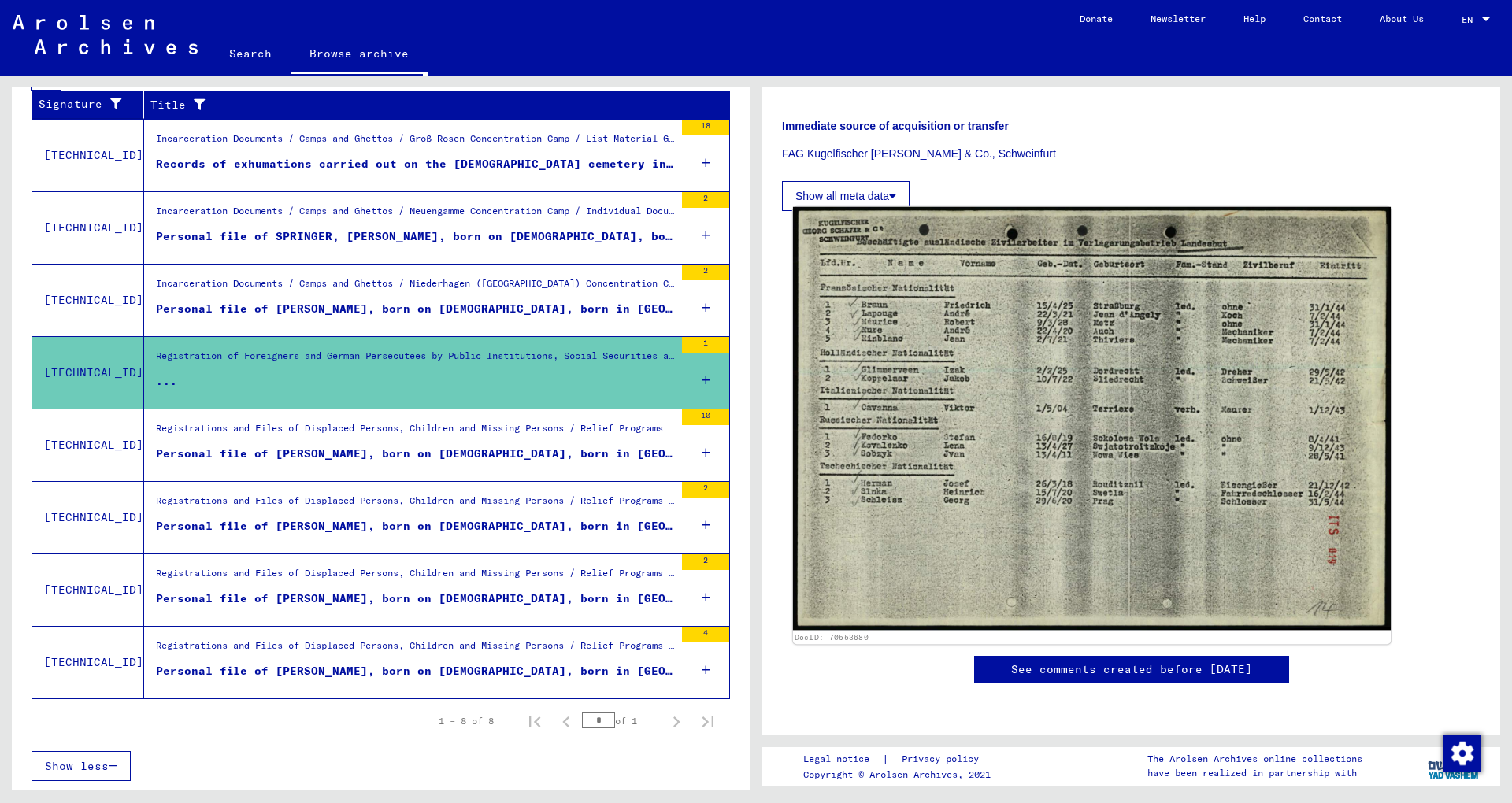
click at [1199, 411] on img at bounding box center [1091, 419] width 597 height 424
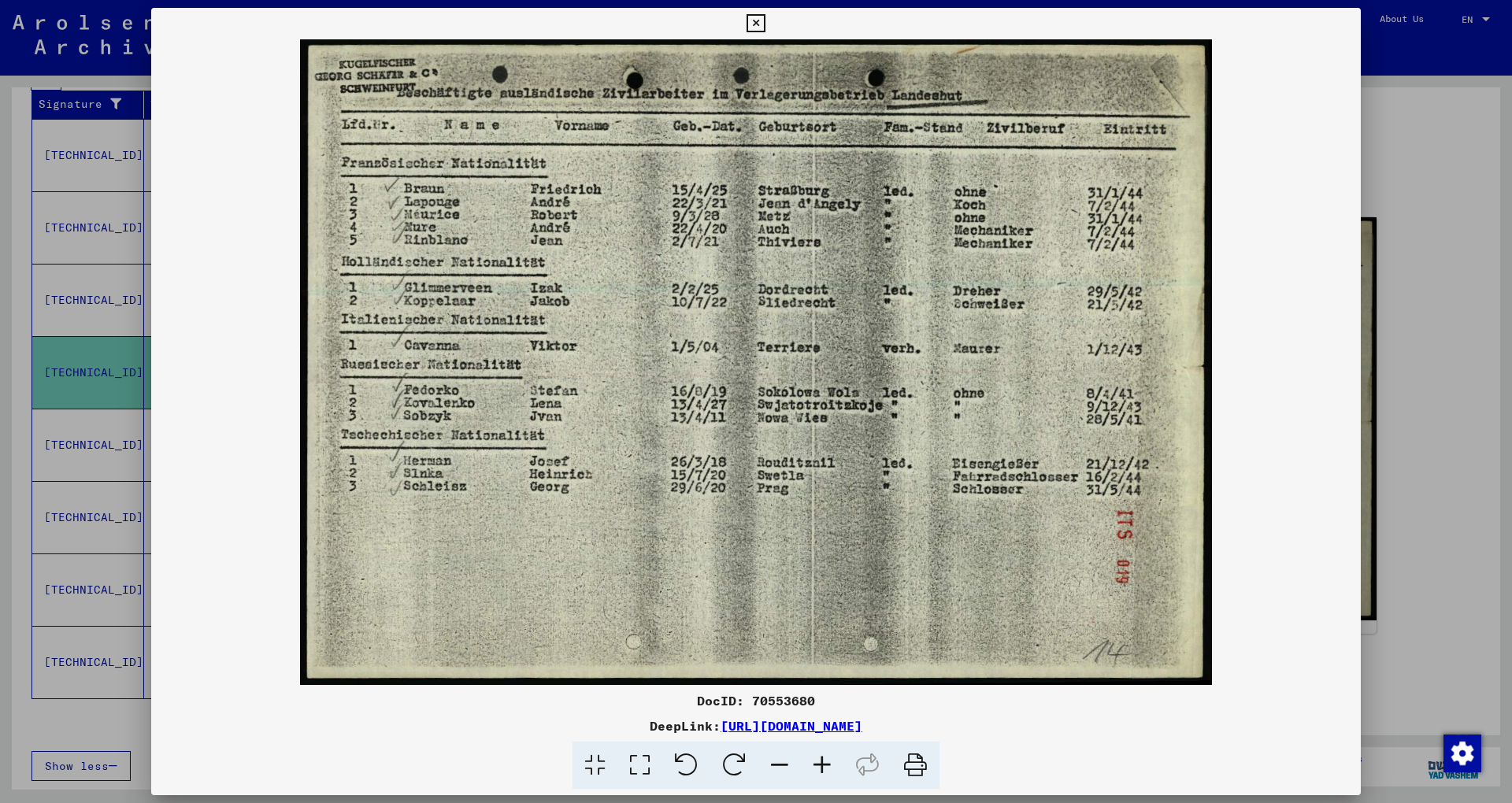
click at [1294, 350] on img at bounding box center [756, 361] width 1210 height 645
click at [765, 21] on icon at bounding box center [755, 23] width 18 height 19
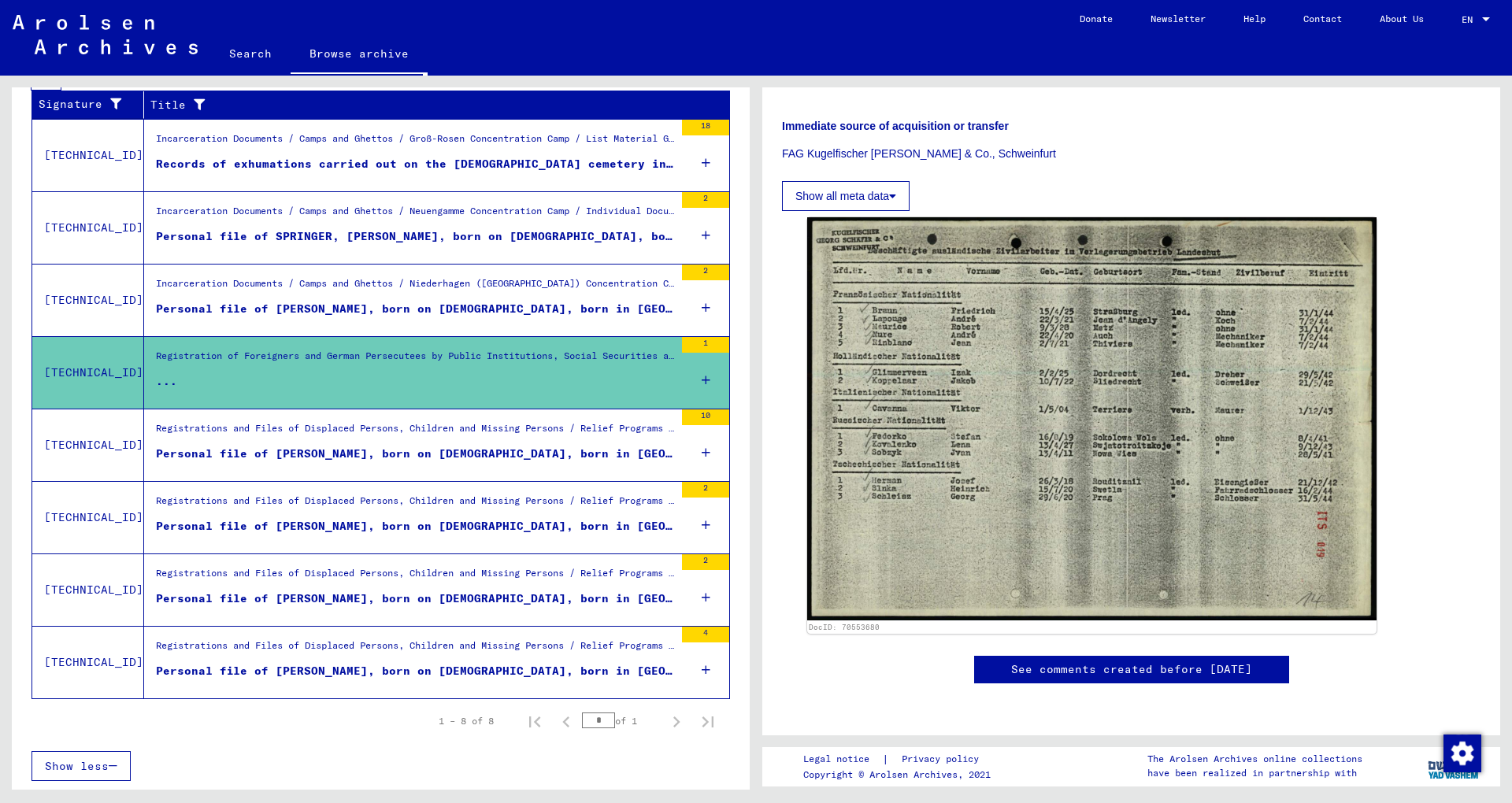
click at [352, 309] on div "Personal file of [PERSON_NAME], born on [DEMOGRAPHIC_DATA], born in [GEOGRAPHIC…" at bounding box center [414, 309] width 518 height 17
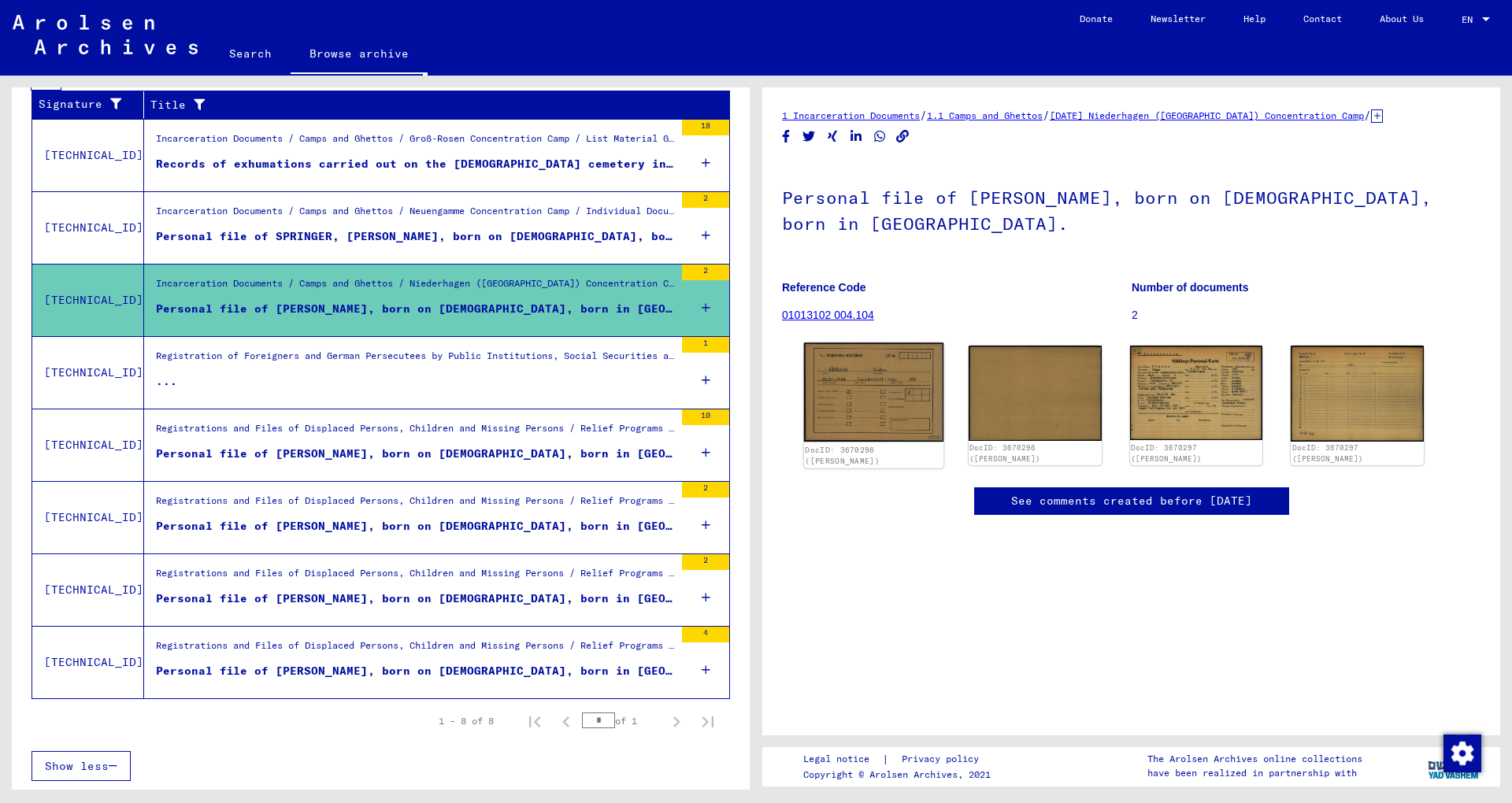
click at [872, 402] on img at bounding box center [874, 391] width 140 height 99
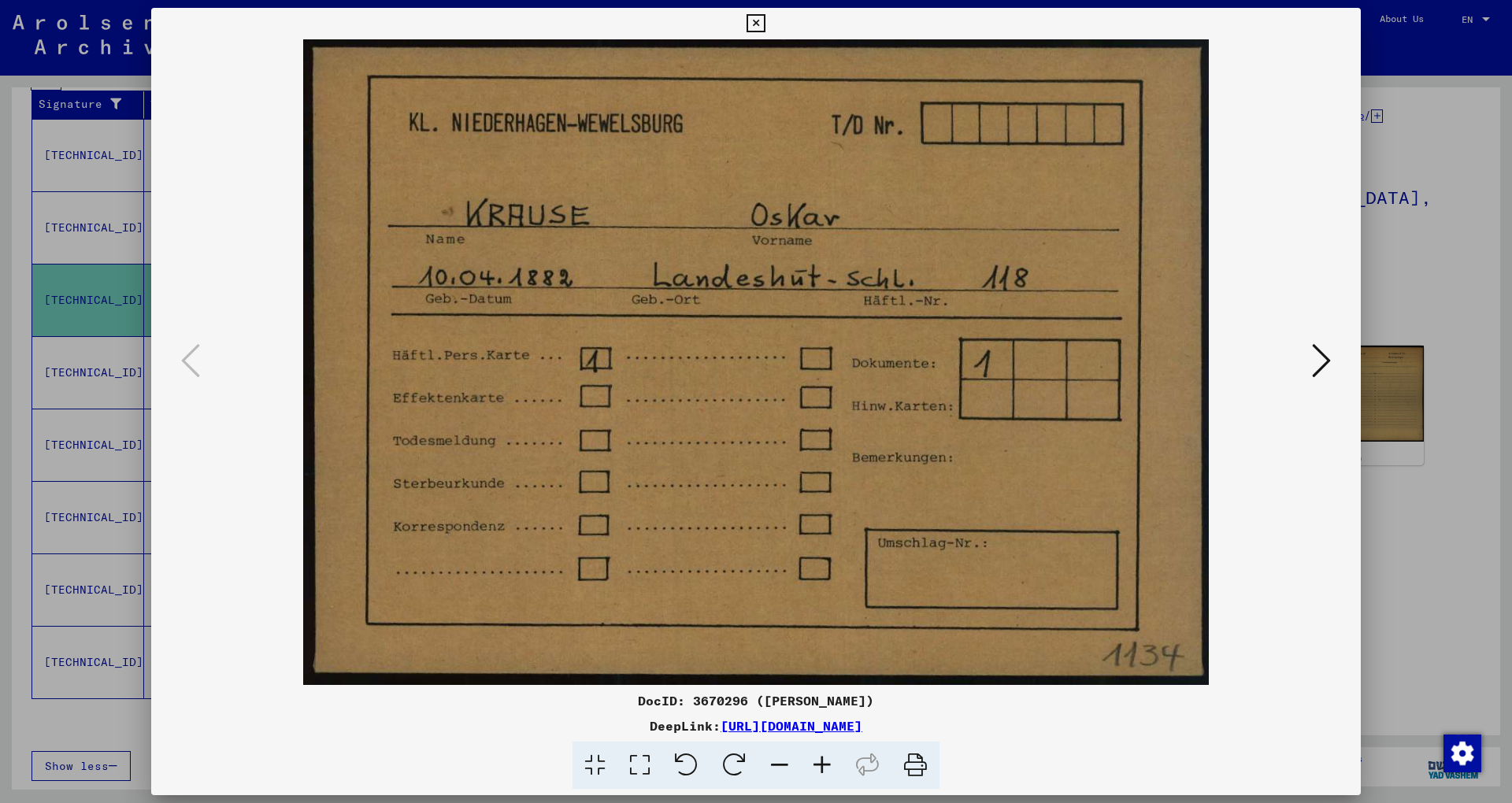
click at [1323, 360] on icon at bounding box center [1321, 361] width 19 height 38
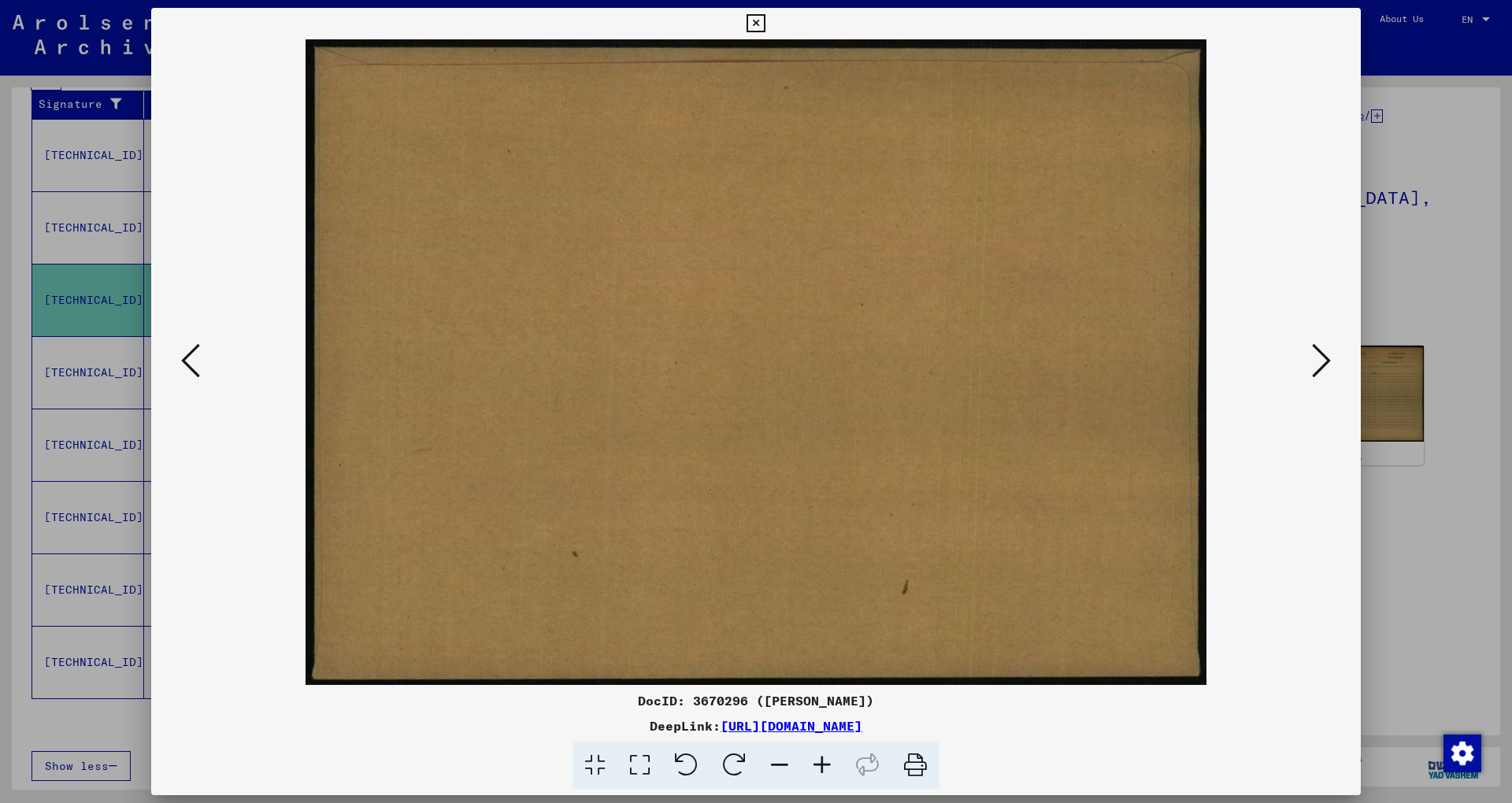
click at [1323, 360] on icon at bounding box center [1321, 361] width 19 height 38
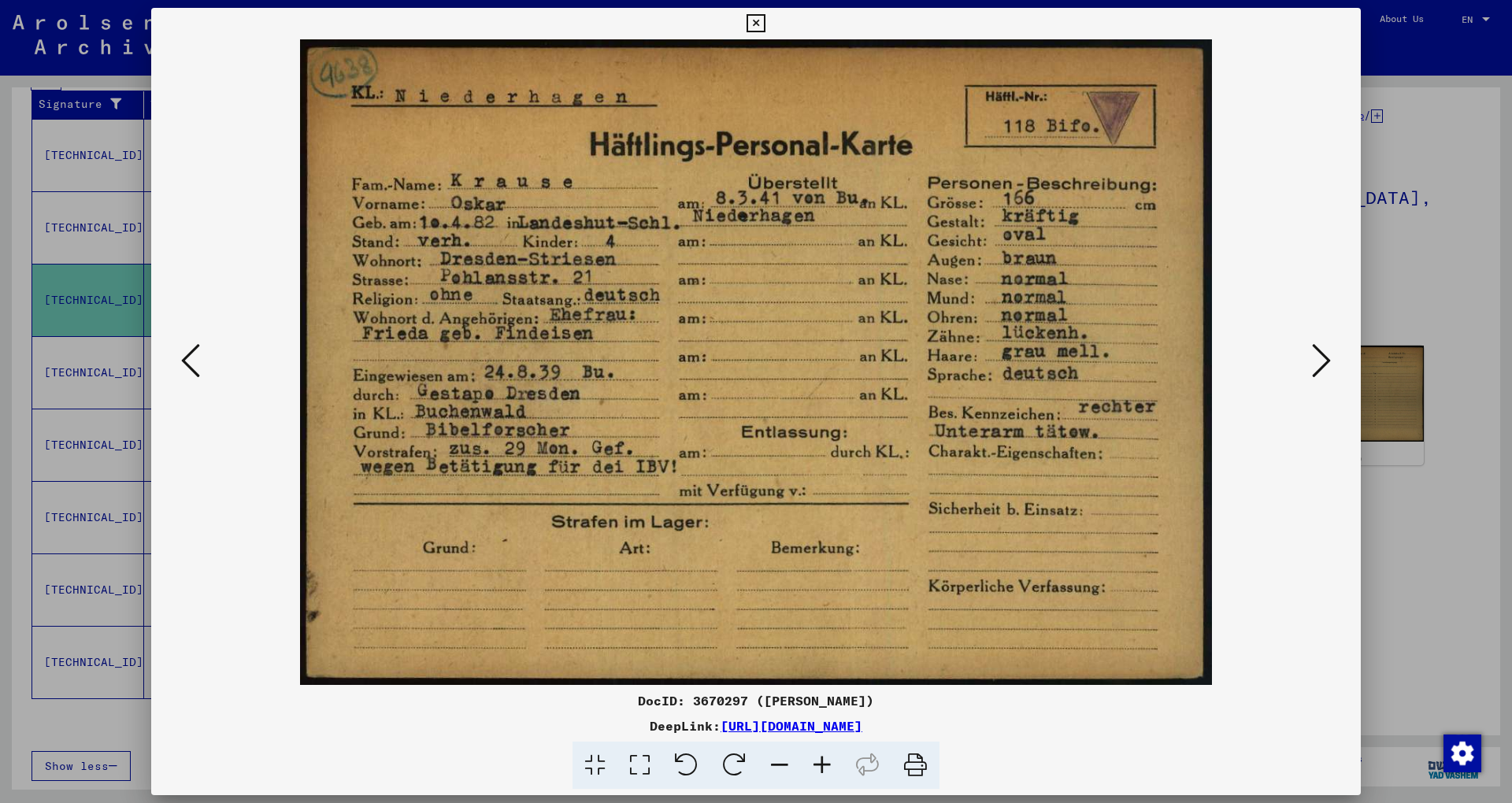
click at [1327, 359] on icon at bounding box center [1321, 361] width 19 height 38
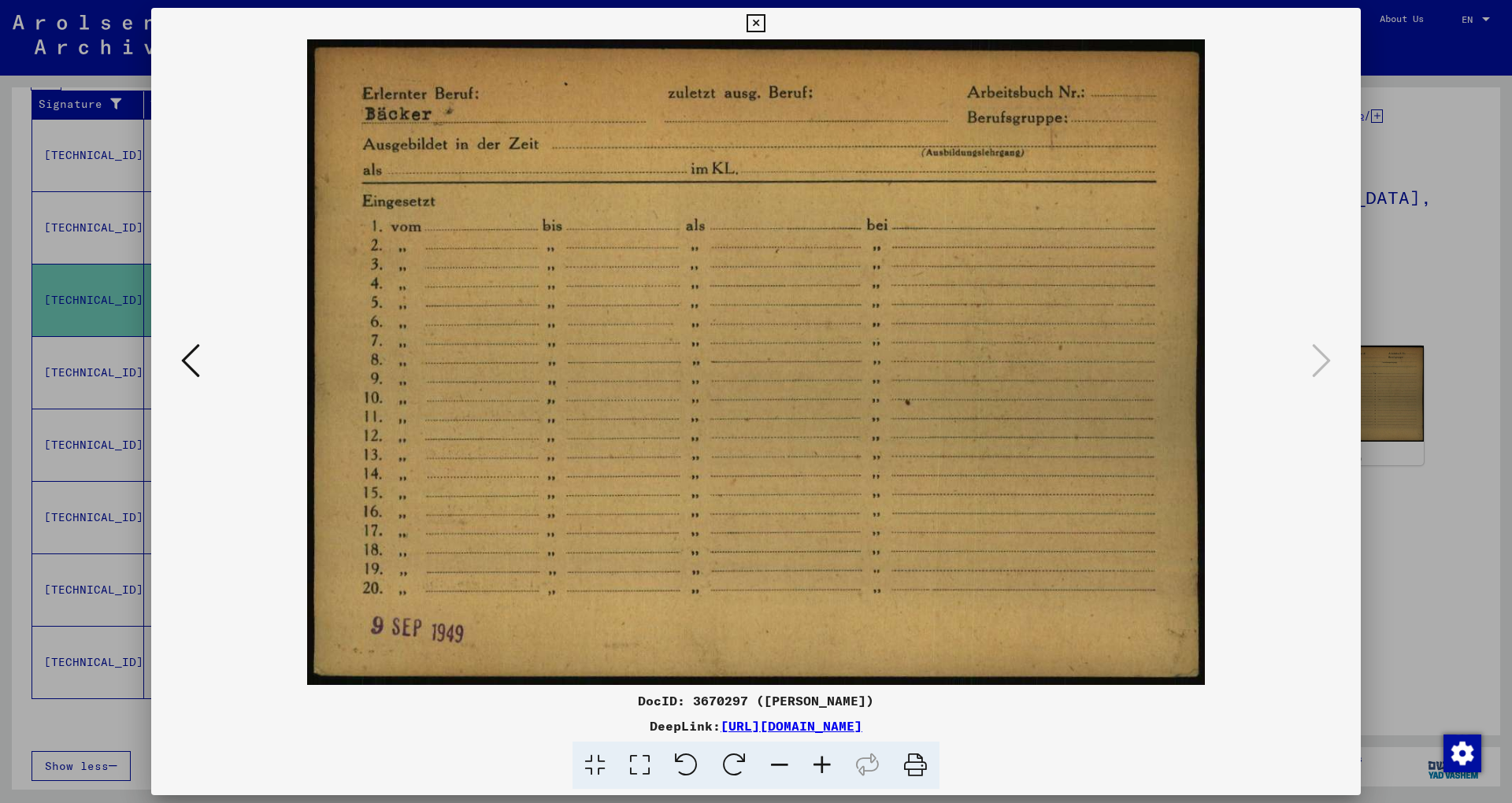
click at [189, 365] on icon at bounding box center [190, 361] width 19 height 38
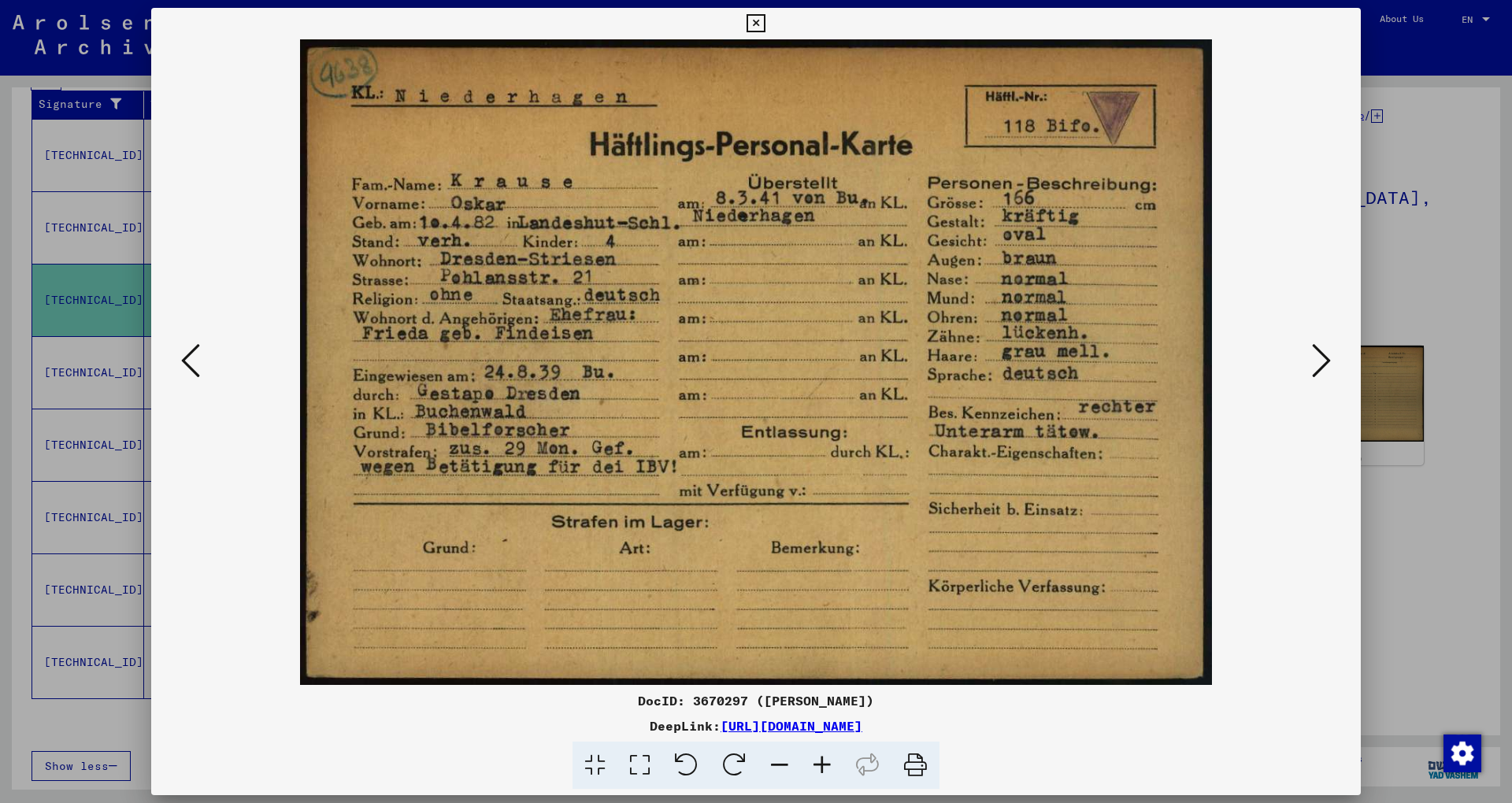
click at [1382, 163] on div at bounding box center [756, 401] width 1512 height 803
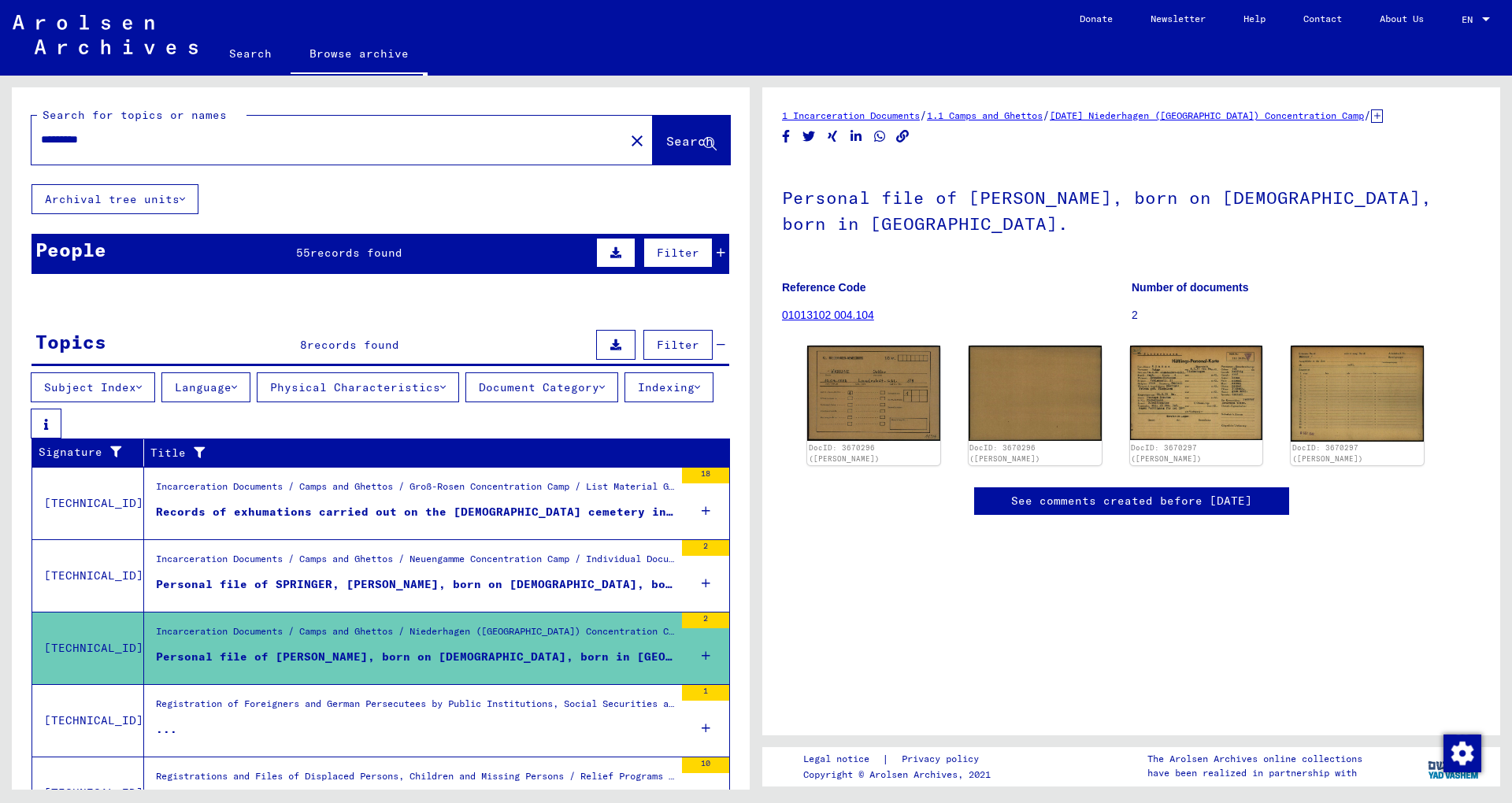
click at [183, 142] on input "*********" at bounding box center [328, 140] width 574 height 17
drag, startPoint x: 183, startPoint y: 142, endPoint x: 17, endPoint y: 134, distance: 166.2
click at [41, 134] on input "*********" at bounding box center [328, 140] width 574 height 17
click at [372, 153] on div "*********" at bounding box center [323, 140] width 583 height 36
drag, startPoint x: 1112, startPoint y: 197, endPoint x: 1215, endPoint y: 197, distance: 103.0
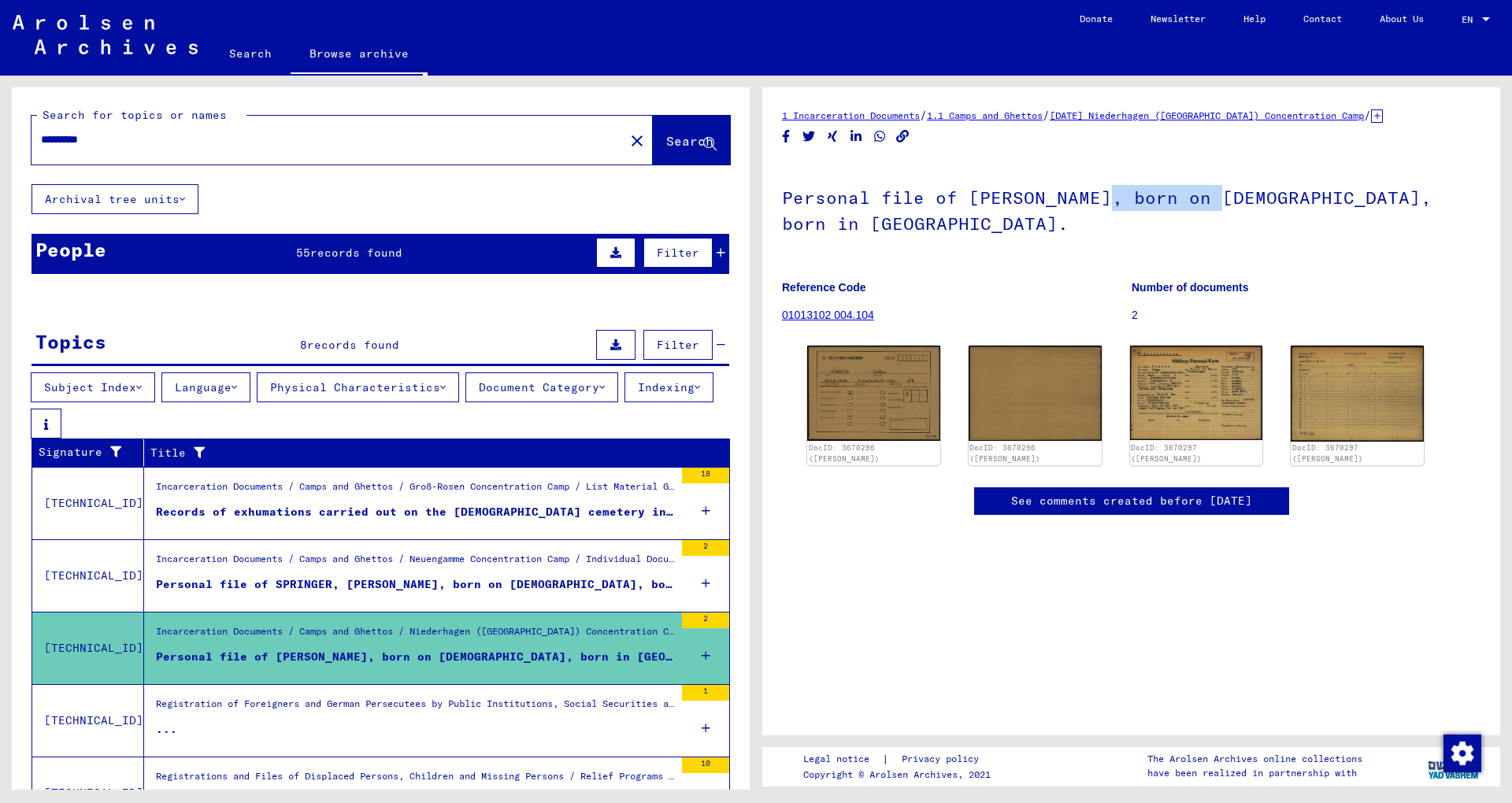
click at [1215, 197] on h1 "Personal file of [PERSON_NAME], born on [DEMOGRAPHIC_DATA], born in [GEOGRAPHIC…" at bounding box center [1131, 209] width 698 height 96
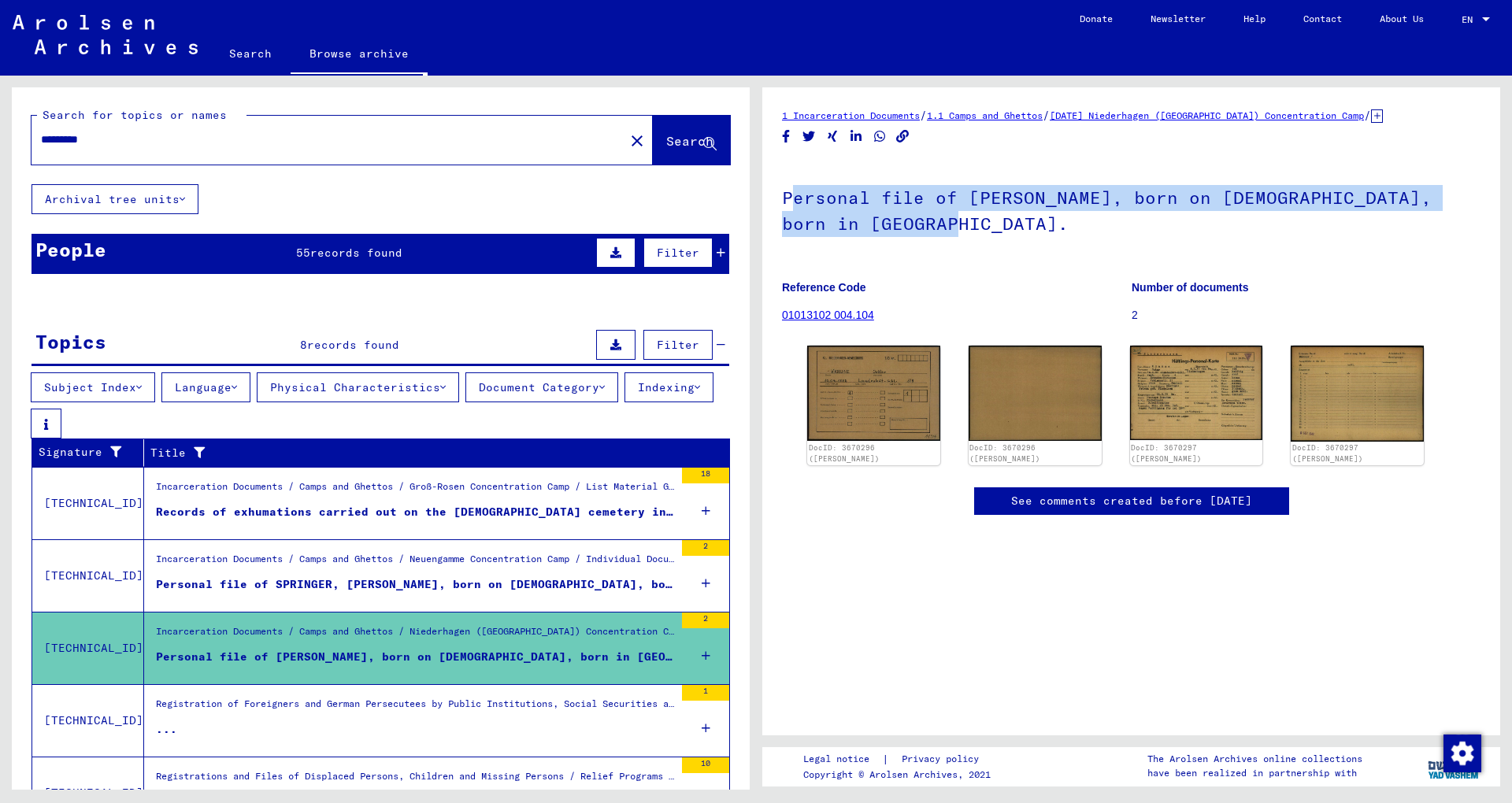
drag, startPoint x: 957, startPoint y: 230, endPoint x: 784, endPoint y: 200, distance: 175.6
click at [788, 199] on h1 "Personal file of [PERSON_NAME], born on [DEMOGRAPHIC_DATA], born in [GEOGRAPHIC…" at bounding box center [1131, 209] width 698 height 96
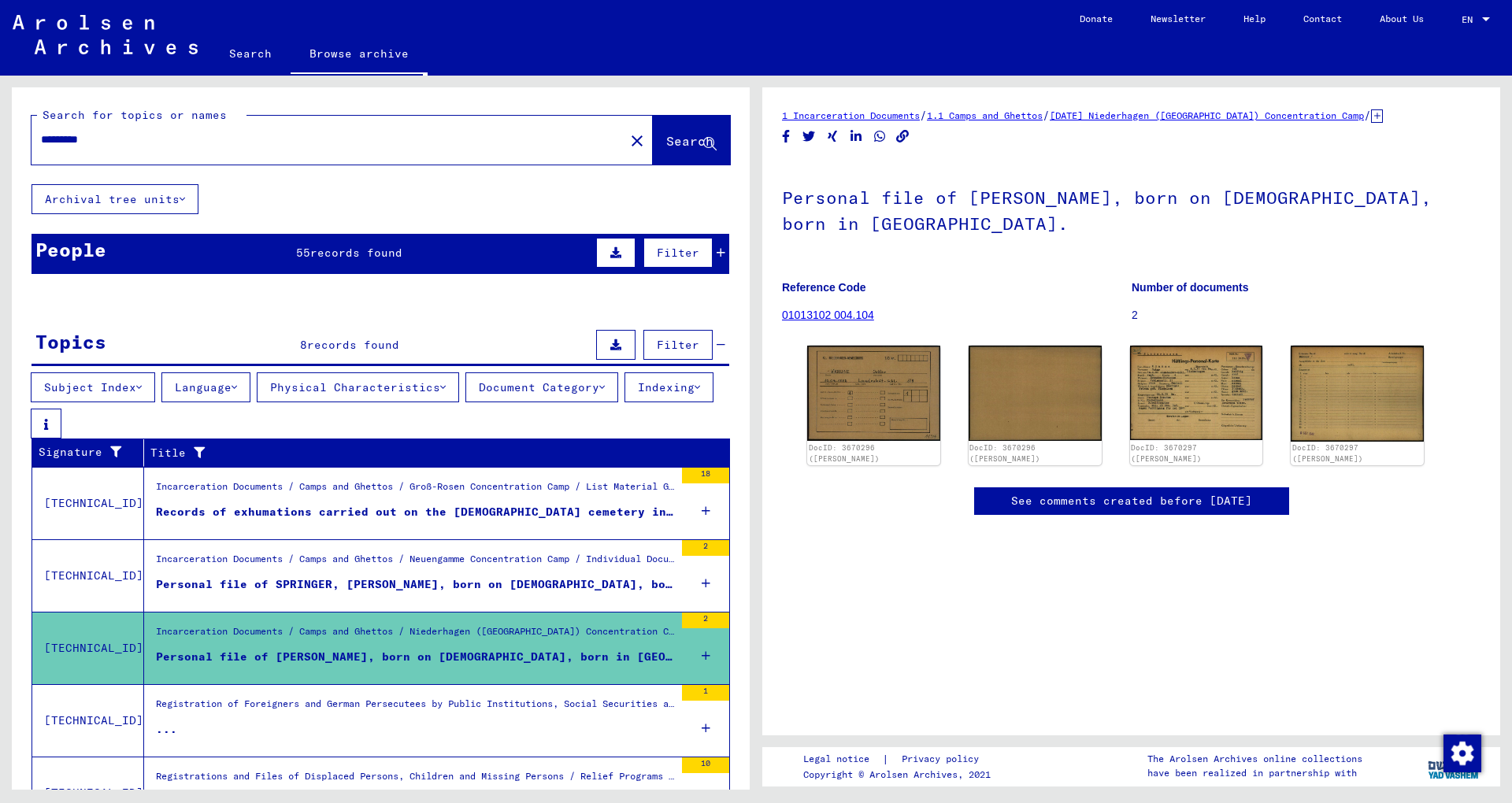
click at [784, 200] on h1 "Personal file of [PERSON_NAME], born on [DEMOGRAPHIC_DATA], born in [GEOGRAPHIC…" at bounding box center [1131, 209] width 698 height 96
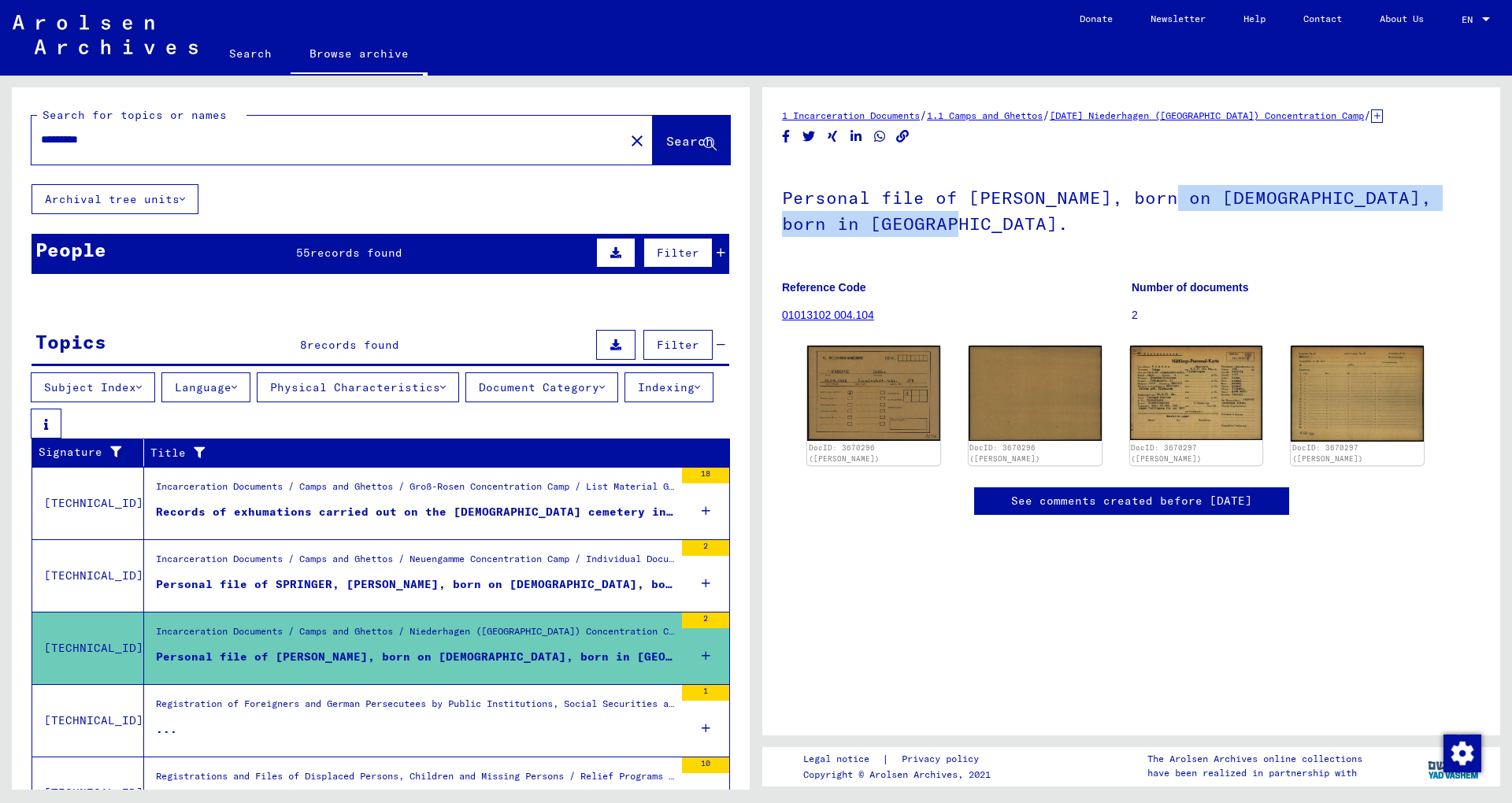
drag, startPoint x: 1267, startPoint y: 215, endPoint x: 1172, endPoint y: 202, distance: 95.9
click at [1172, 202] on h1 "Personal file of [PERSON_NAME], born on [DEMOGRAPHIC_DATA], born in [GEOGRAPHIC…" at bounding box center [1131, 209] width 698 height 96
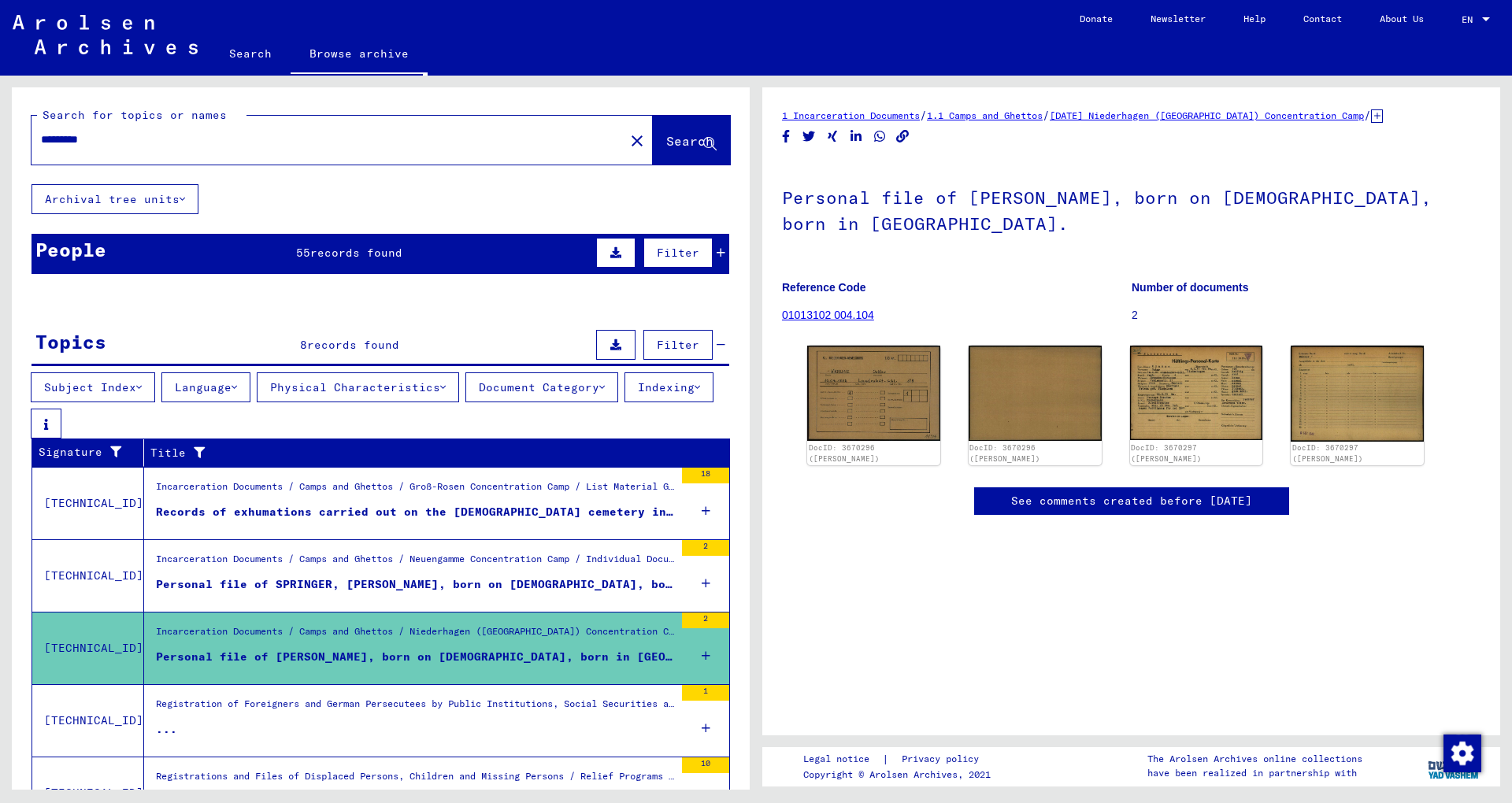
click at [1164, 197] on h1 "Personal file of [PERSON_NAME], born on [DEMOGRAPHIC_DATA], born in [GEOGRAPHIC…" at bounding box center [1131, 209] width 698 height 96
drag, startPoint x: 899, startPoint y: 197, endPoint x: 1014, endPoint y: 188, distance: 115.4
click at [1013, 188] on h1 "Personal file of [PERSON_NAME], born on [DEMOGRAPHIC_DATA], born in [GEOGRAPHIC…" at bounding box center [1131, 209] width 698 height 96
click at [1014, 188] on h1 "Personal file of [PERSON_NAME], born on [DEMOGRAPHIC_DATA], born in [GEOGRAPHIC…" at bounding box center [1131, 209] width 698 height 96
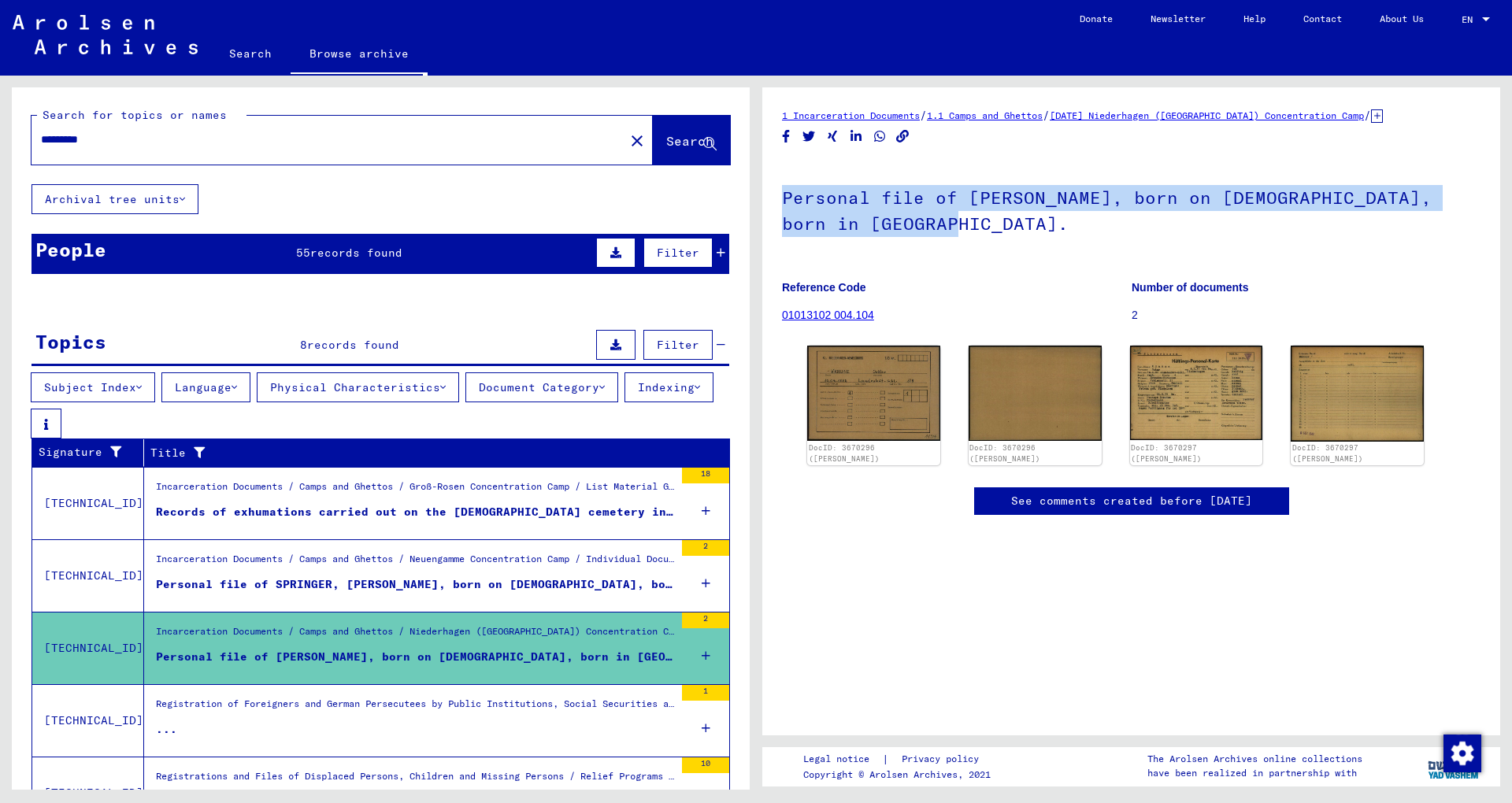
drag, startPoint x: 974, startPoint y: 237, endPoint x: 782, endPoint y: 197, distance: 196.1
click at [782, 197] on h1 "Personal file of [PERSON_NAME], born on [DEMOGRAPHIC_DATA], born in [GEOGRAPHIC…" at bounding box center [1131, 209] width 698 height 96
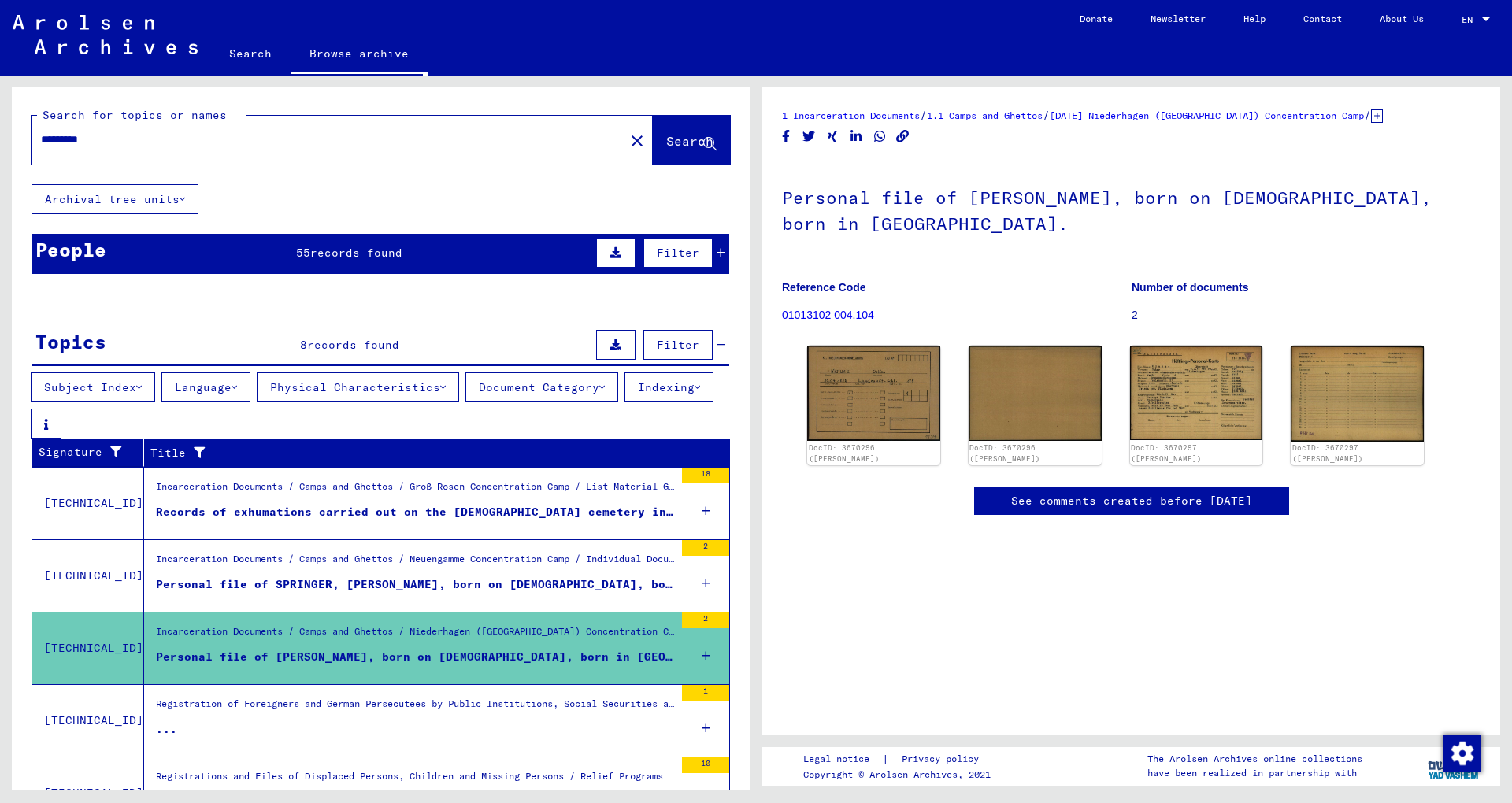
click at [782, 197] on h1 "Personal file of [PERSON_NAME], born on [DEMOGRAPHIC_DATA], born in [GEOGRAPHIC…" at bounding box center [1131, 209] width 698 height 96
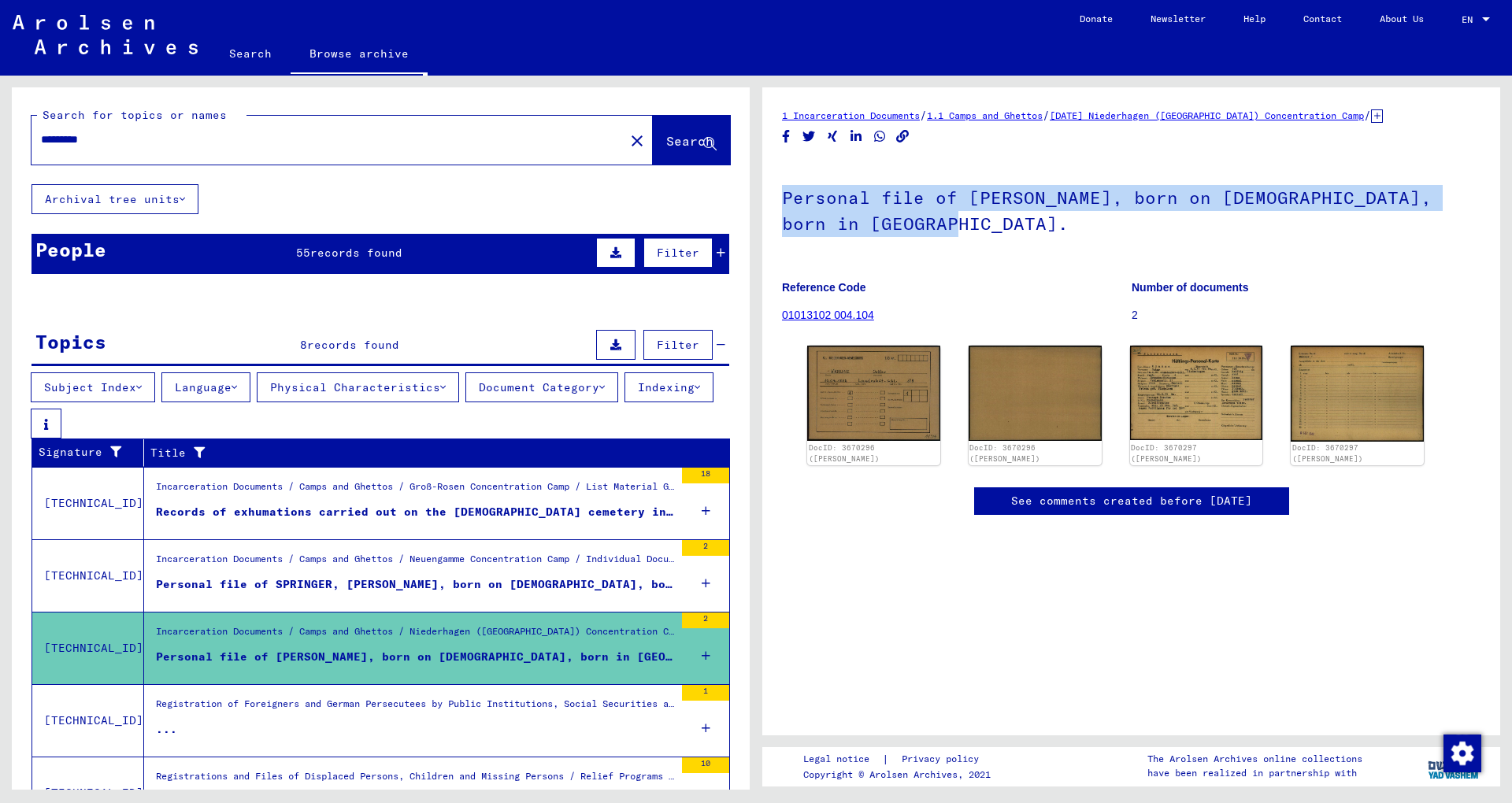
drag, startPoint x: 782, startPoint y: 197, endPoint x: 1047, endPoint y: 232, distance: 267.3
click at [1047, 232] on h1 "Personal file of [PERSON_NAME], born on [DEMOGRAPHIC_DATA], born in [GEOGRAPHIC…" at bounding box center [1131, 209] width 698 height 96
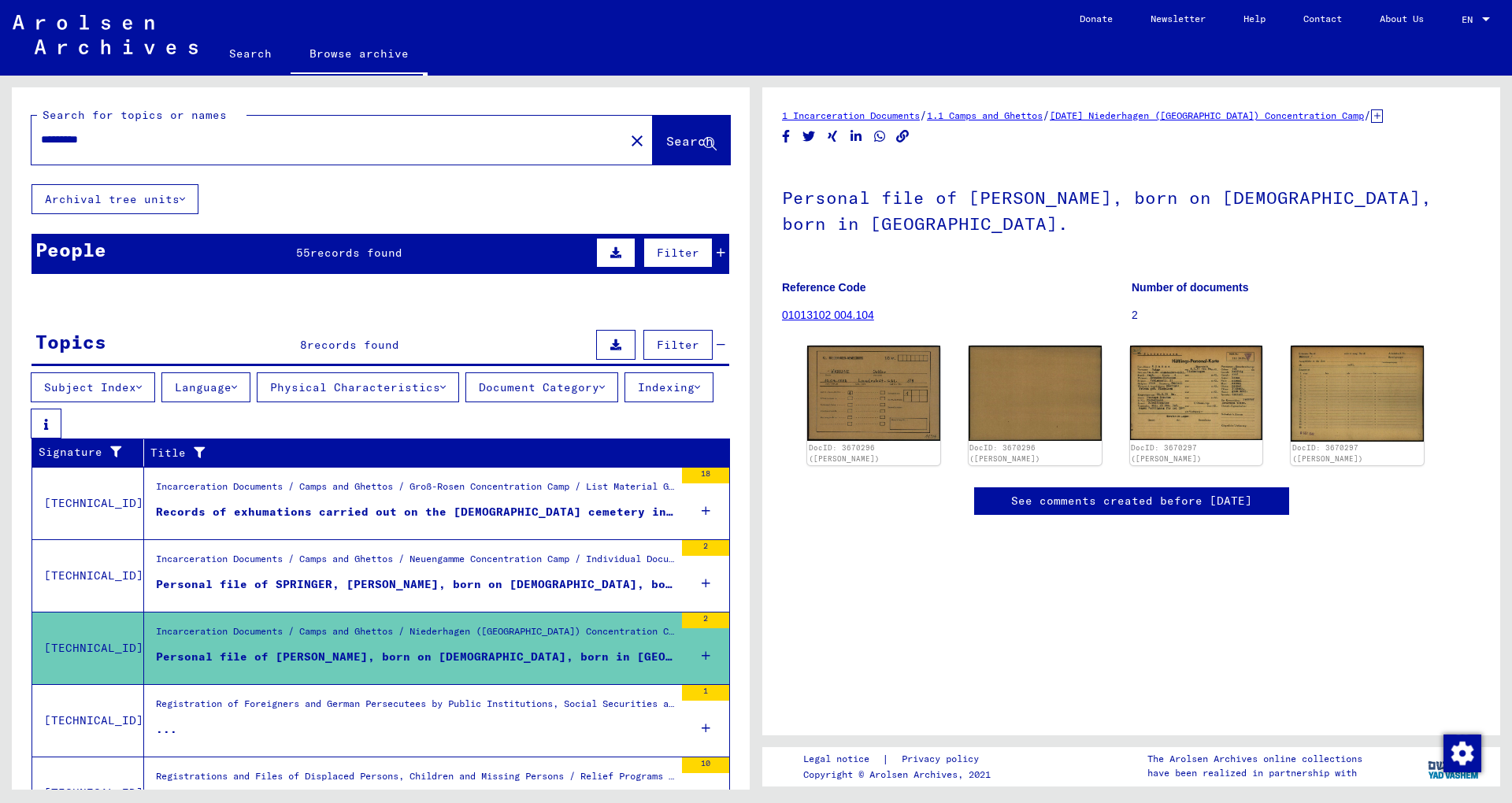
click at [1047, 232] on h1 "Personal file of [PERSON_NAME], born on [DEMOGRAPHIC_DATA], born in [GEOGRAPHIC…" at bounding box center [1131, 209] width 698 height 96
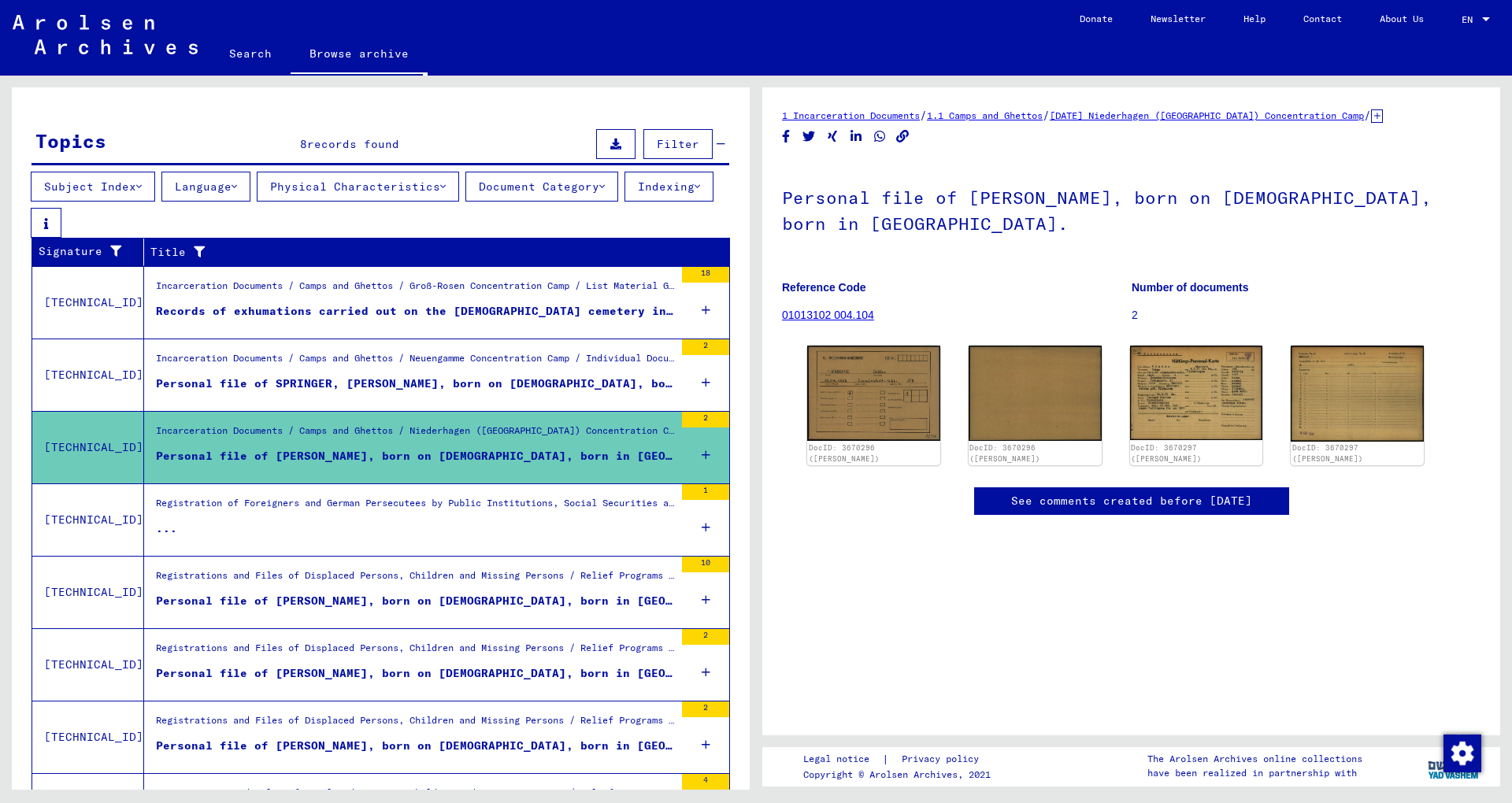
scroll to position [255, 0]
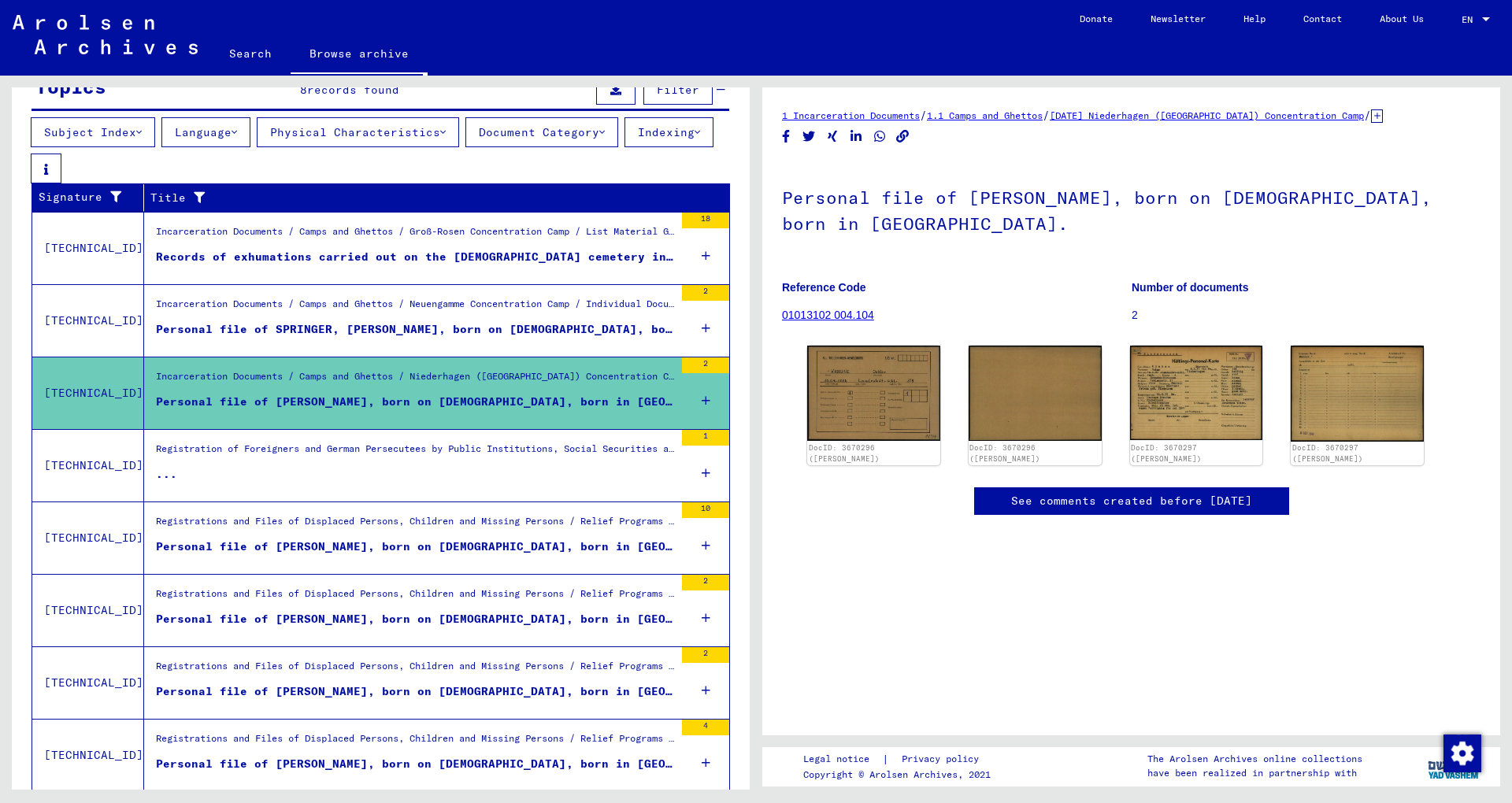
click at [422, 265] on div "Records of exhumations carried out on the [DEMOGRAPHIC_DATA] cemetery in [GEOGR…" at bounding box center [414, 256] width 518 height 17
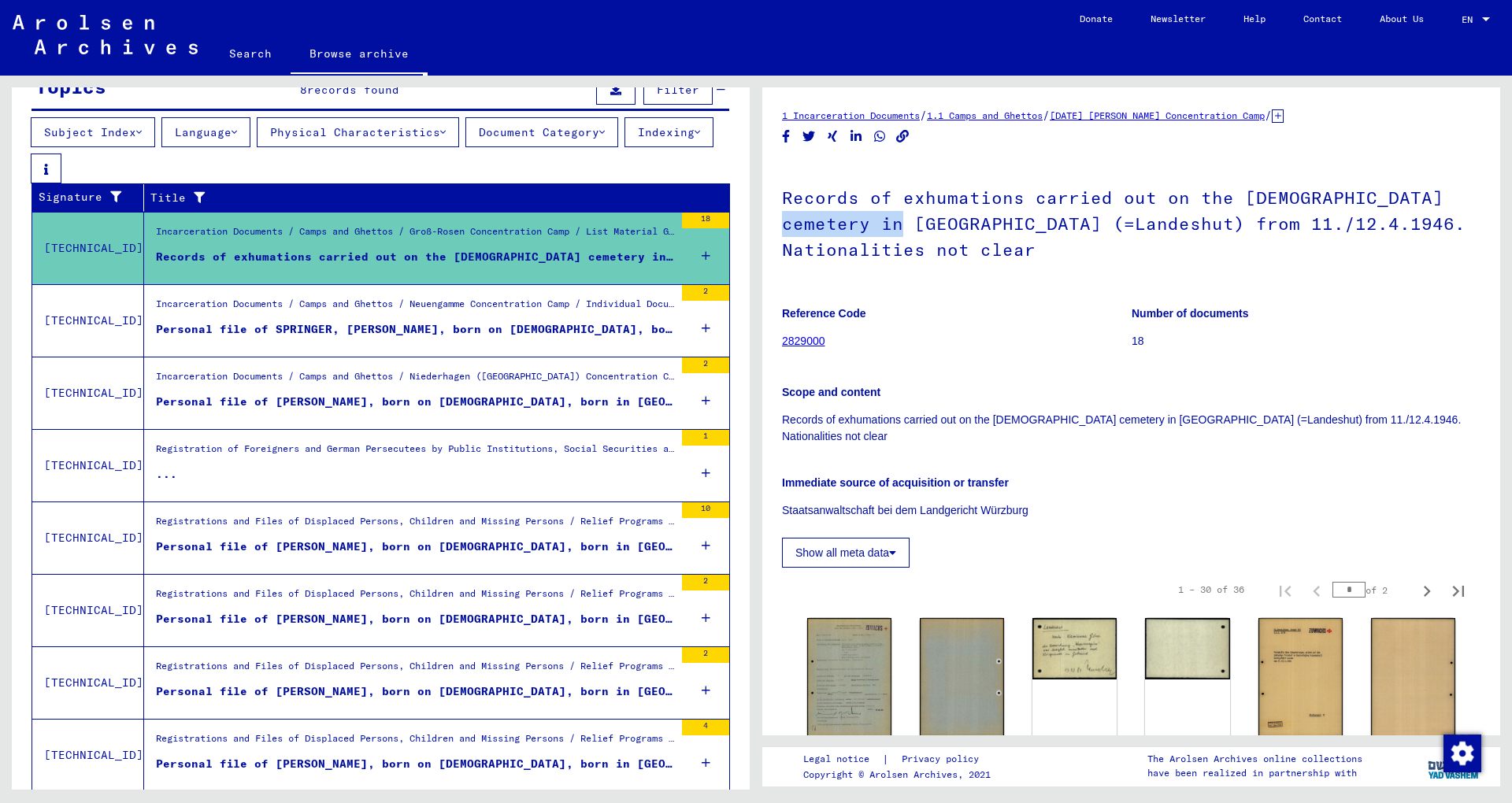
drag, startPoint x: 905, startPoint y: 226, endPoint x: 784, endPoint y: 222, distance: 121.1
click at [784, 222] on h1 "Records of exhumations carried out on the [DEMOGRAPHIC_DATA] cemetery in [GEOGR…" at bounding box center [1131, 222] width 698 height 122
drag, startPoint x: 784, startPoint y: 222, endPoint x: 902, endPoint y: 224, distance: 118.0
click at [902, 224] on h1 "Records of exhumations carried out on the [DEMOGRAPHIC_DATA] cemetery in [GEOGR…" at bounding box center [1131, 222] width 698 height 122
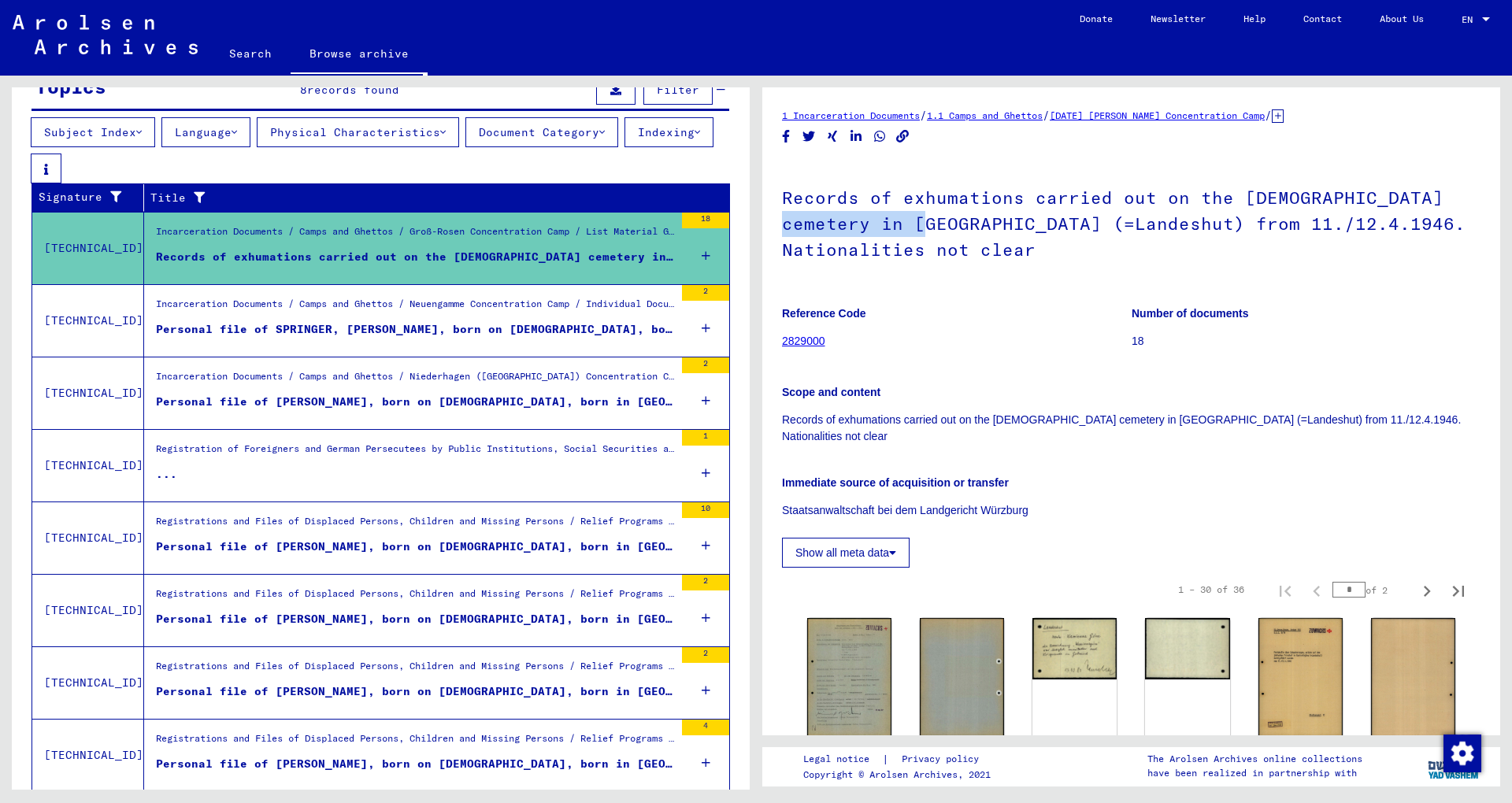
copy h1 "Kamieniogora"
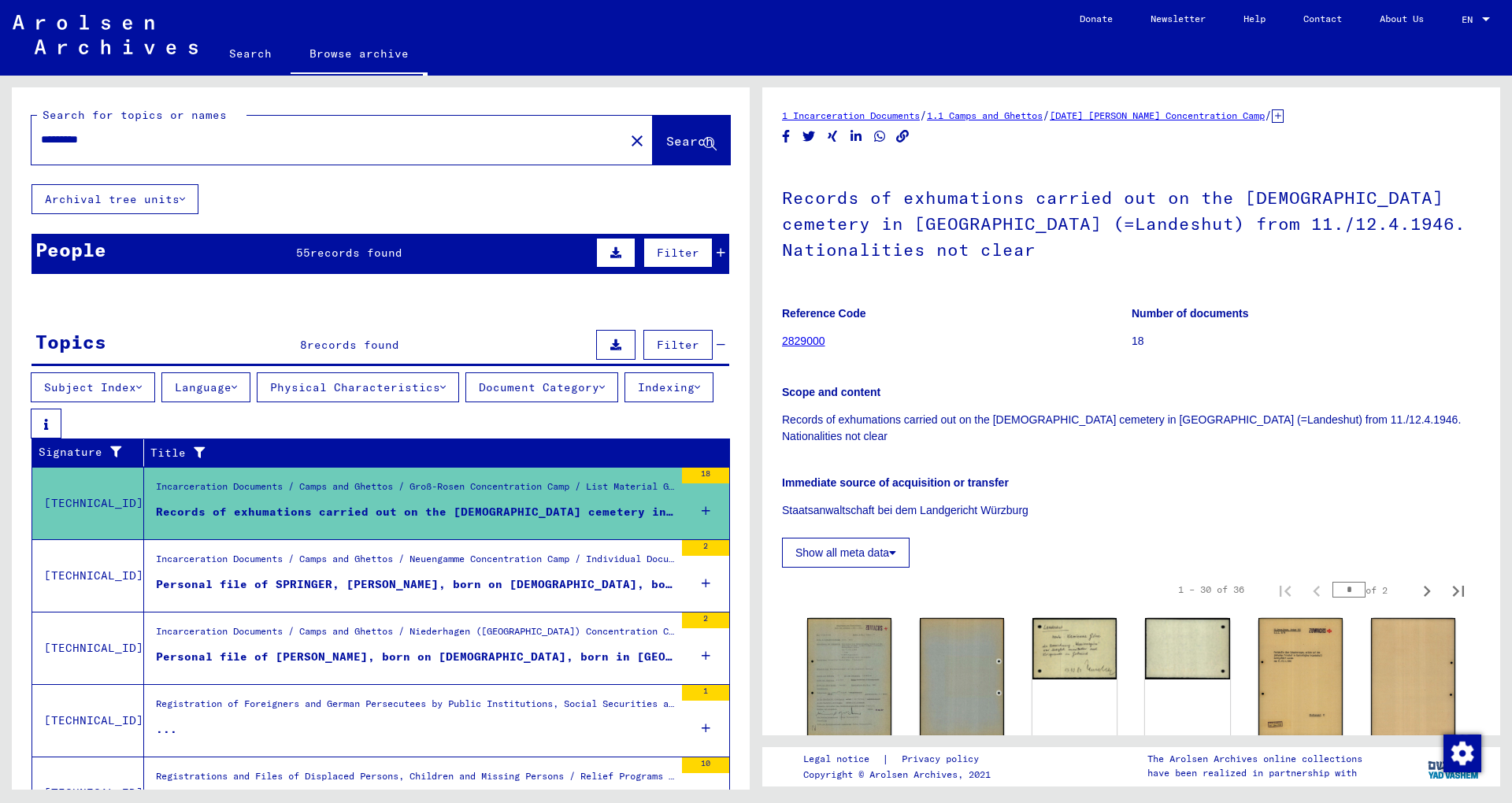
drag, startPoint x: 227, startPoint y: 132, endPoint x: 0, endPoint y: 130, distance: 227.0
click at [41, 132] on input "*********" at bounding box center [328, 140] width 574 height 17
paste input "***"
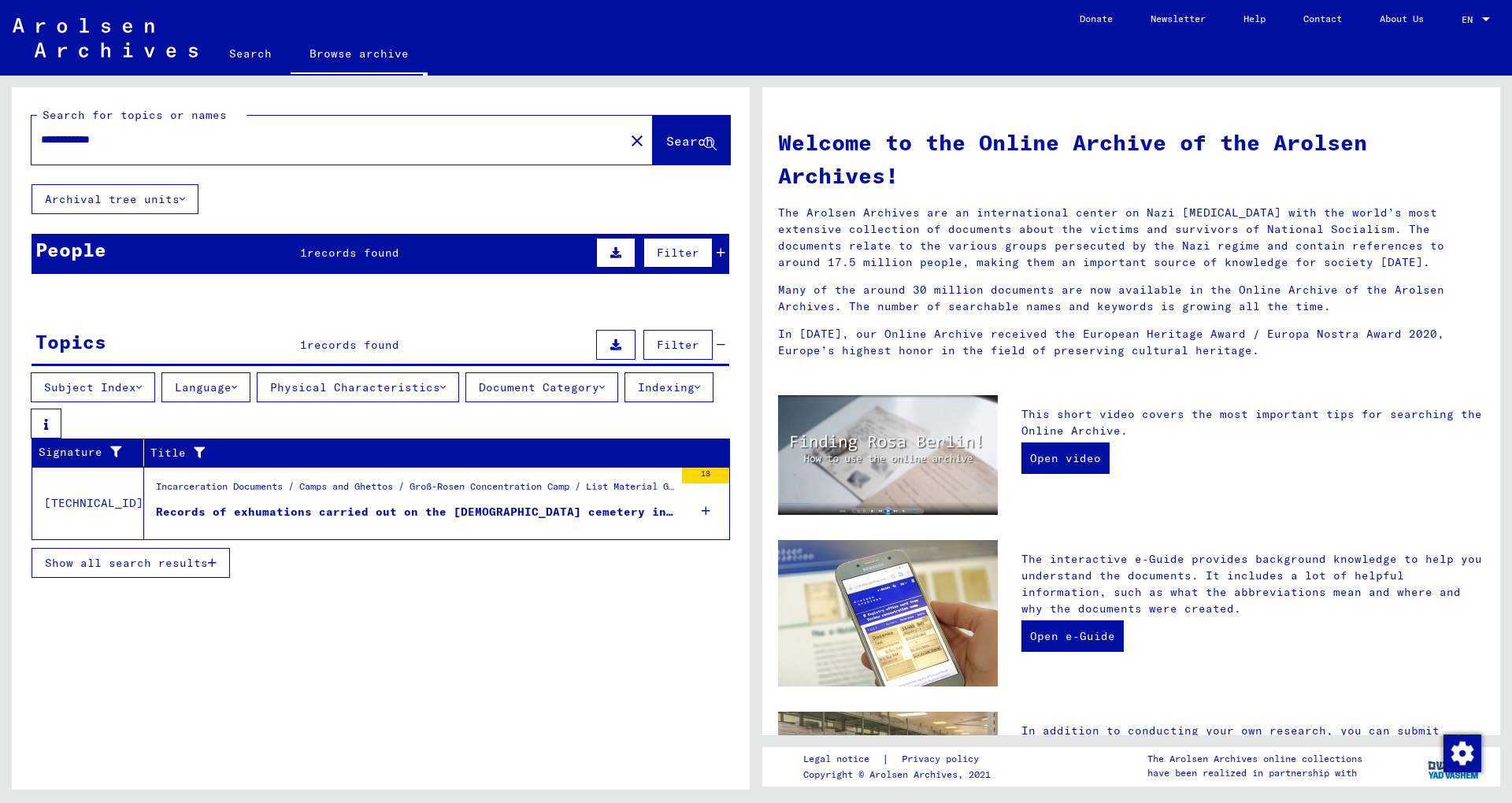
drag, startPoint x: 81, startPoint y: 141, endPoint x: 429, endPoint y: 136, distance: 348.0
click at [428, 141] on input "**********" at bounding box center [323, 140] width 565 height 17
type input "**********"
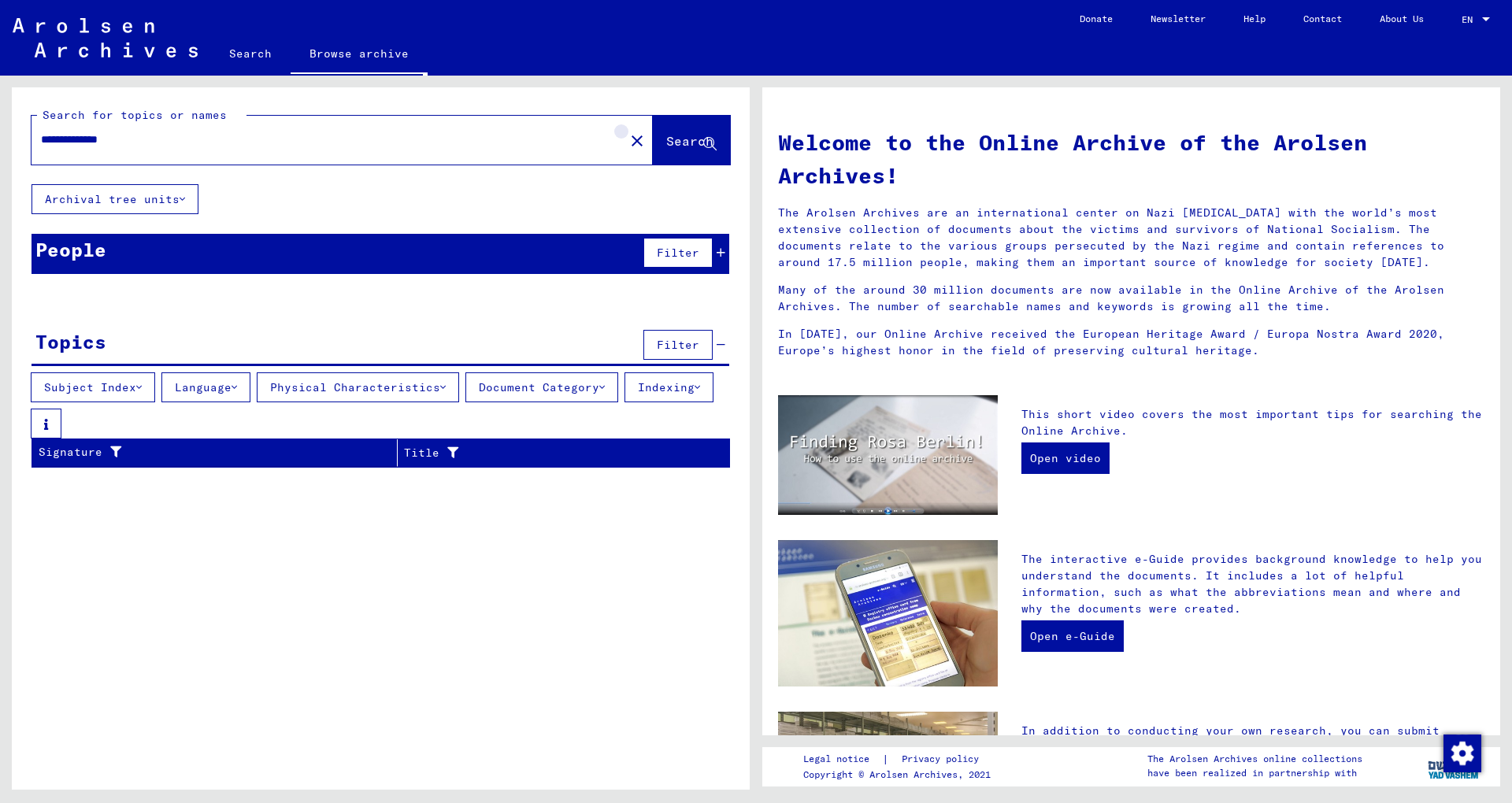
click at [627, 145] on mat-icon "close" at bounding box center [636, 141] width 19 height 19
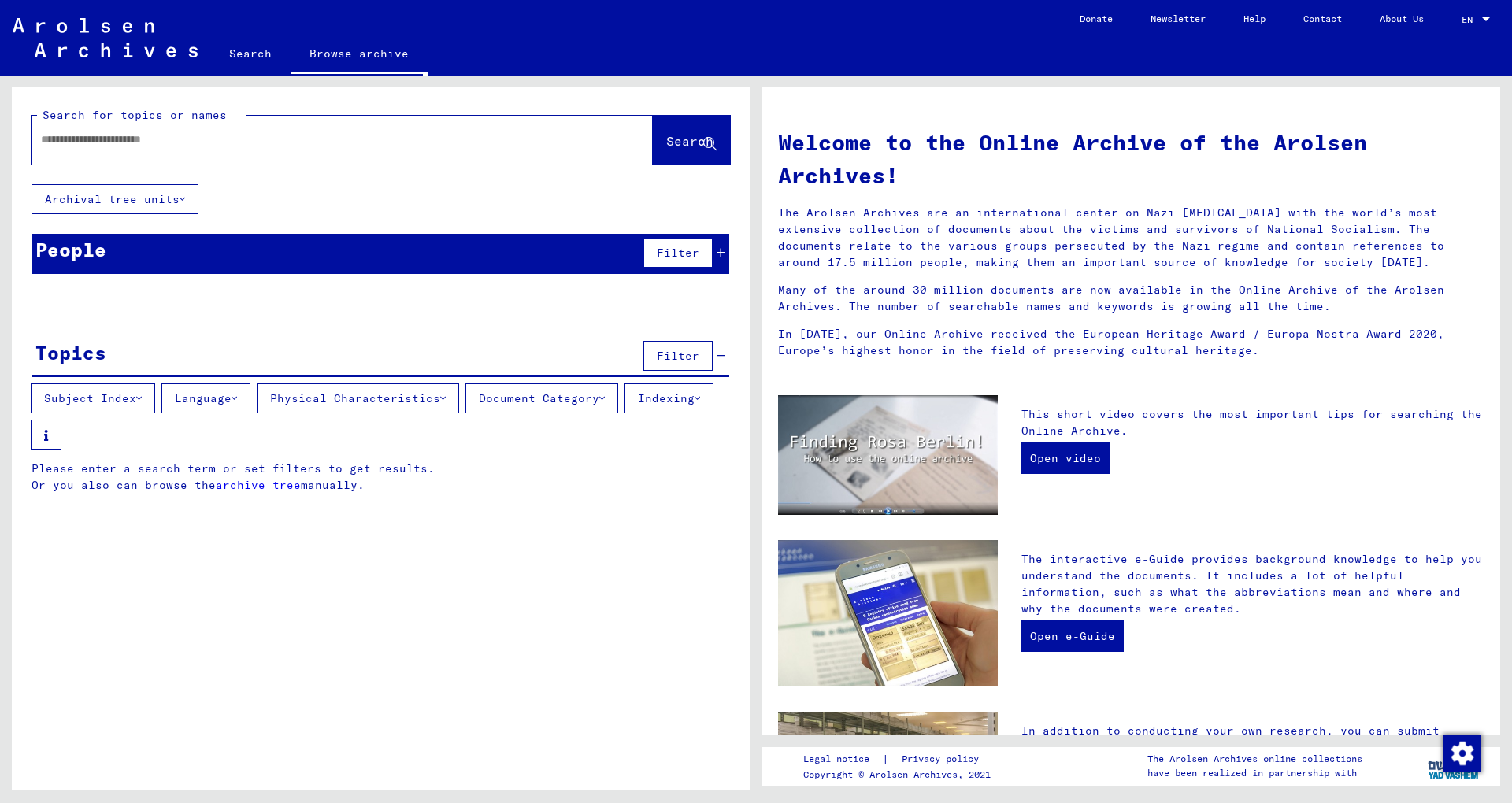
click at [148, 136] on input "text" at bounding box center [323, 140] width 565 height 17
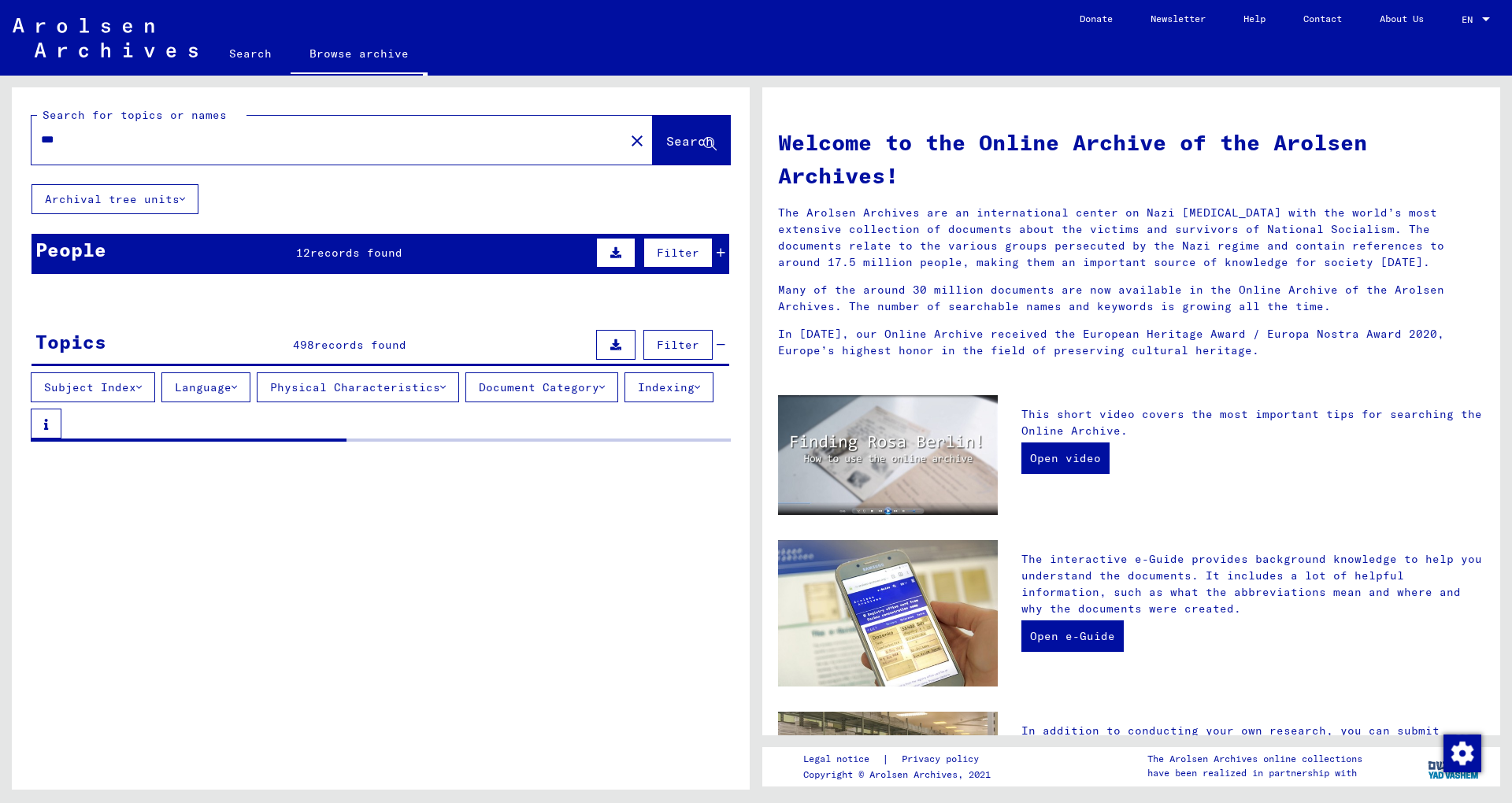
click at [118, 200] on button "Archival tree units" at bounding box center [115, 200] width 167 height 30
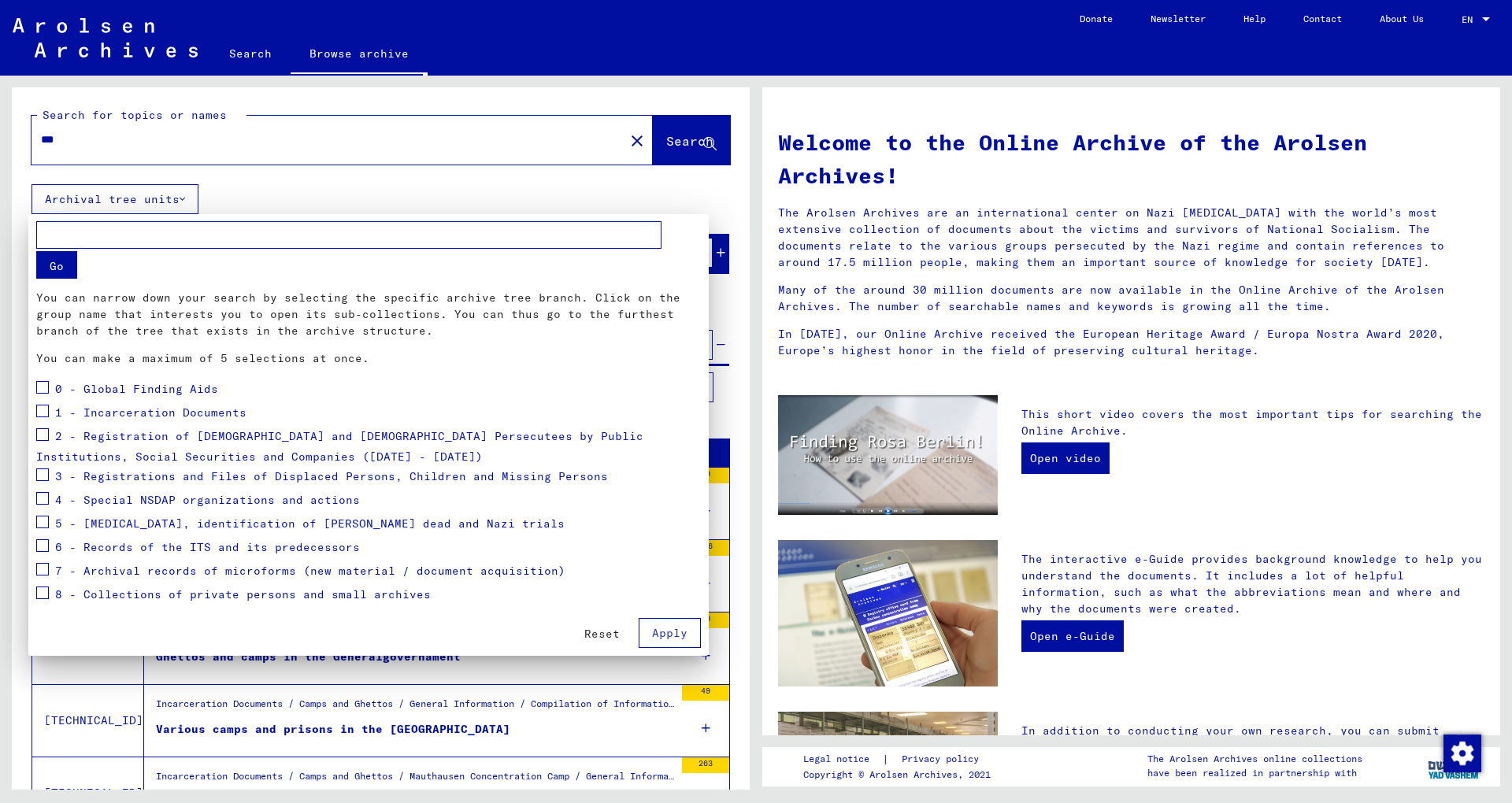
click at [118, 200] on div at bounding box center [756, 401] width 1512 height 803
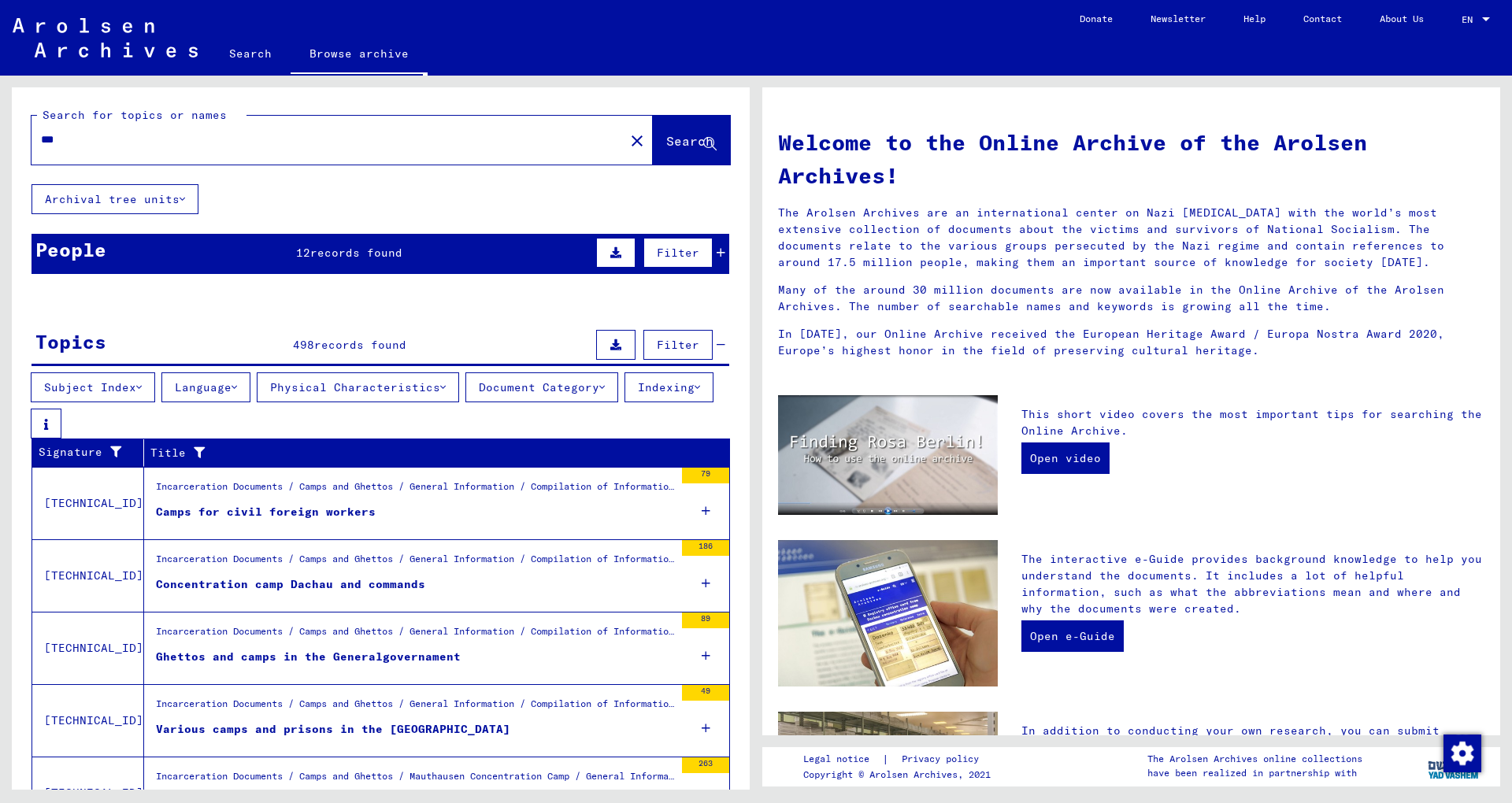
click at [97, 151] on div "***" at bounding box center [319, 140] width 574 height 36
click at [87, 137] on input "***" at bounding box center [323, 140] width 565 height 17
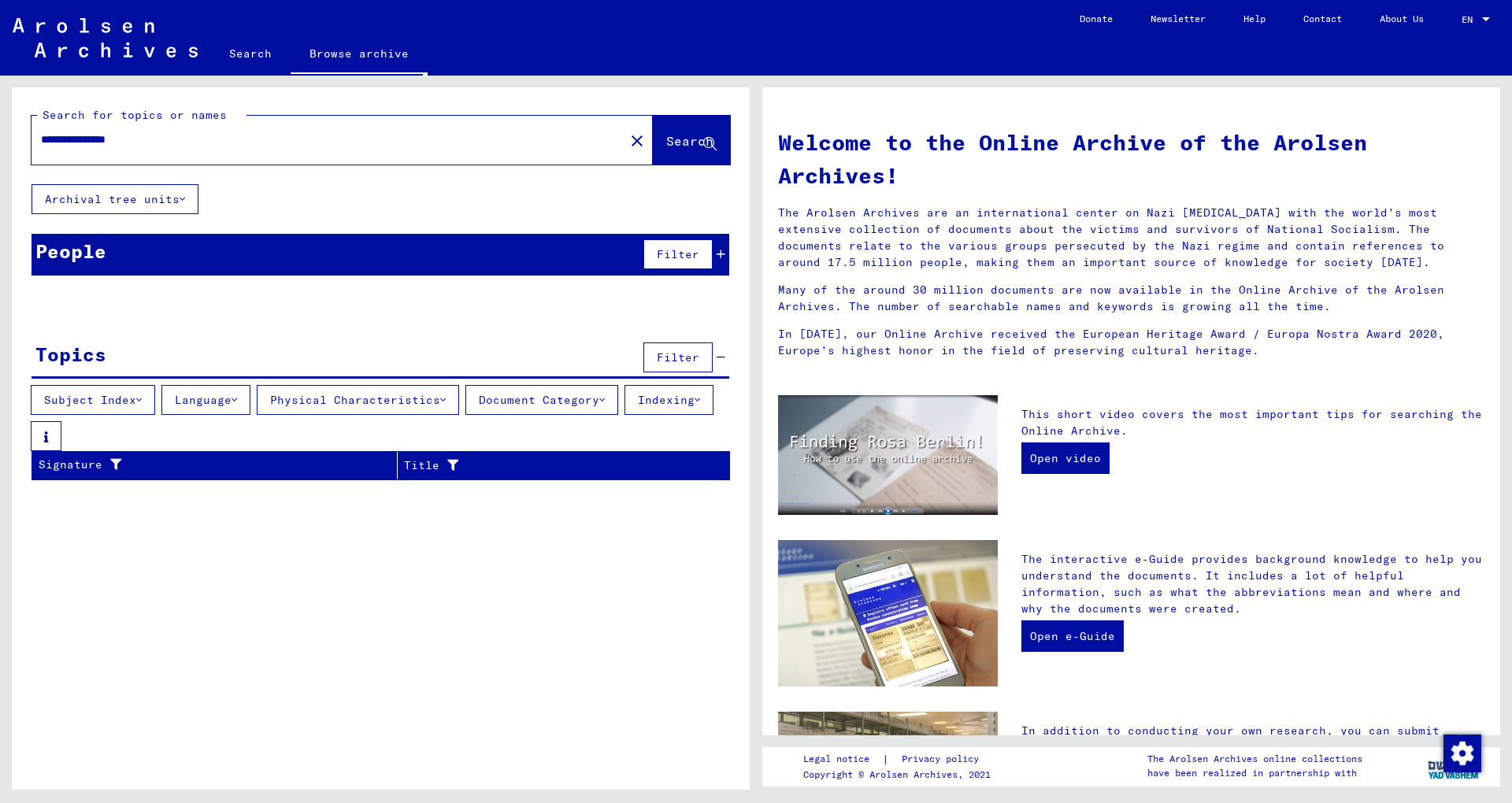
click at [95, 139] on input "**********" at bounding box center [323, 140] width 565 height 17
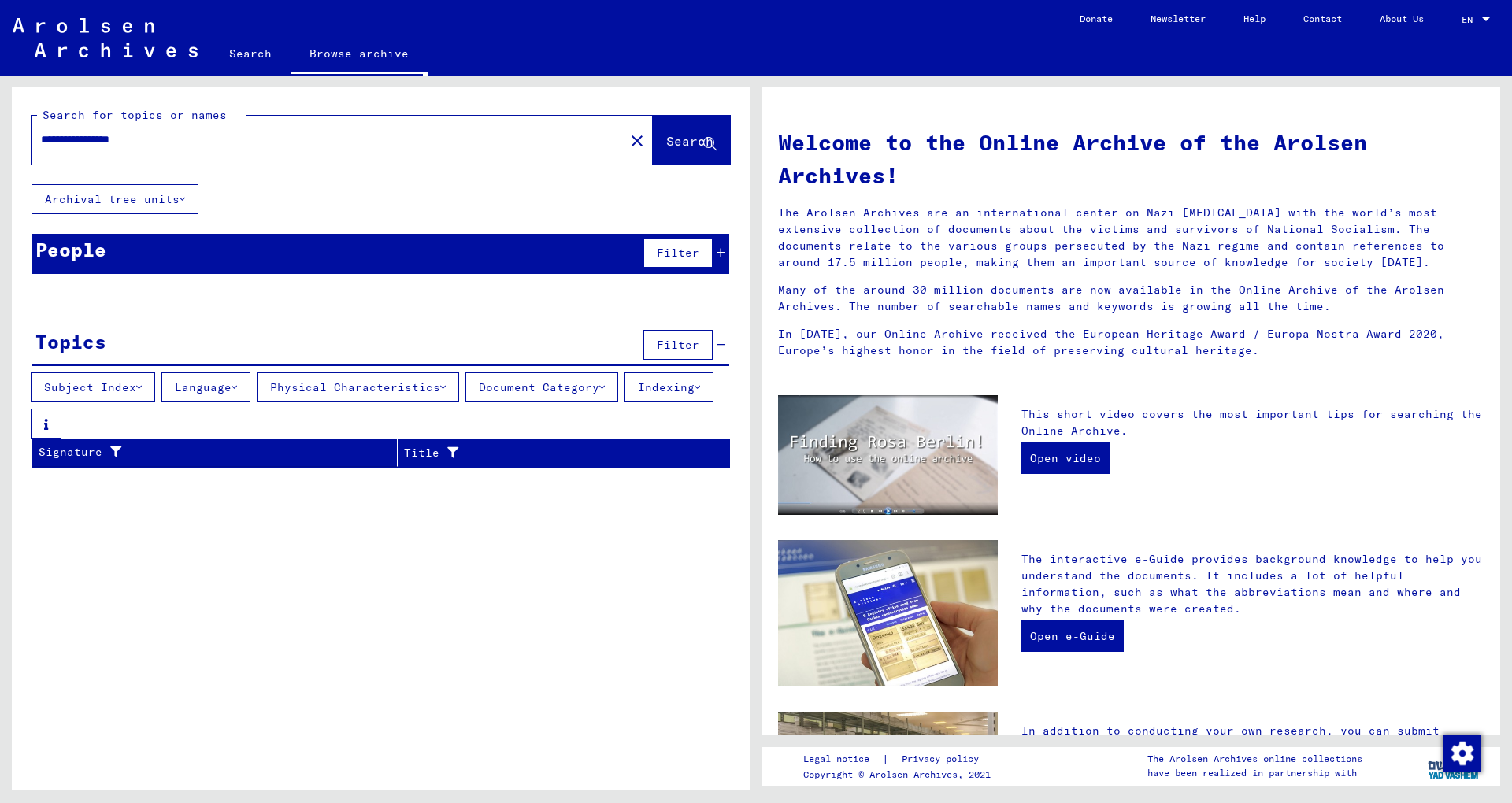
click at [83, 140] on input "**********" at bounding box center [323, 140] width 565 height 17
drag, startPoint x: 66, startPoint y: 133, endPoint x: 239, endPoint y: 137, distance: 173.0
click at [239, 137] on input "**********" at bounding box center [323, 140] width 565 height 17
drag, startPoint x: 195, startPoint y: 140, endPoint x: 0, endPoint y: 125, distance: 195.6
click at [41, 132] on input "**********" at bounding box center [323, 140] width 565 height 17
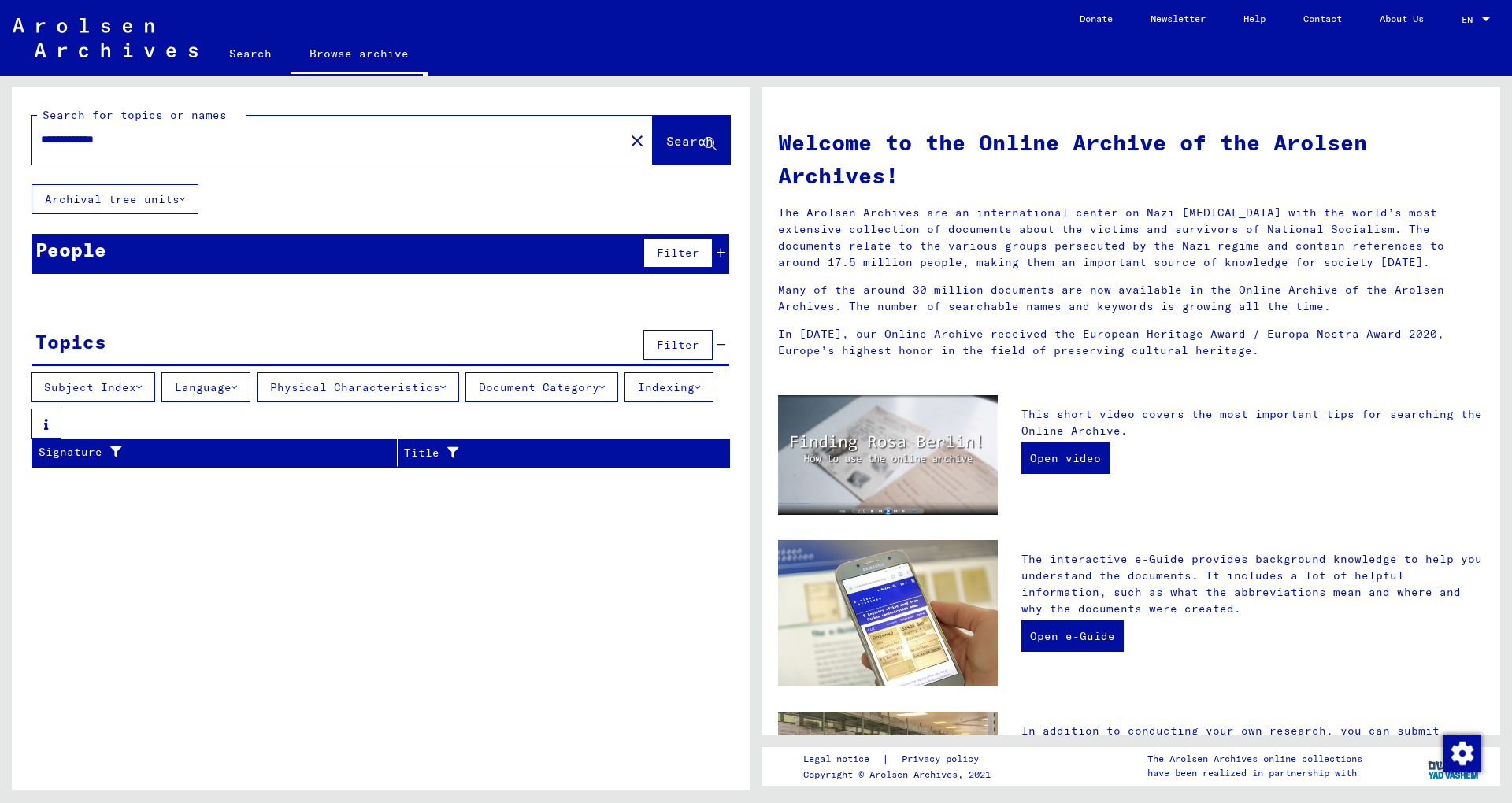
type input "*"
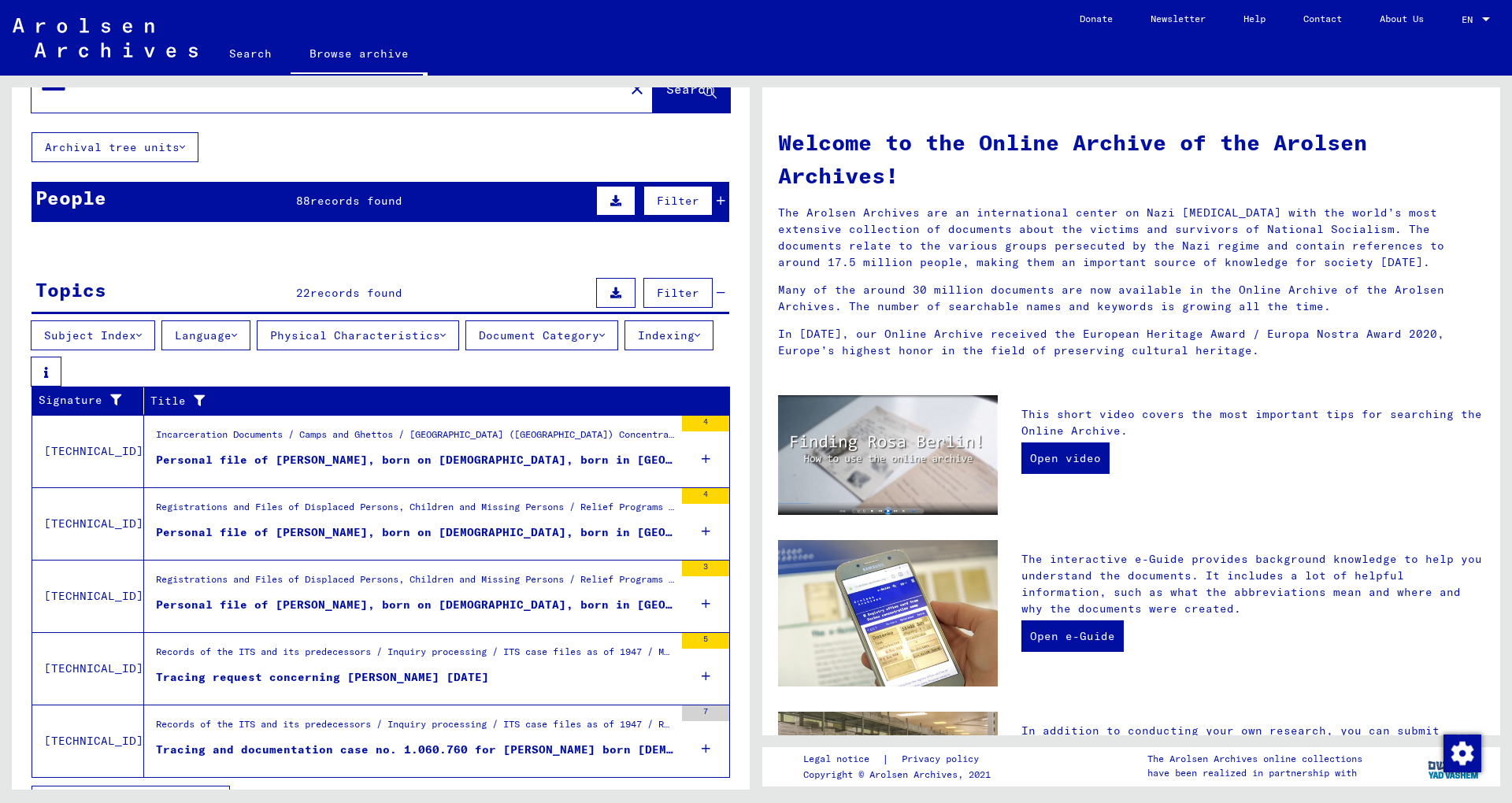
scroll to position [93, 0]
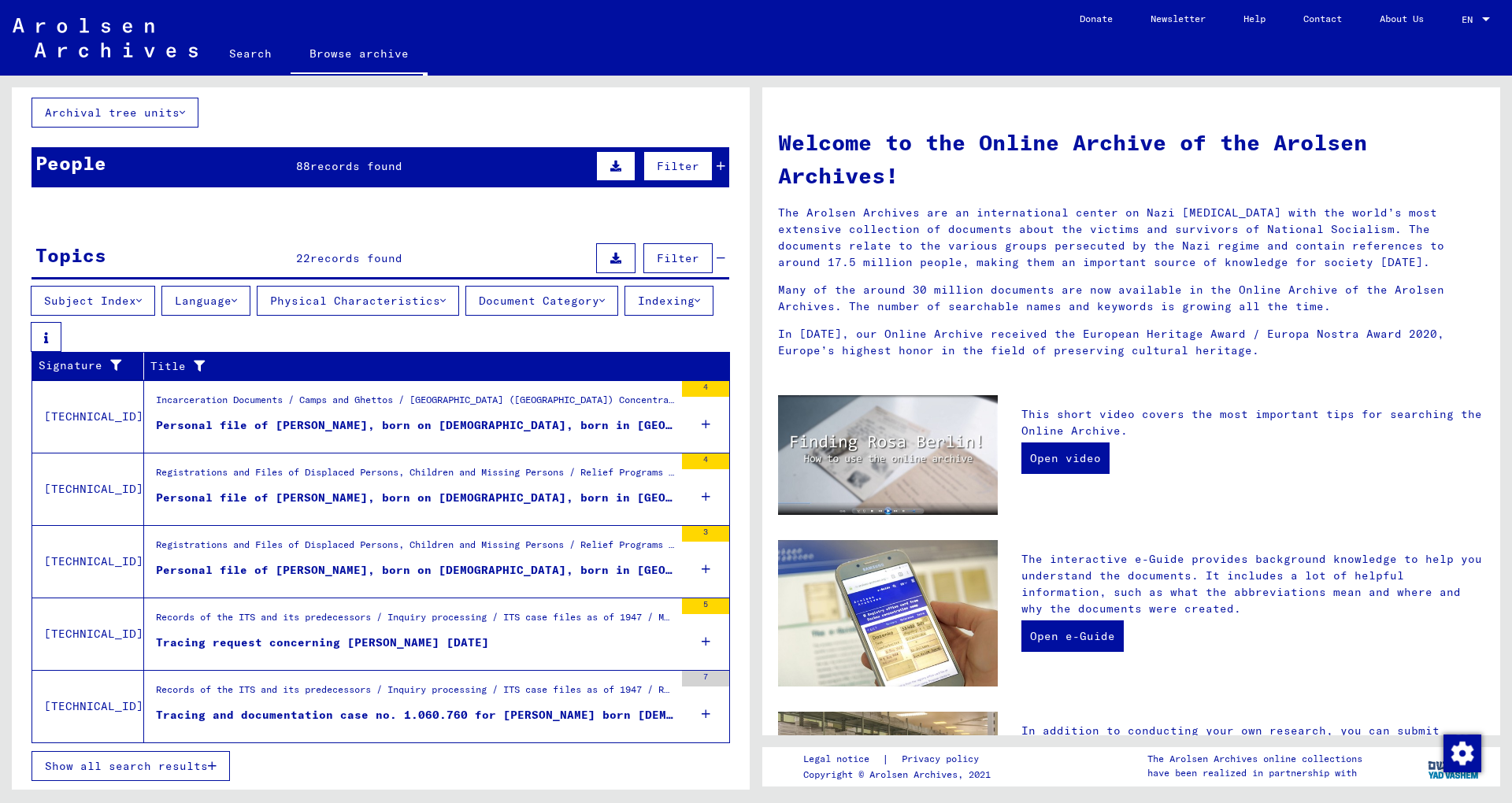
click at [131, 769] on span "Show all search results" at bounding box center [126, 766] width 163 height 14
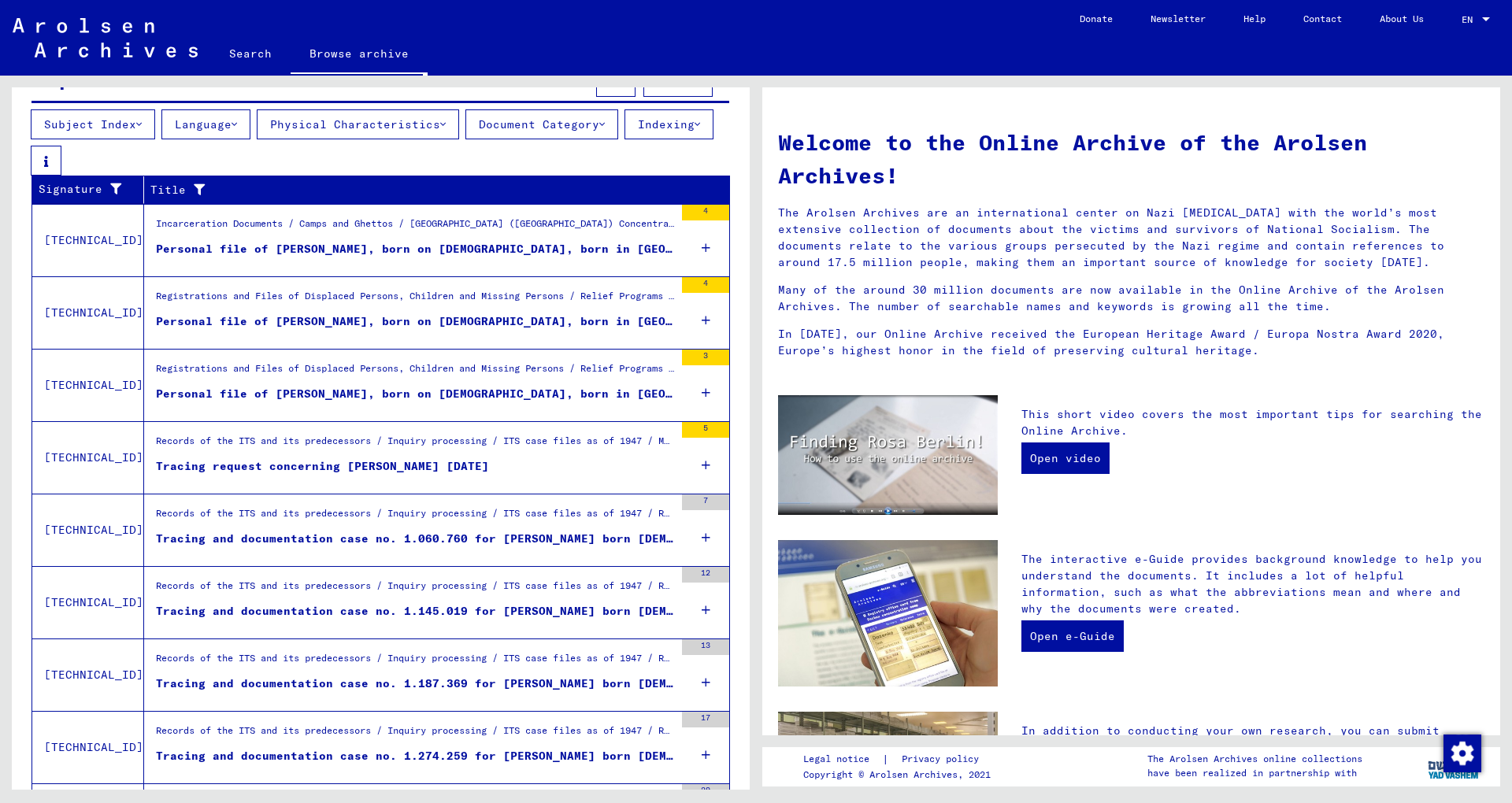
scroll to position [0, 0]
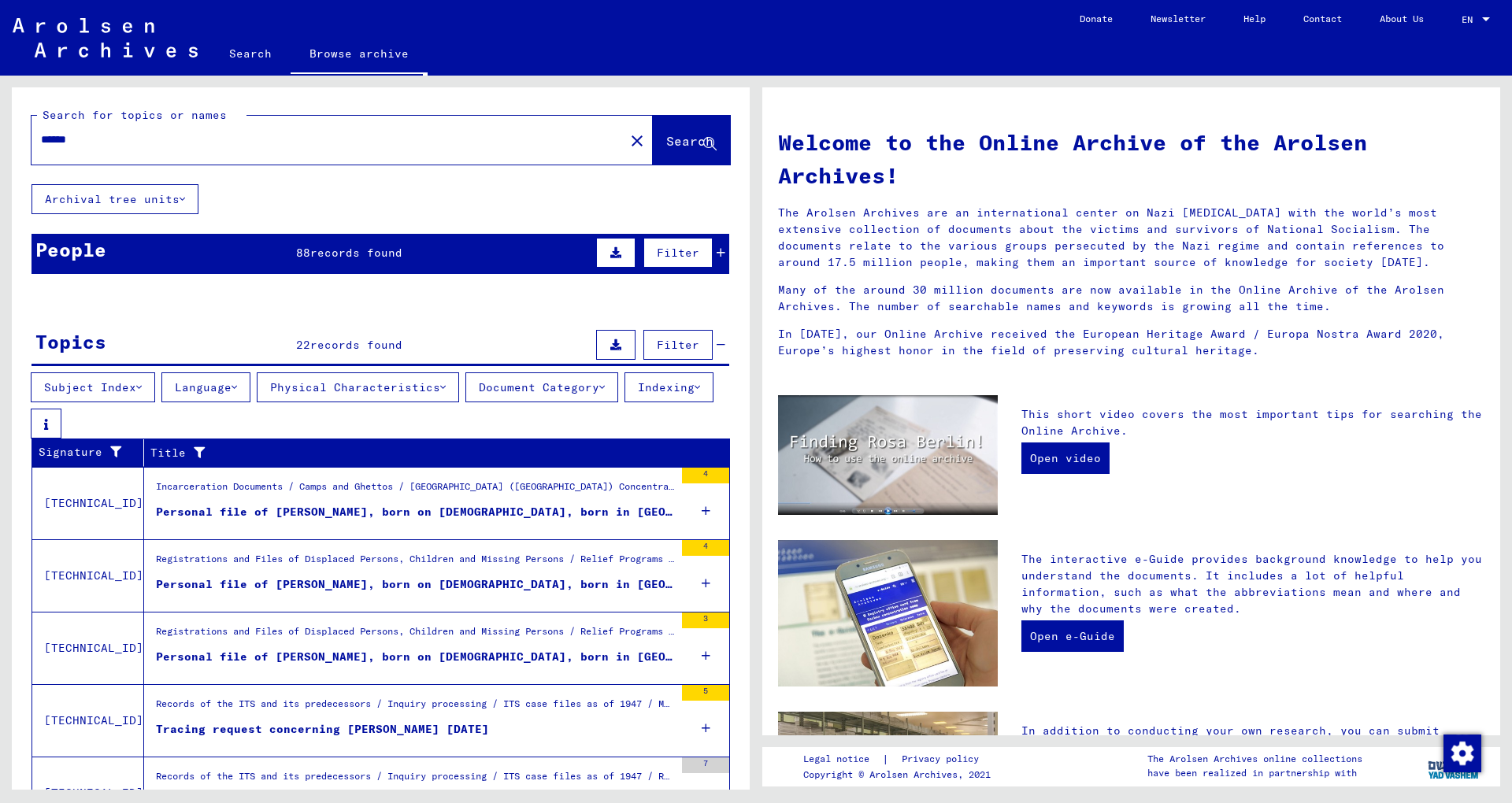
click at [203, 145] on input "******" at bounding box center [323, 140] width 565 height 17
type input "**********"
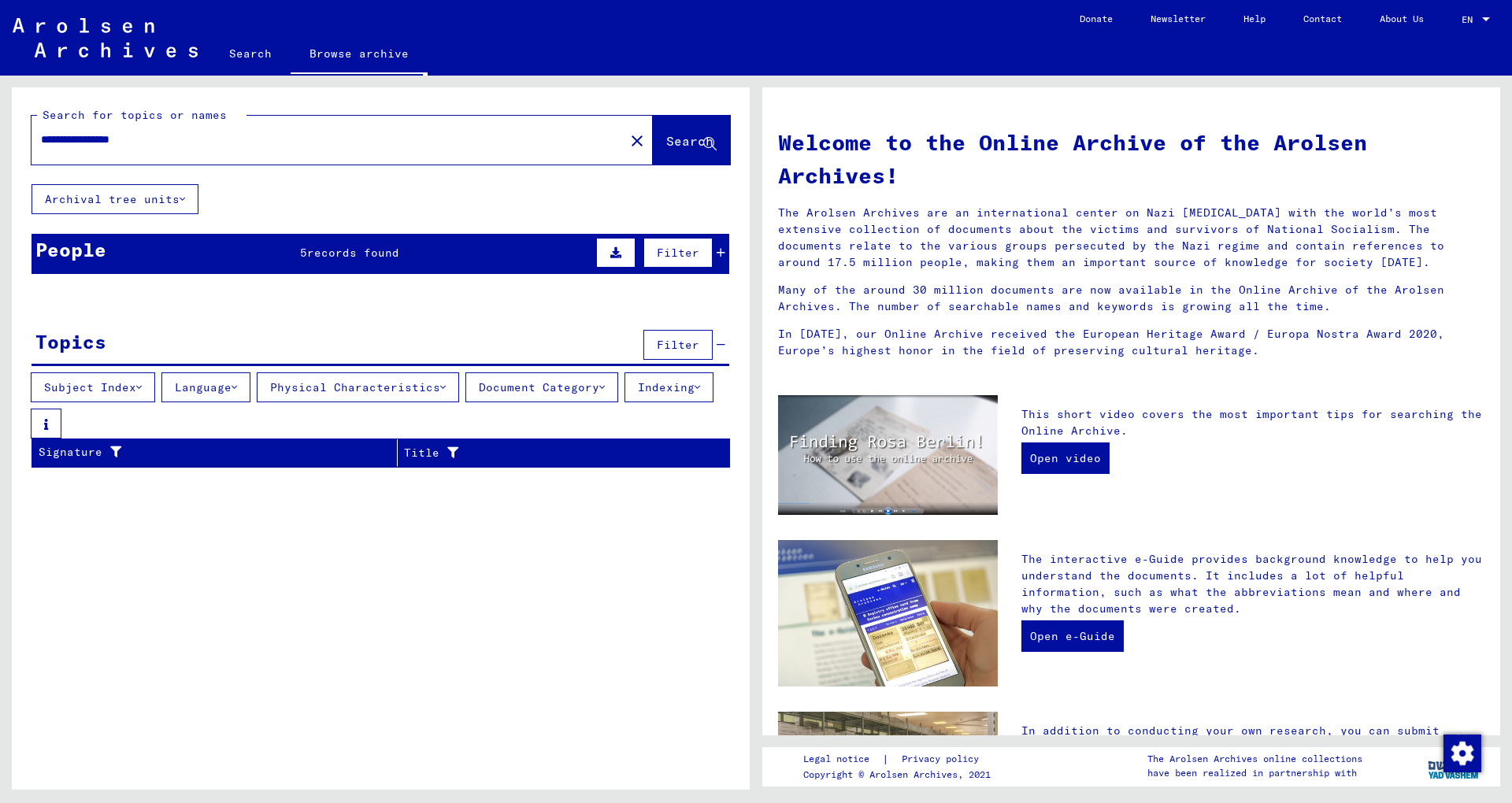
click at [512, 260] on div "People 5 records found Filter" at bounding box center [380, 253] width 697 height 40
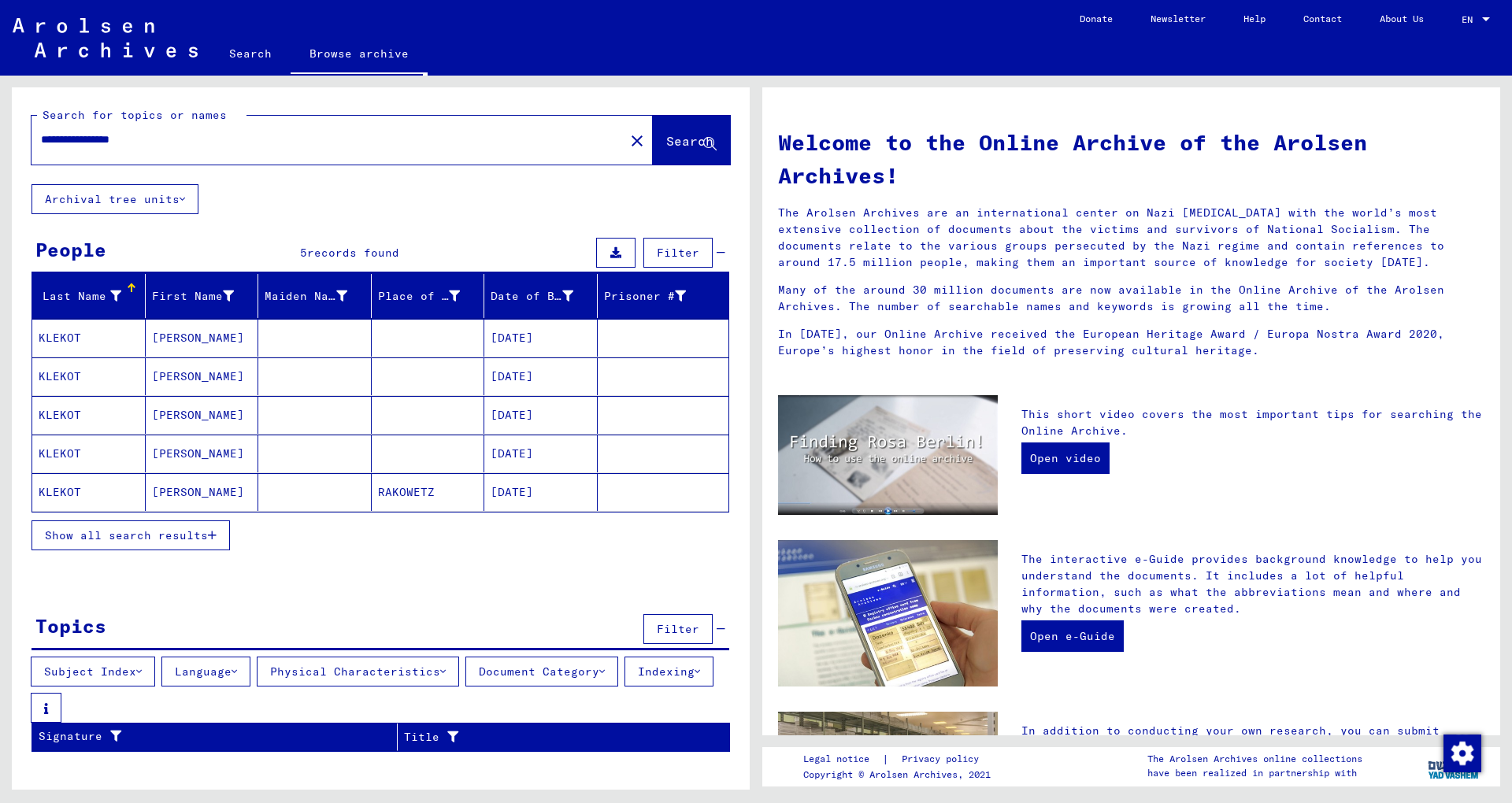
click at [446, 498] on mat-cell "RAKOWETZ" at bounding box center [429, 492] width 114 height 38
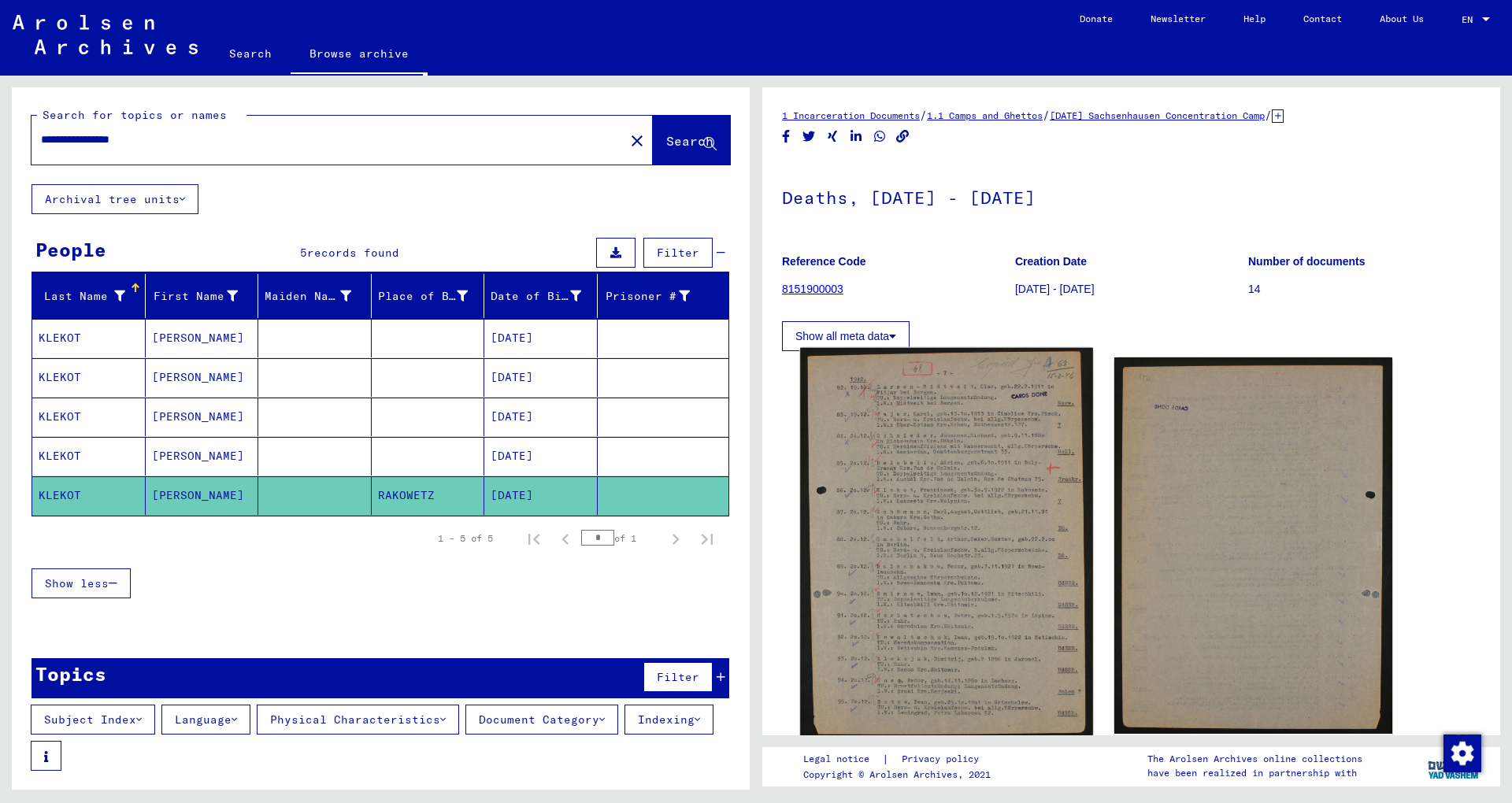
click at [931, 490] on img at bounding box center [945, 546] width 292 height 395
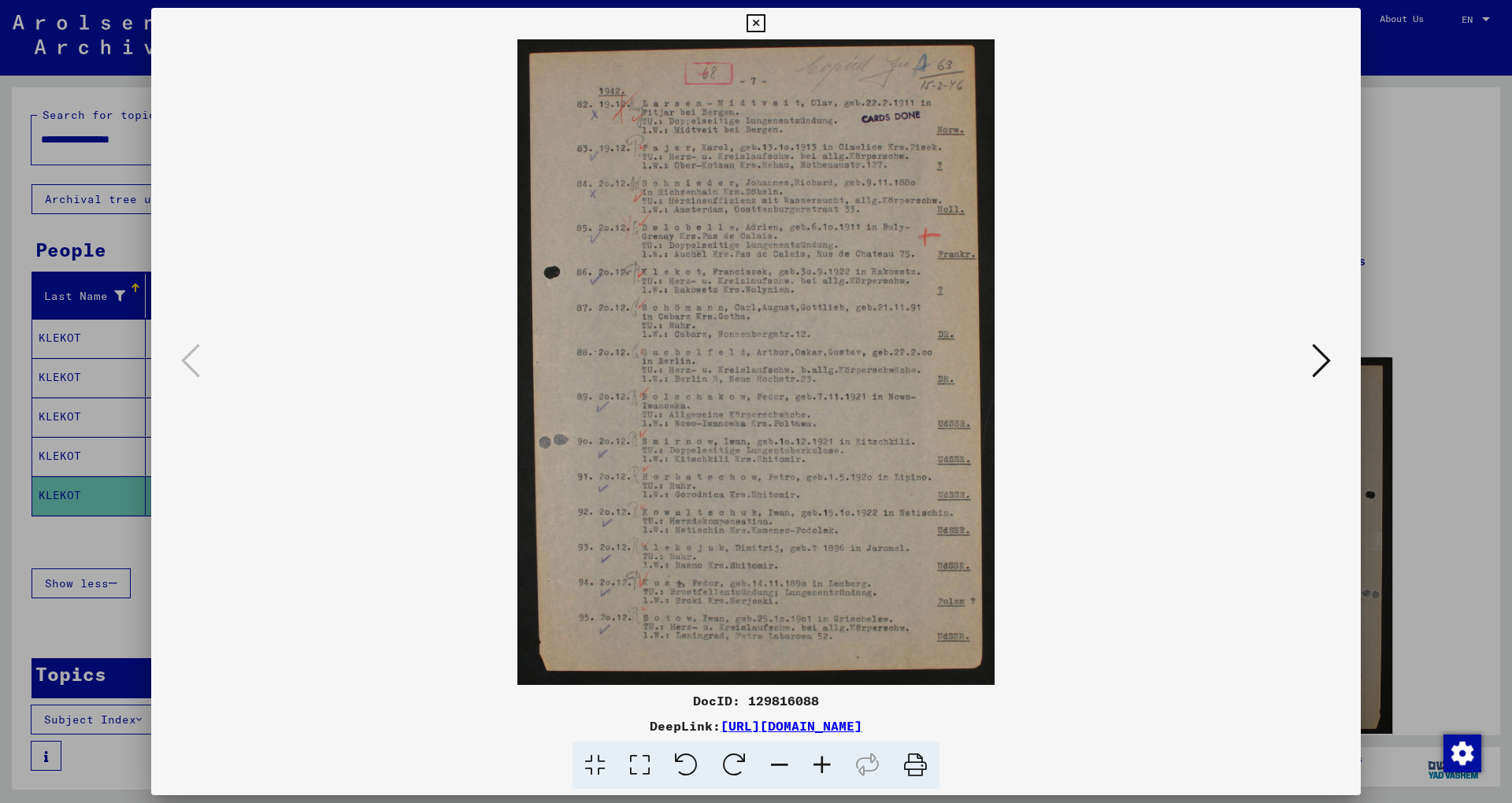
click at [1324, 358] on icon at bounding box center [1321, 361] width 19 height 38
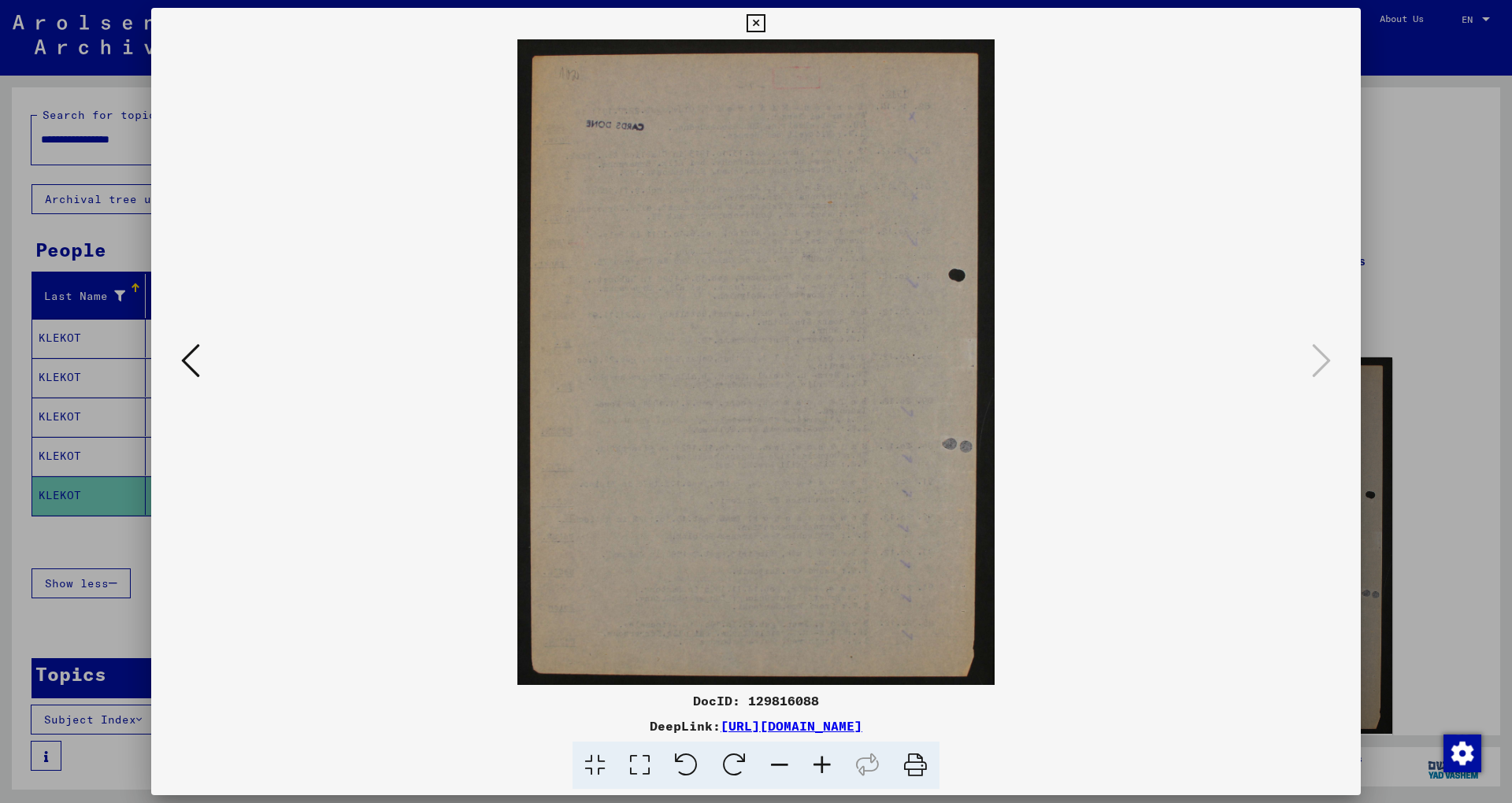
click at [1131, 211] on img at bounding box center [755, 361] width 1102 height 645
click at [1387, 144] on div at bounding box center [756, 401] width 1512 height 803
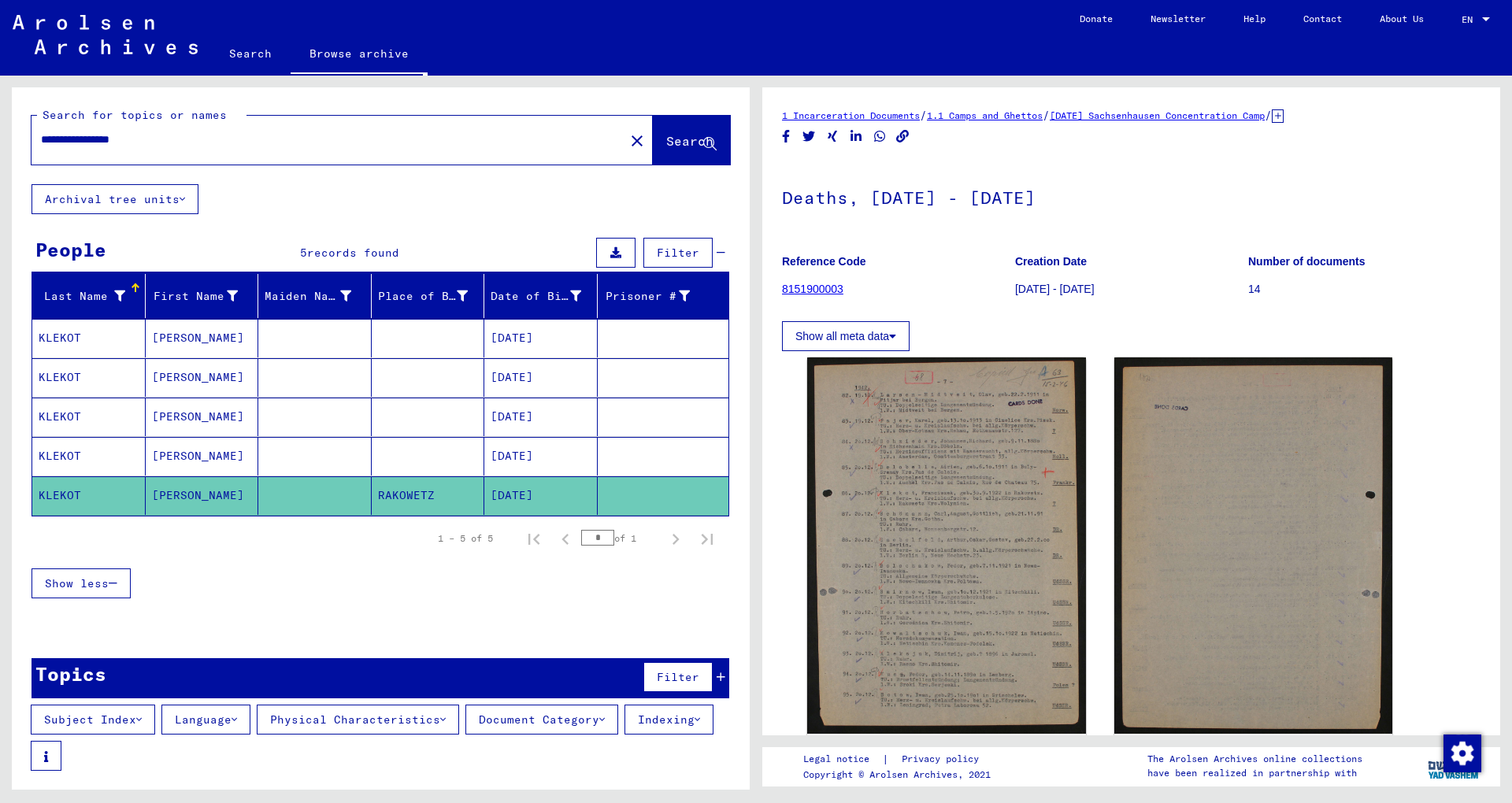
click at [189, 448] on mat-cell "[PERSON_NAME]" at bounding box center [202, 456] width 114 height 39
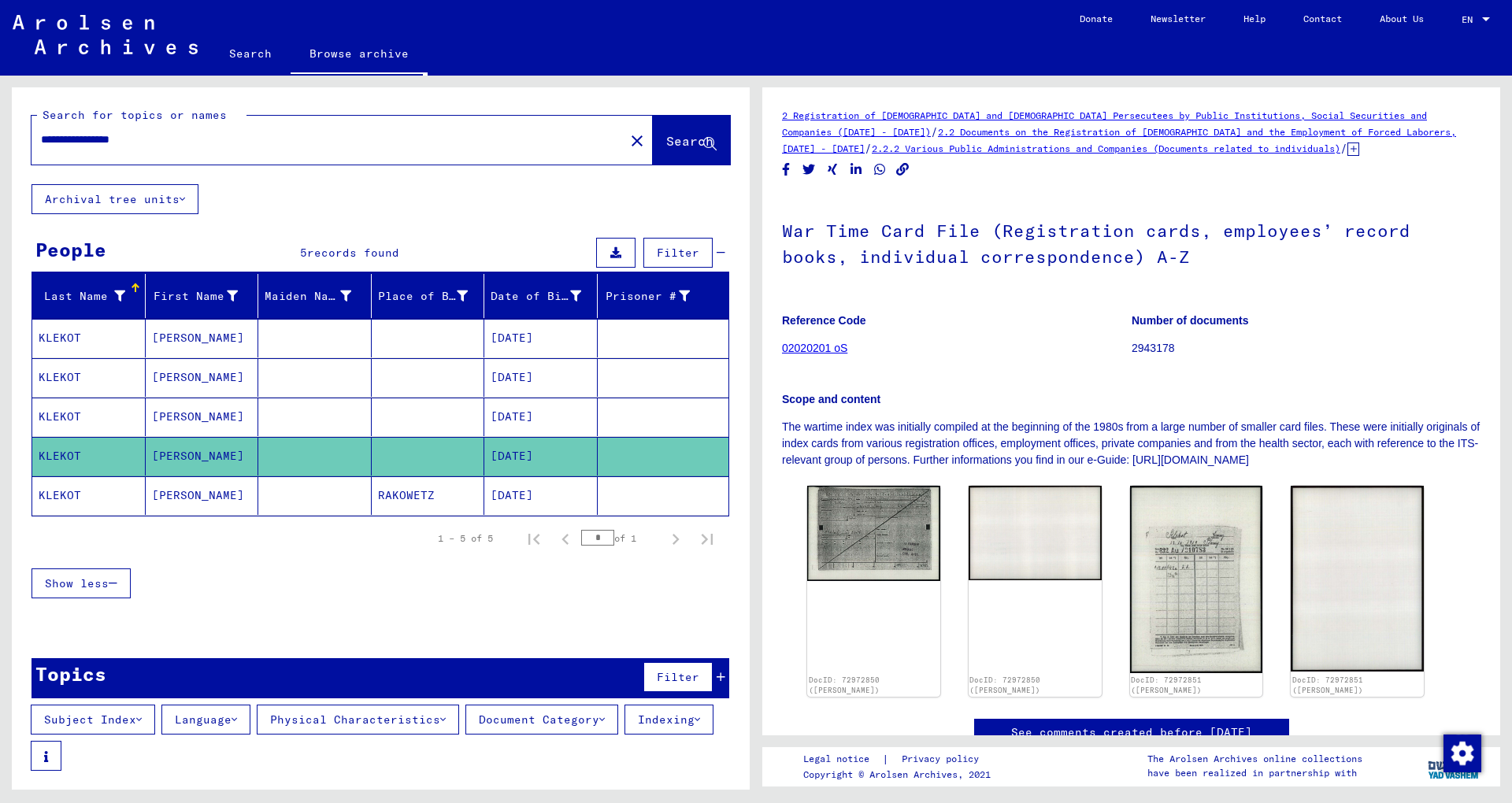
click at [196, 407] on mat-cell "[PERSON_NAME]" at bounding box center [202, 417] width 114 height 39
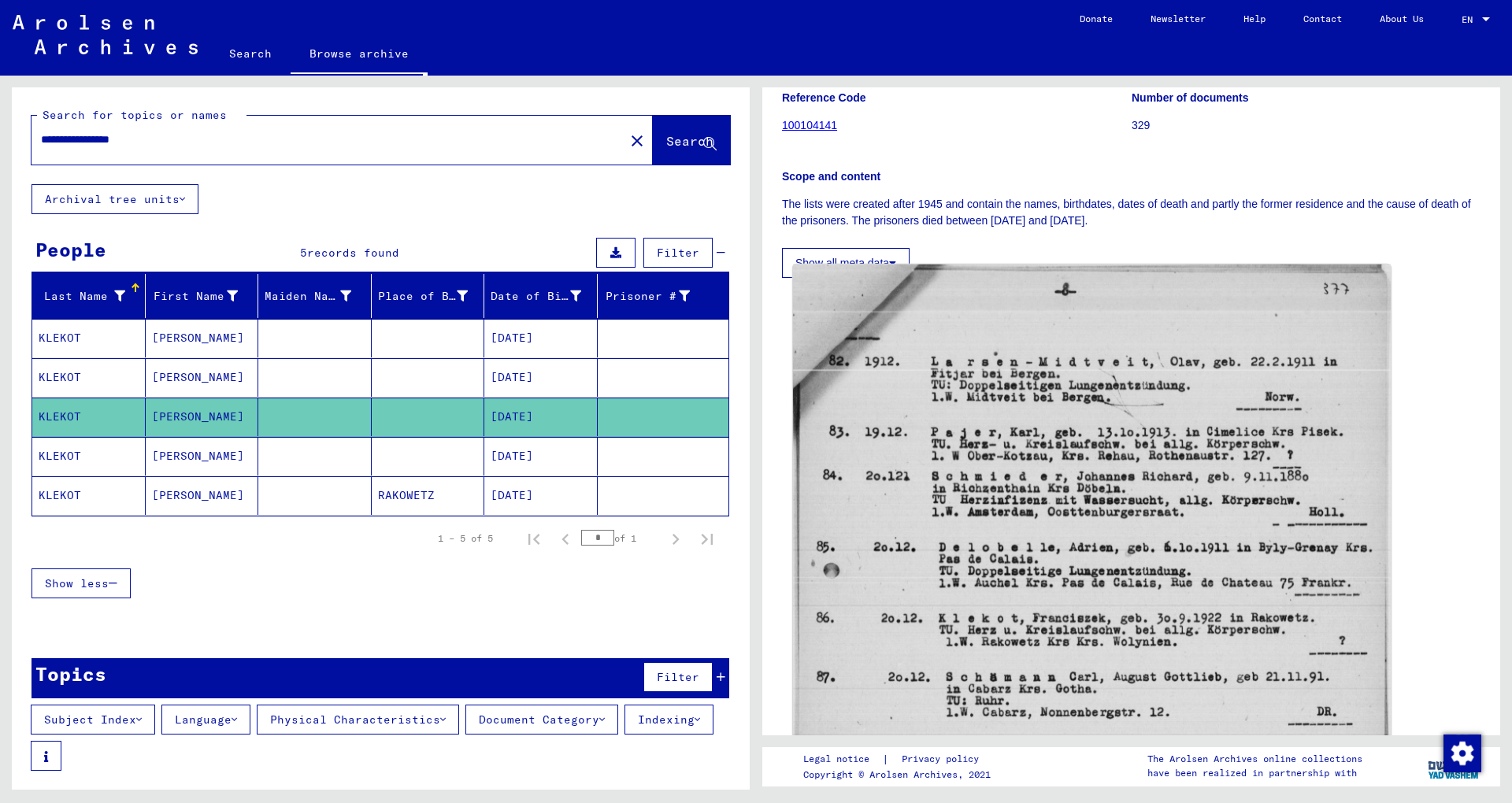
scroll to position [255, 0]
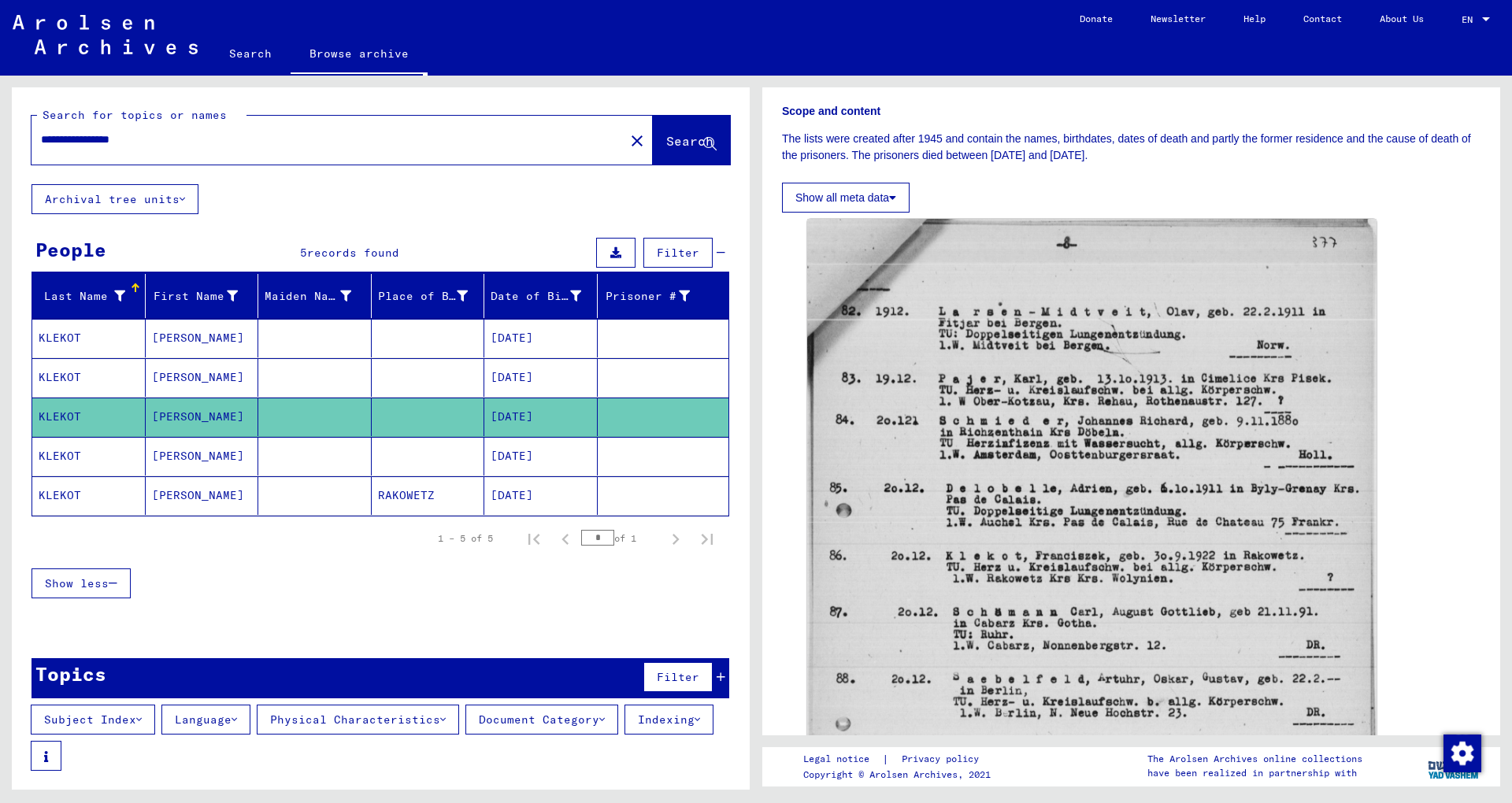
click at [437, 368] on mat-cell at bounding box center [429, 377] width 114 height 39
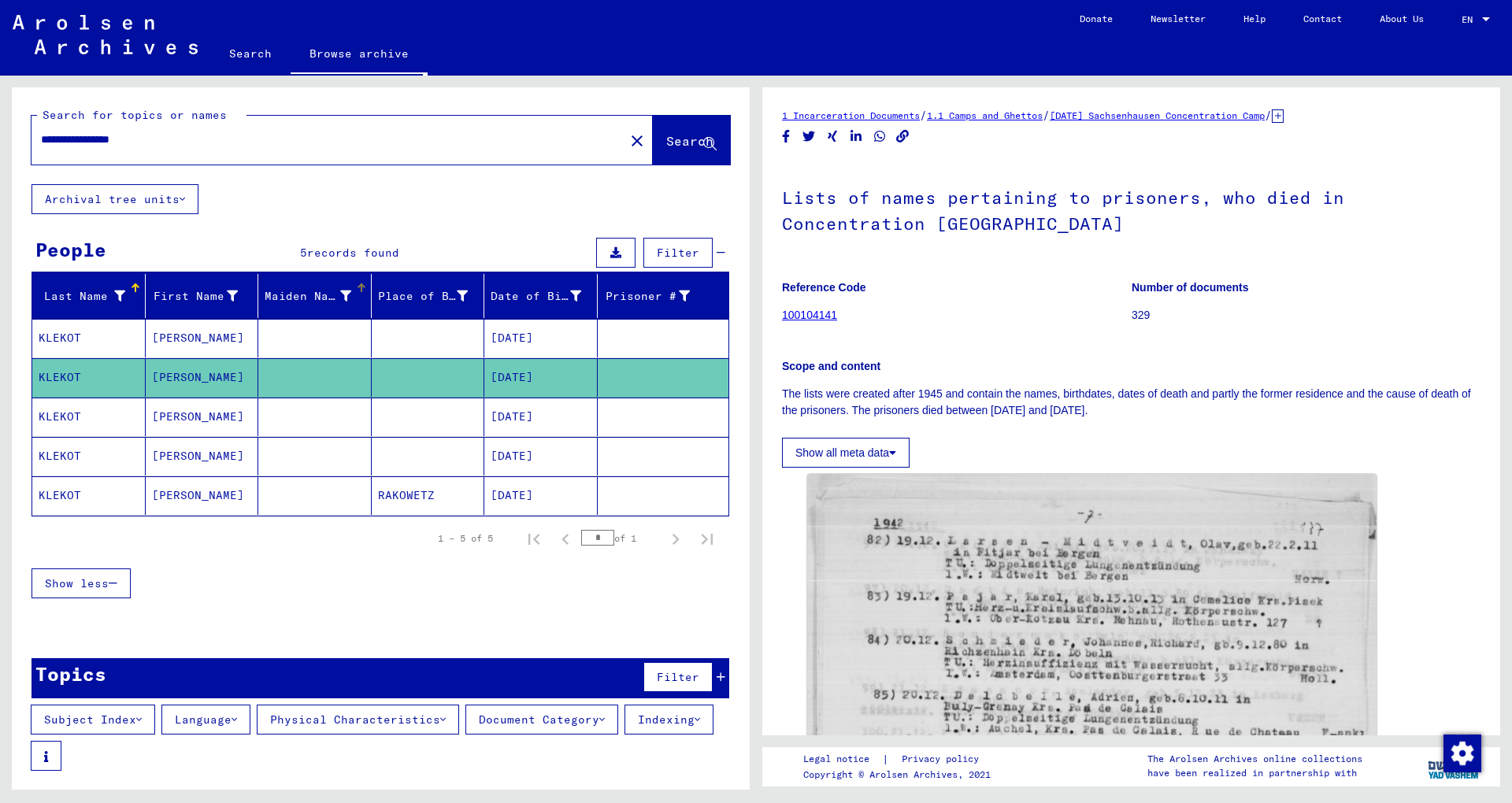
click at [274, 308] on mat-header-cell "Maiden Name" at bounding box center [315, 296] width 114 height 44
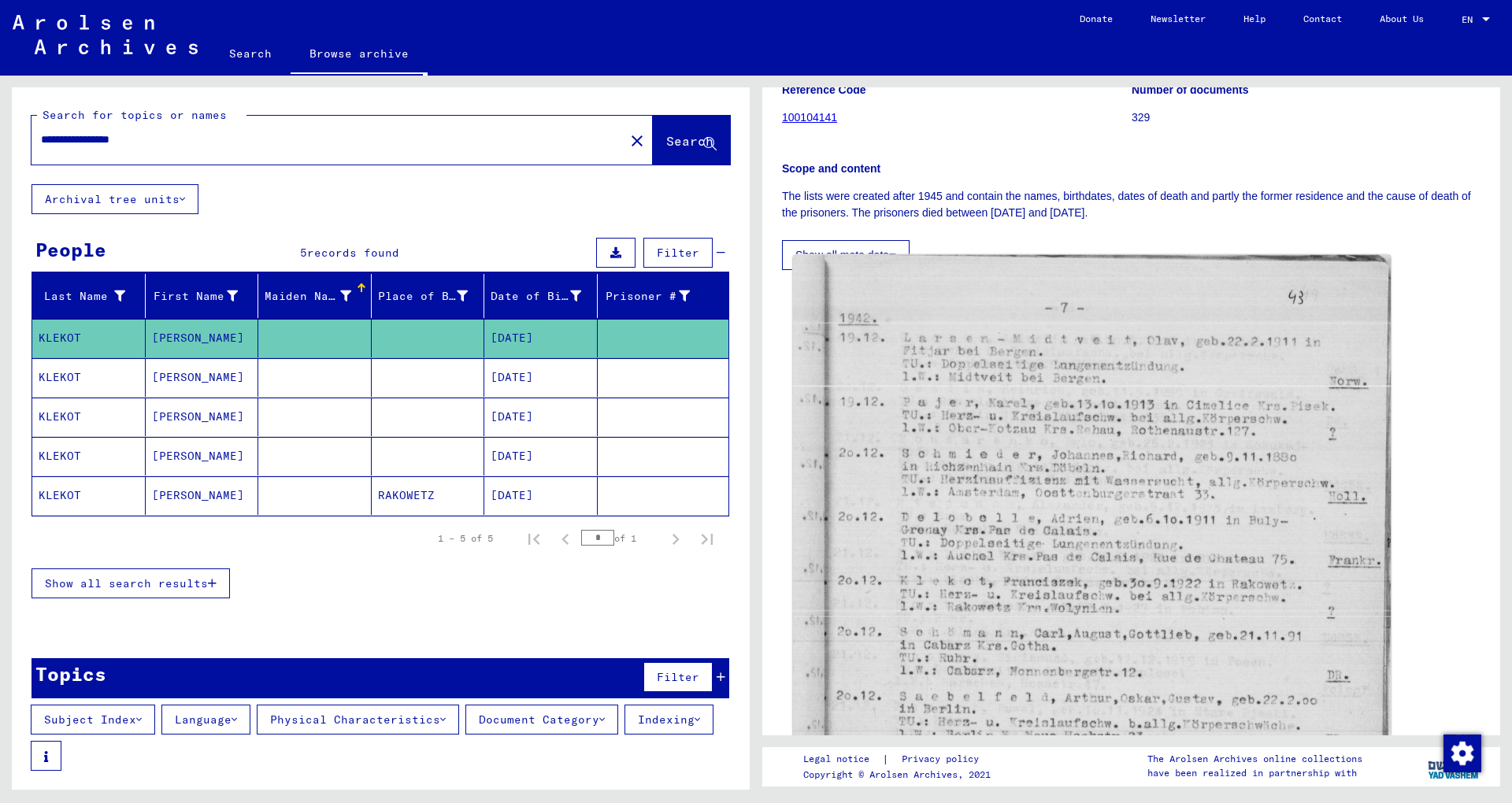
scroll to position [255, 0]
